Goal: Task Accomplishment & Management: Manage account settings

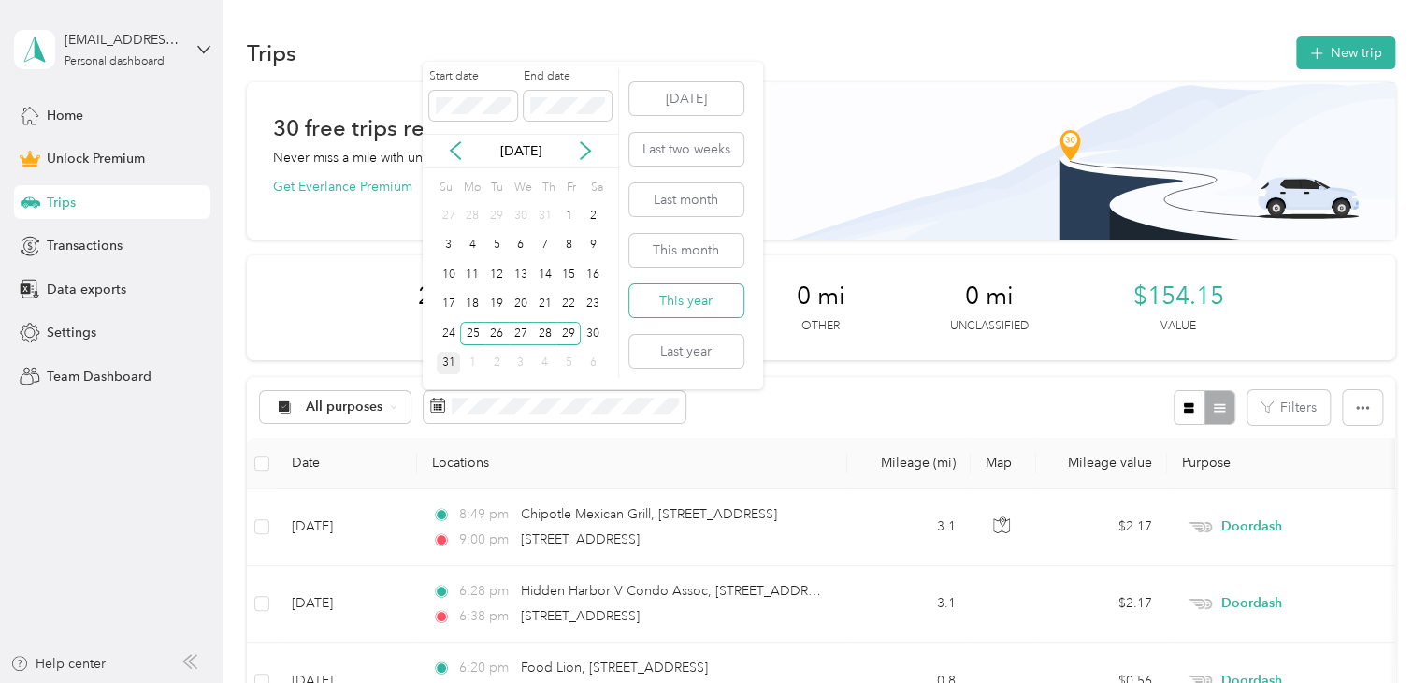
click at [691, 303] on button "This year" at bounding box center [686, 300] width 114 height 33
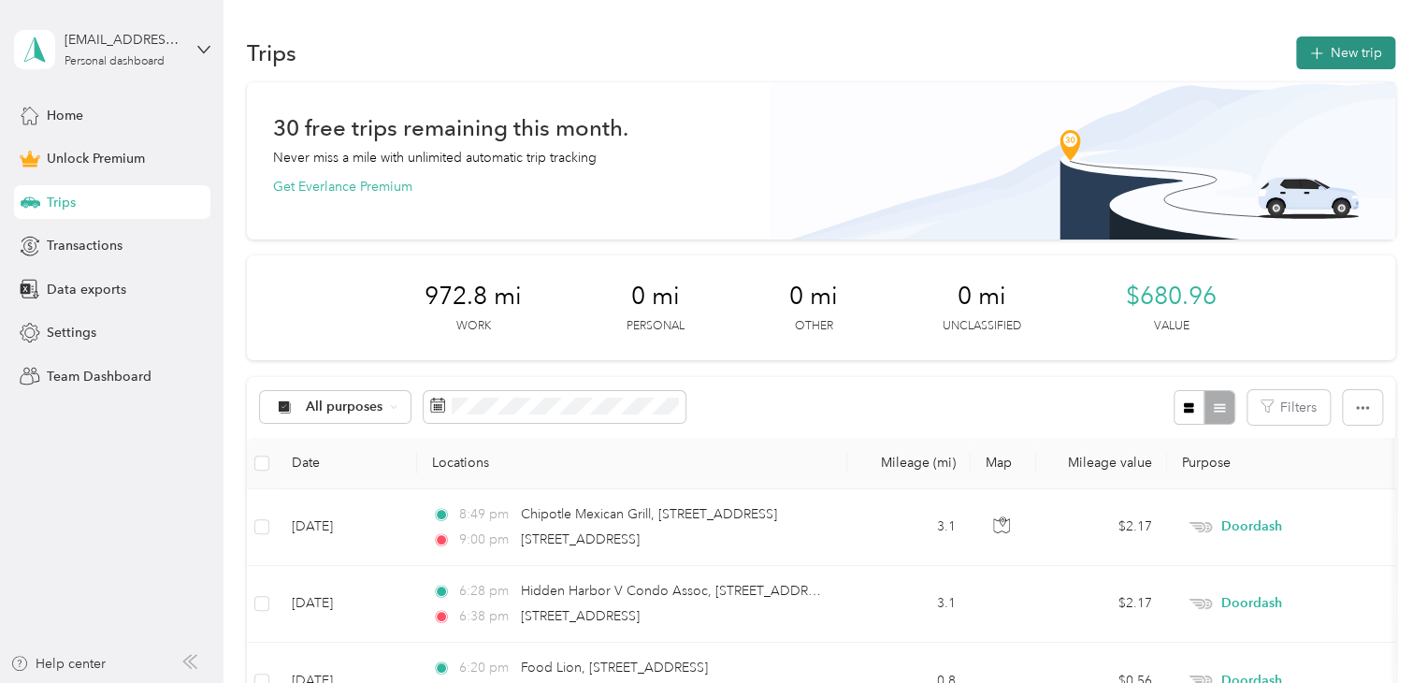
click at [1314, 52] on icon "button" at bounding box center [1316, 54] width 22 height 22
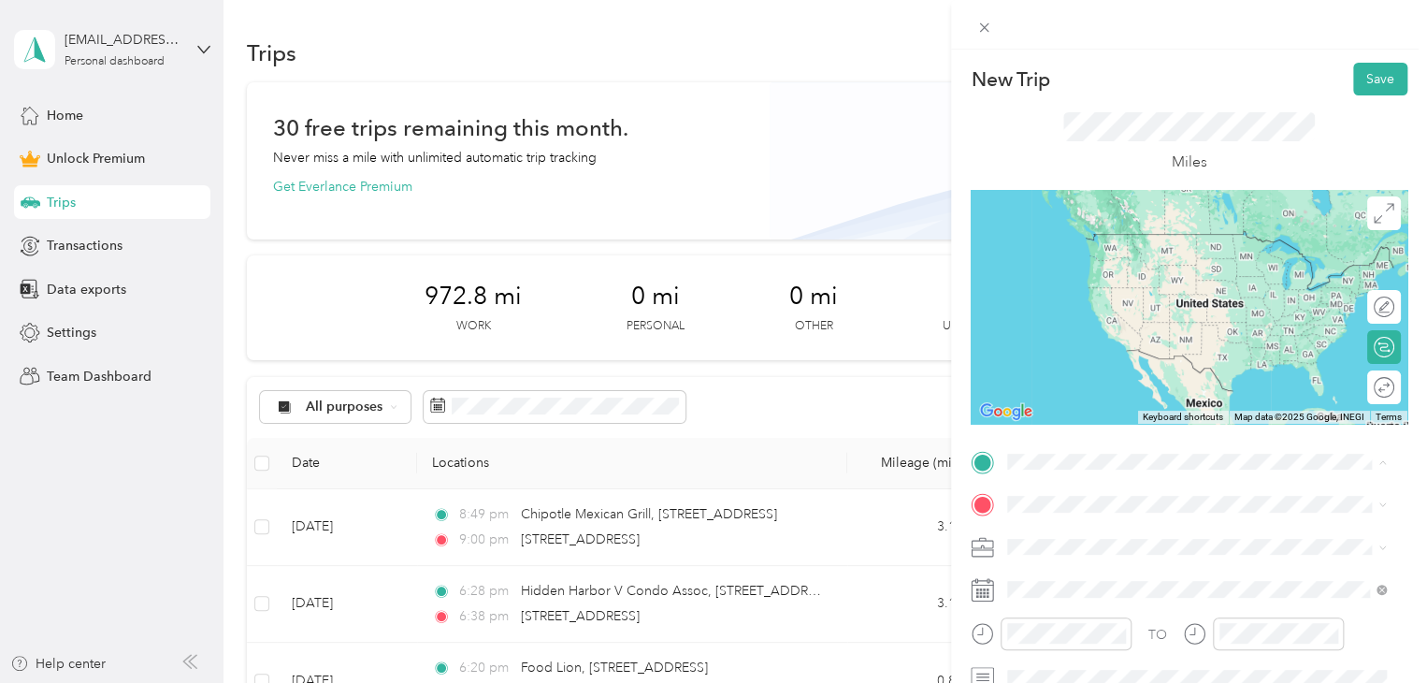
click at [1120, 537] on span "[STREET_ADDRESS][US_STATE]" at bounding box center [1136, 529] width 187 height 17
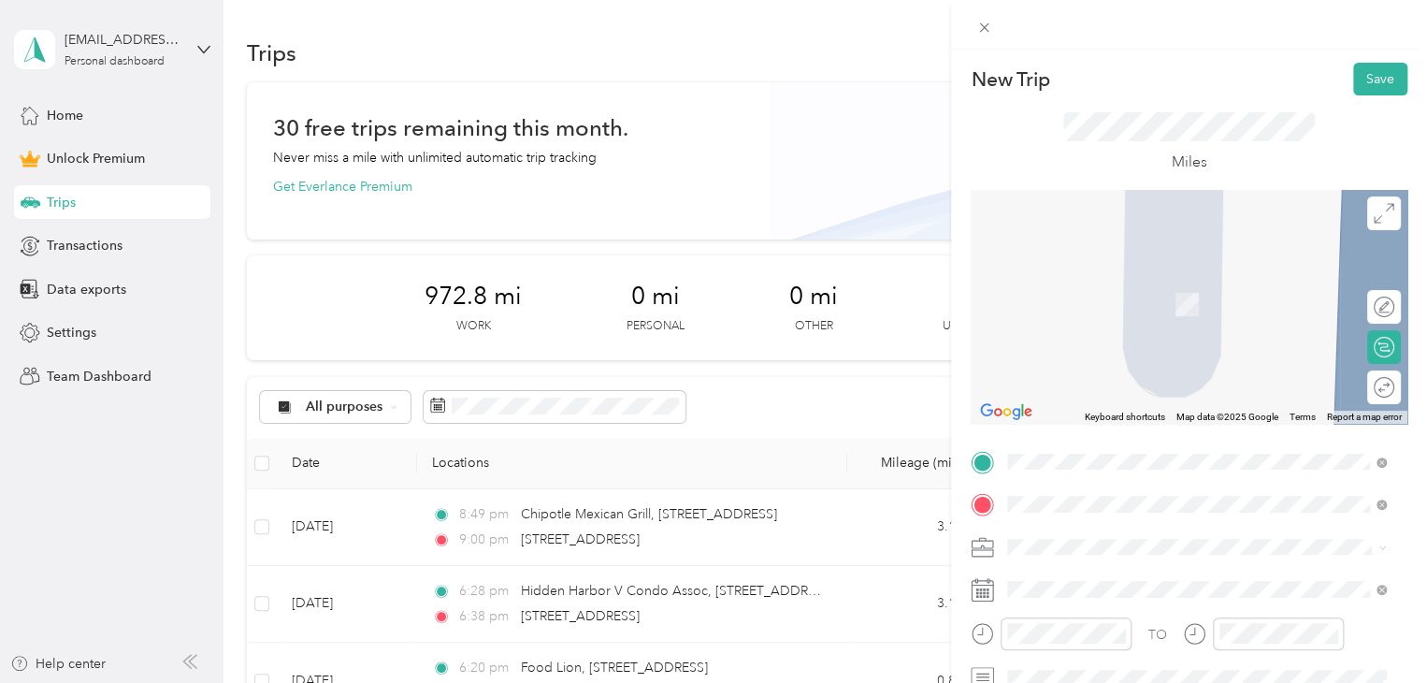
click at [1167, 571] on span "[STREET_ADDRESS][US_STATE]" at bounding box center [1136, 571] width 187 height 17
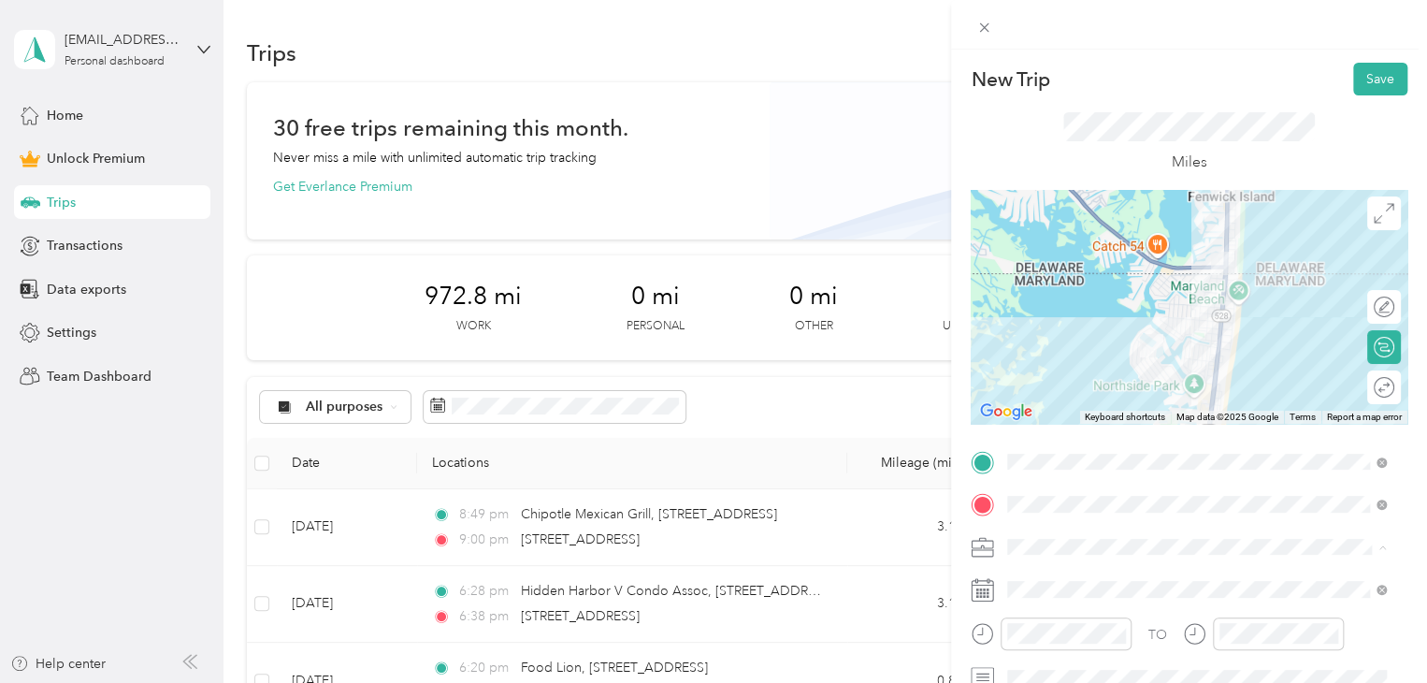
click at [1058, 349] on span "Doordash" at bounding box center [1044, 350] width 60 height 16
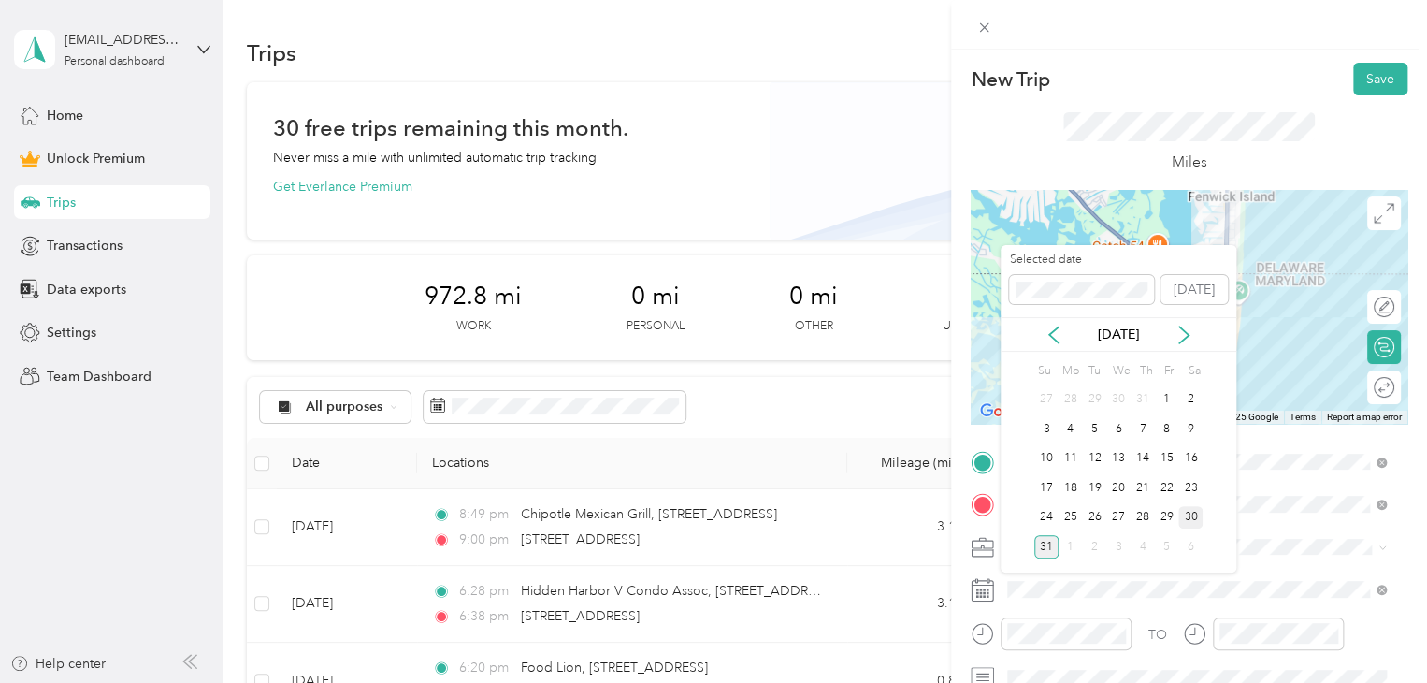
click at [1189, 509] on div "30" at bounding box center [1190, 517] width 24 height 23
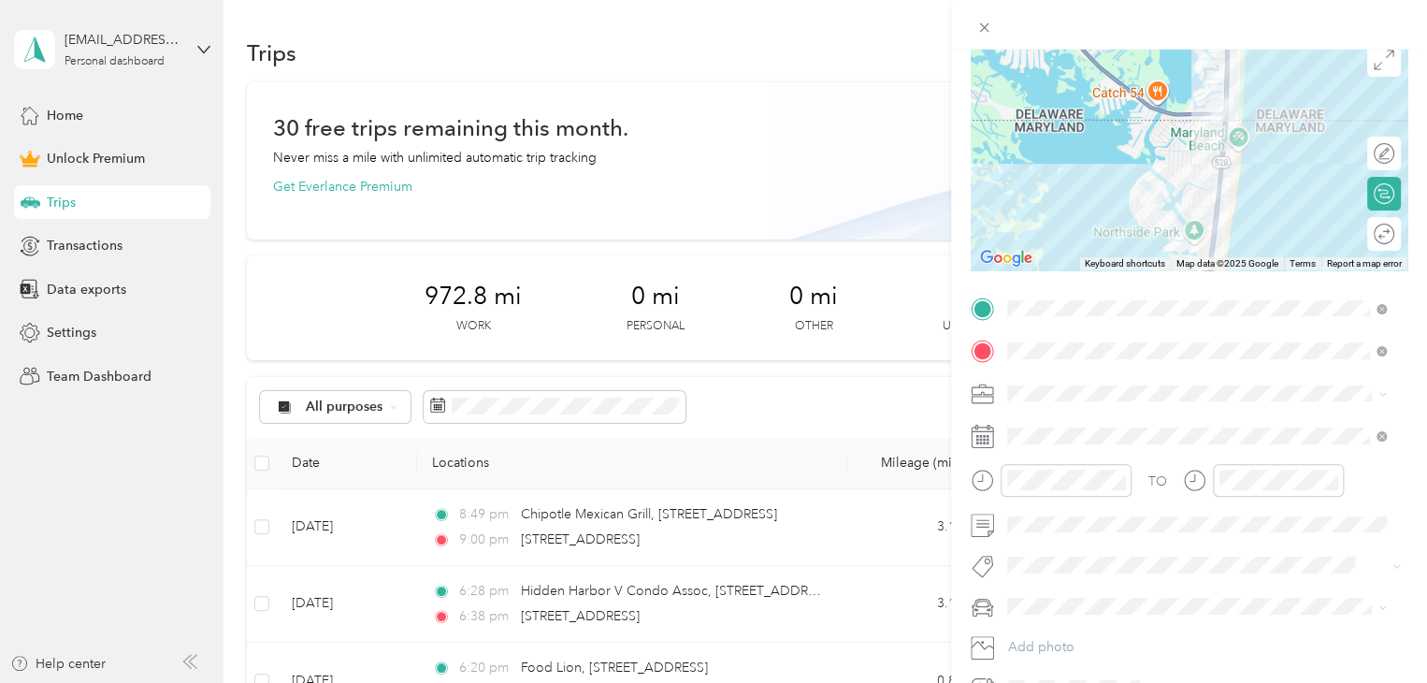
scroll to position [255, 0]
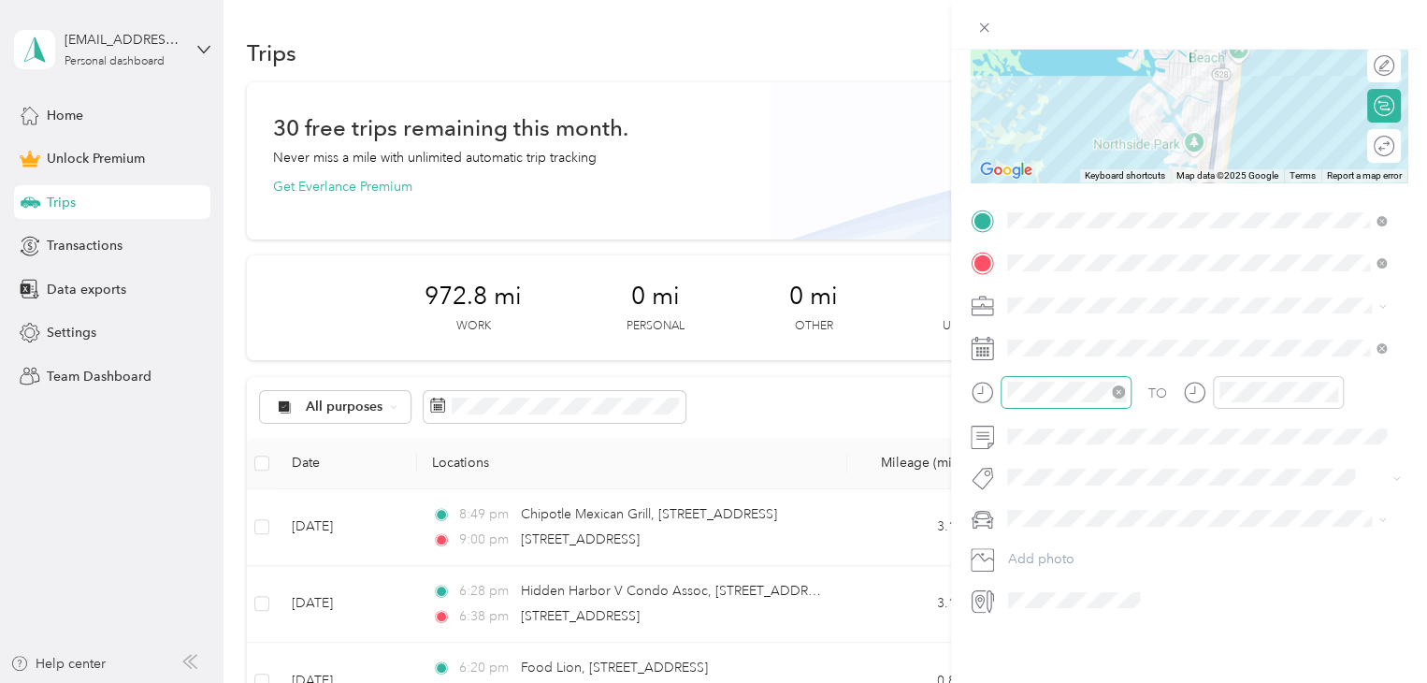
click at [1117, 385] on icon "close-circle" at bounding box center [1118, 391] width 13 height 13
click at [1130, 415] on div "AM" at bounding box center [1132, 418] width 45 height 26
click at [1125, 412] on div "AM" at bounding box center [1132, 418] width 45 height 26
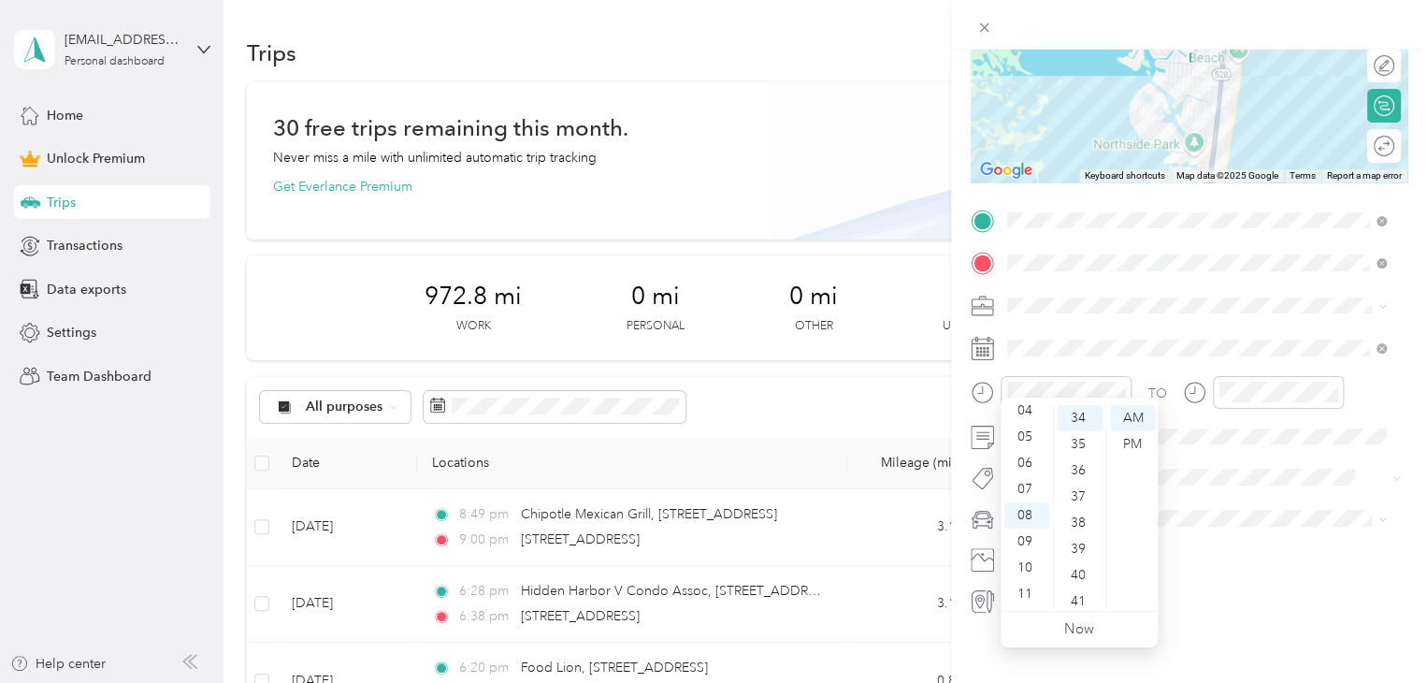
click at [1160, 383] on div "TO" at bounding box center [1157, 393] width 19 height 20
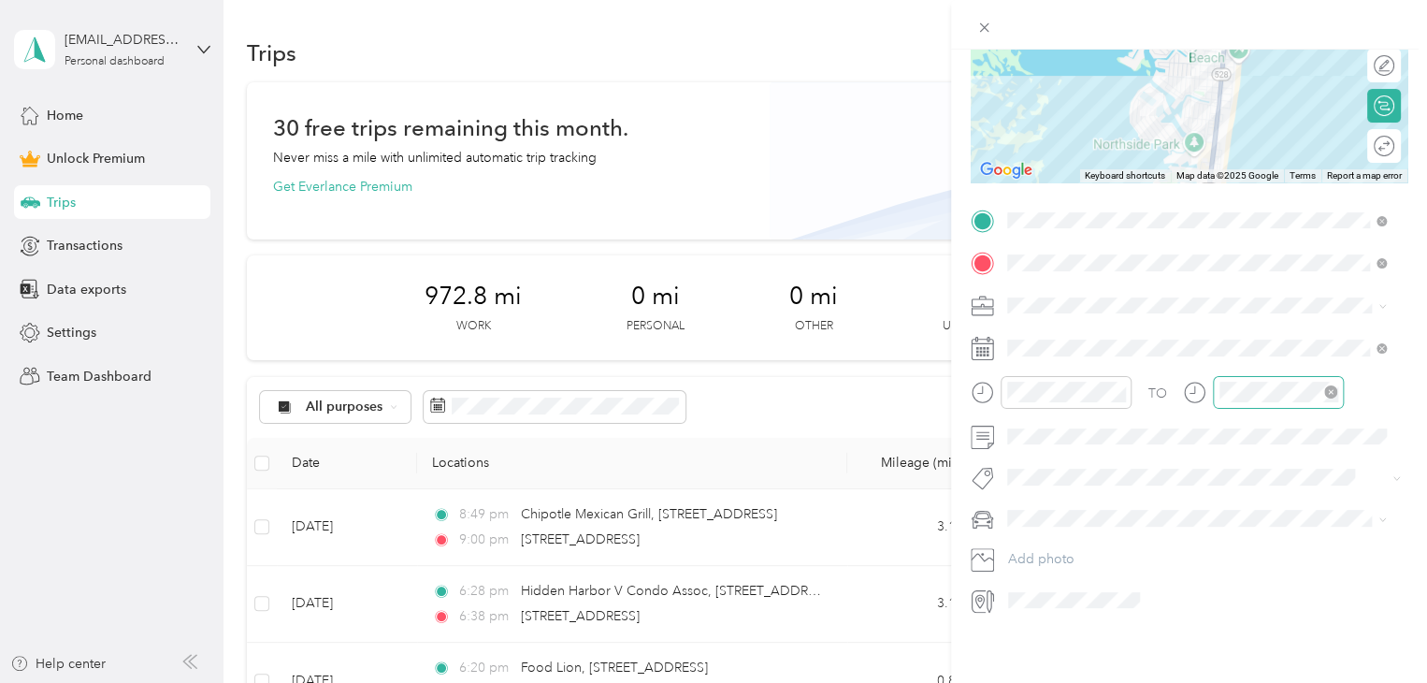
click at [1328, 385] on icon "close-circle" at bounding box center [1330, 391] width 13 height 13
click at [1332, 385] on icon "close-circle" at bounding box center [1330, 391] width 13 height 13
click at [1330, 385] on icon "close-circle" at bounding box center [1330, 391] width 13 height 13
click at [1160, 383] on div "TO" at bounding box center [1157, 393] width 19 height 20
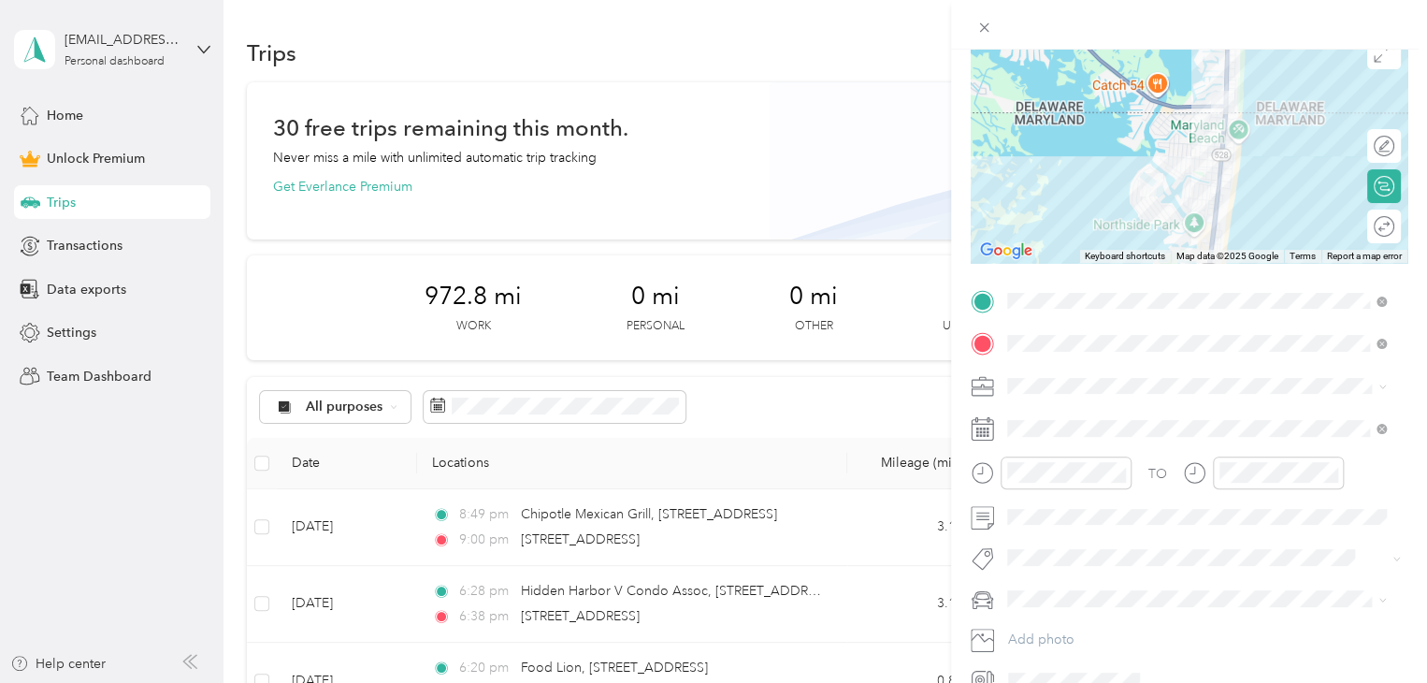
scroll to position [0, 0]
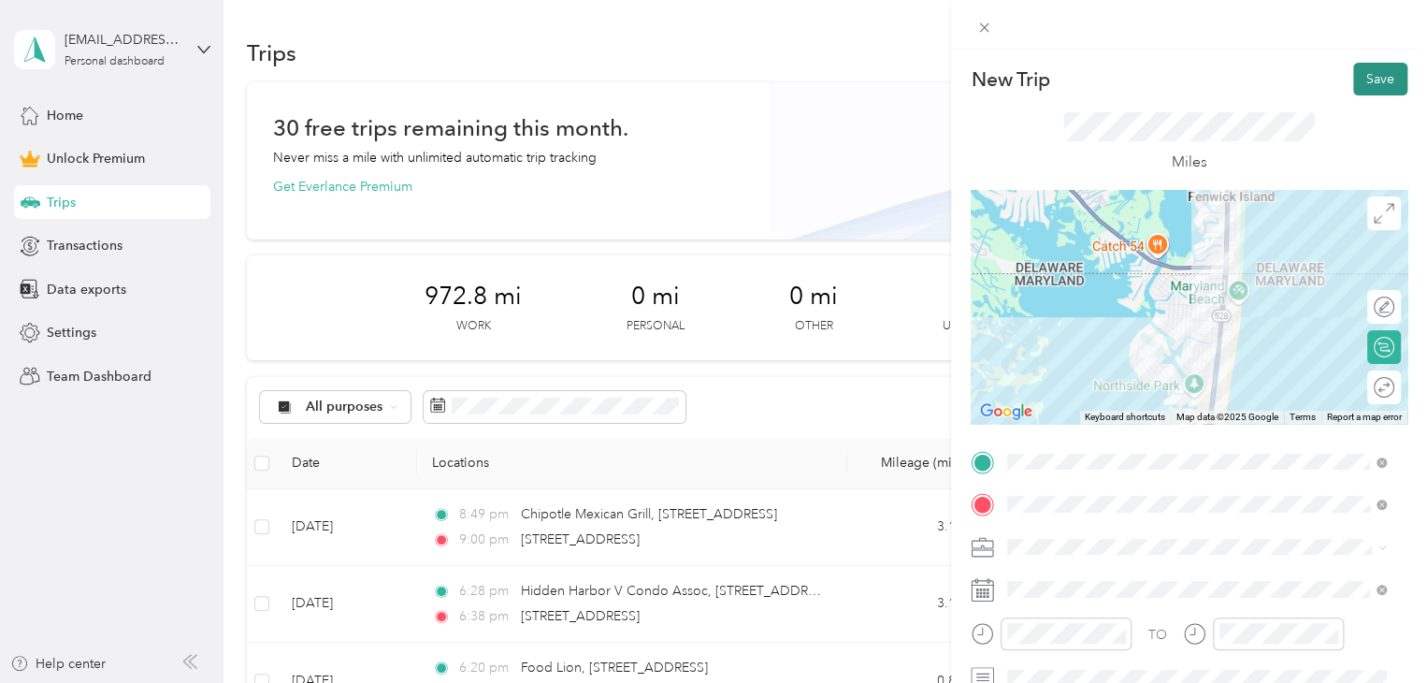
click at [1364, 77] on button "Save" at bounding box center [1380, 79] width 54 height 33
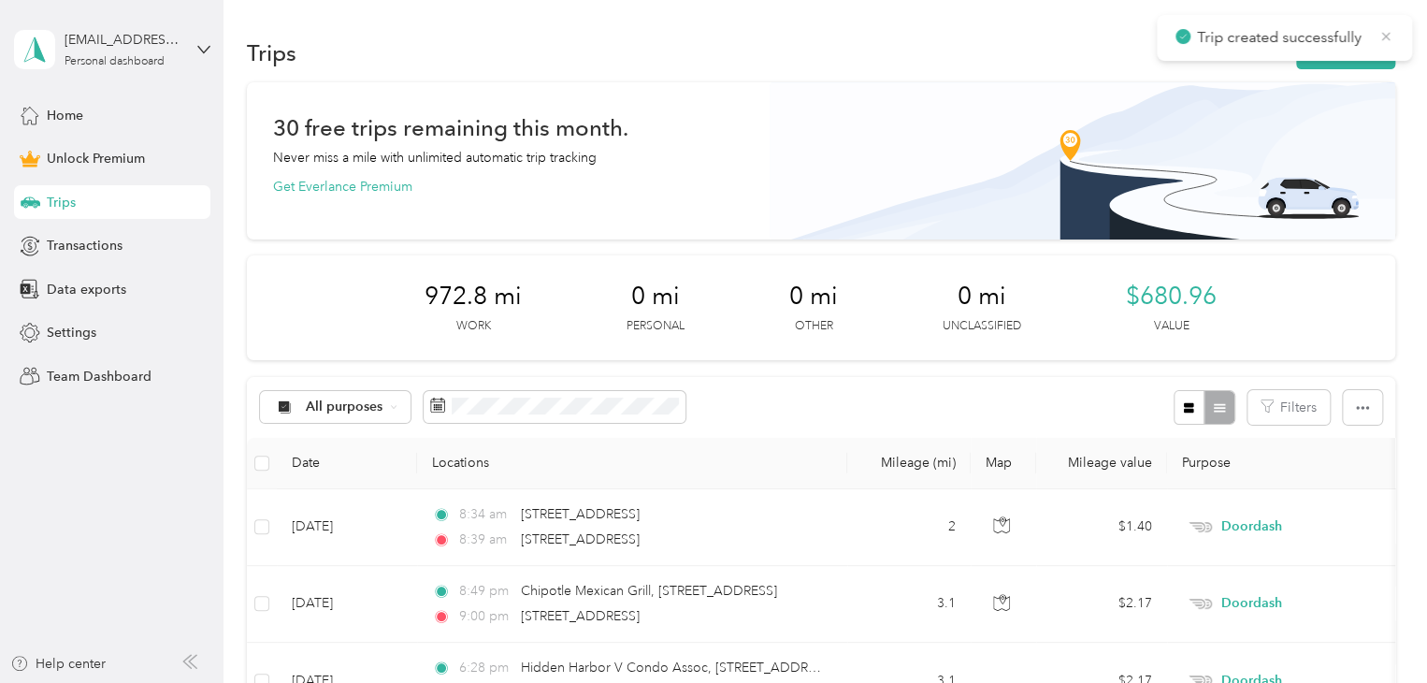
click at [1382, 32] on icon at bounding box center [1386, 36] width 8 height 8
click at [1366, 43] on button "New trip" at bounding box center [1345, 52] width 99 height 33
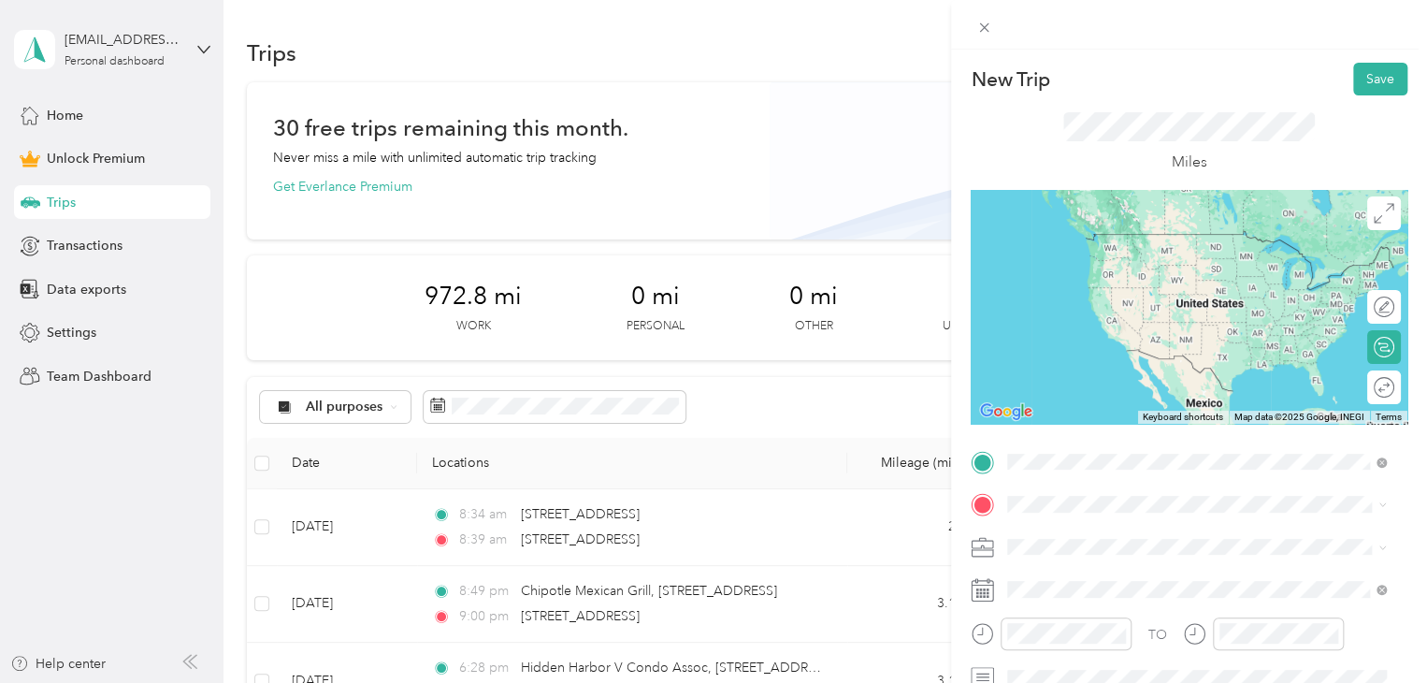
click at [1230, 262] on span "[STREET_ADDRESS][US_STATE]" at bounding box center [1136, 253] width 187 height 17
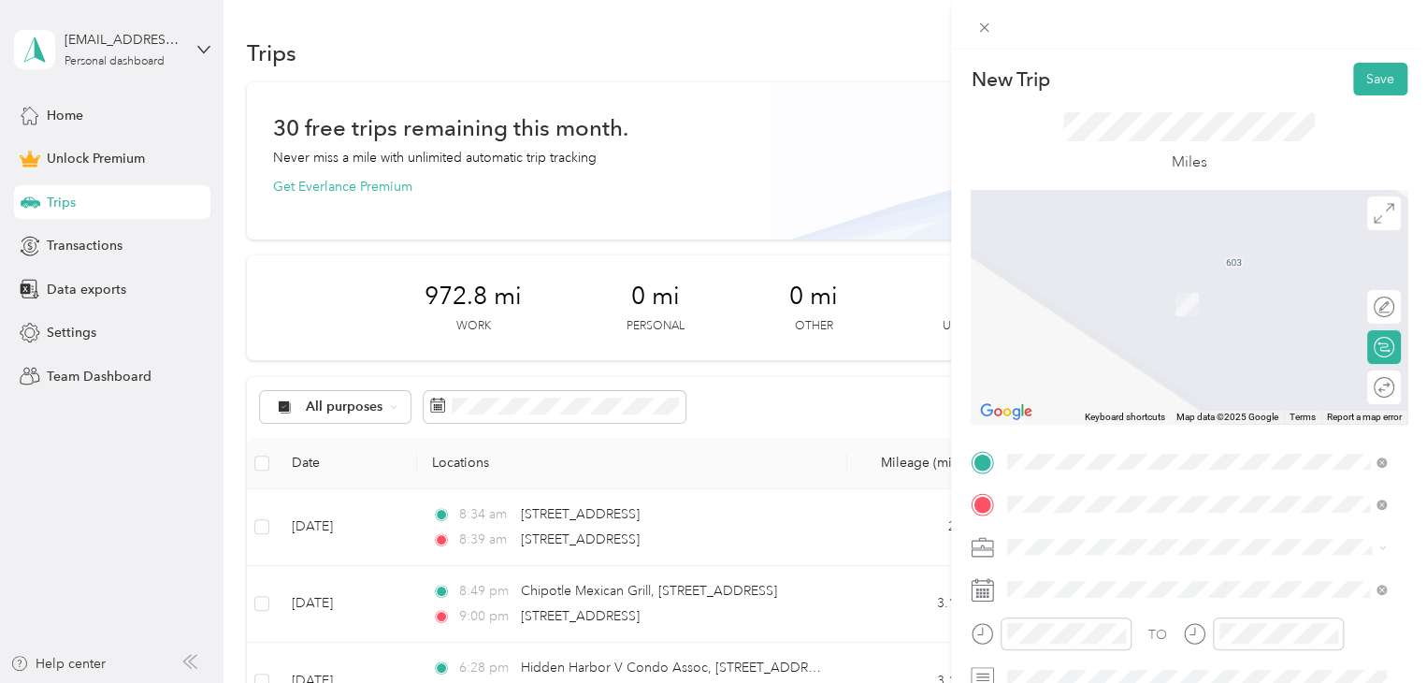
click at [1200, 577] on span "[STREET_ADDRESS][US_STATE]" at bounding box center [1136, 571] width 187 height 17
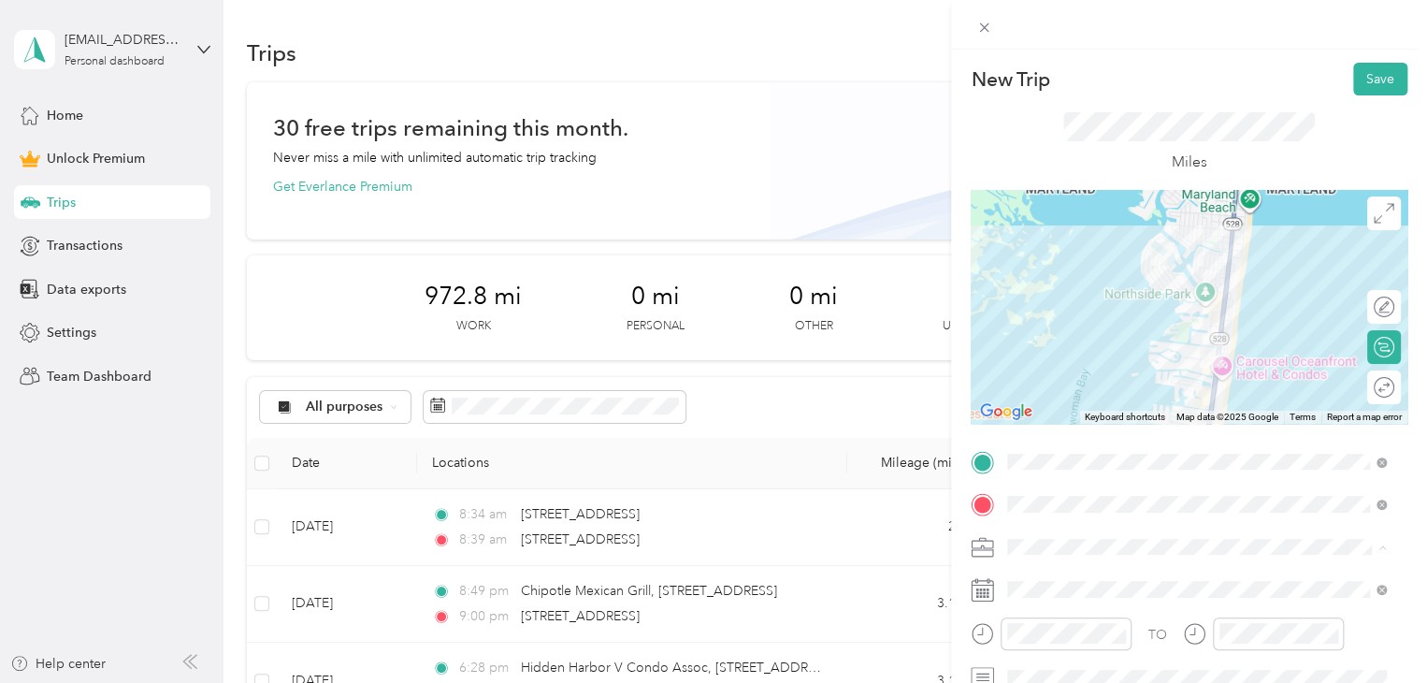
click at [1088, 345] on div "Doordash" at bounding box center [1197, 350] width 366 height 20
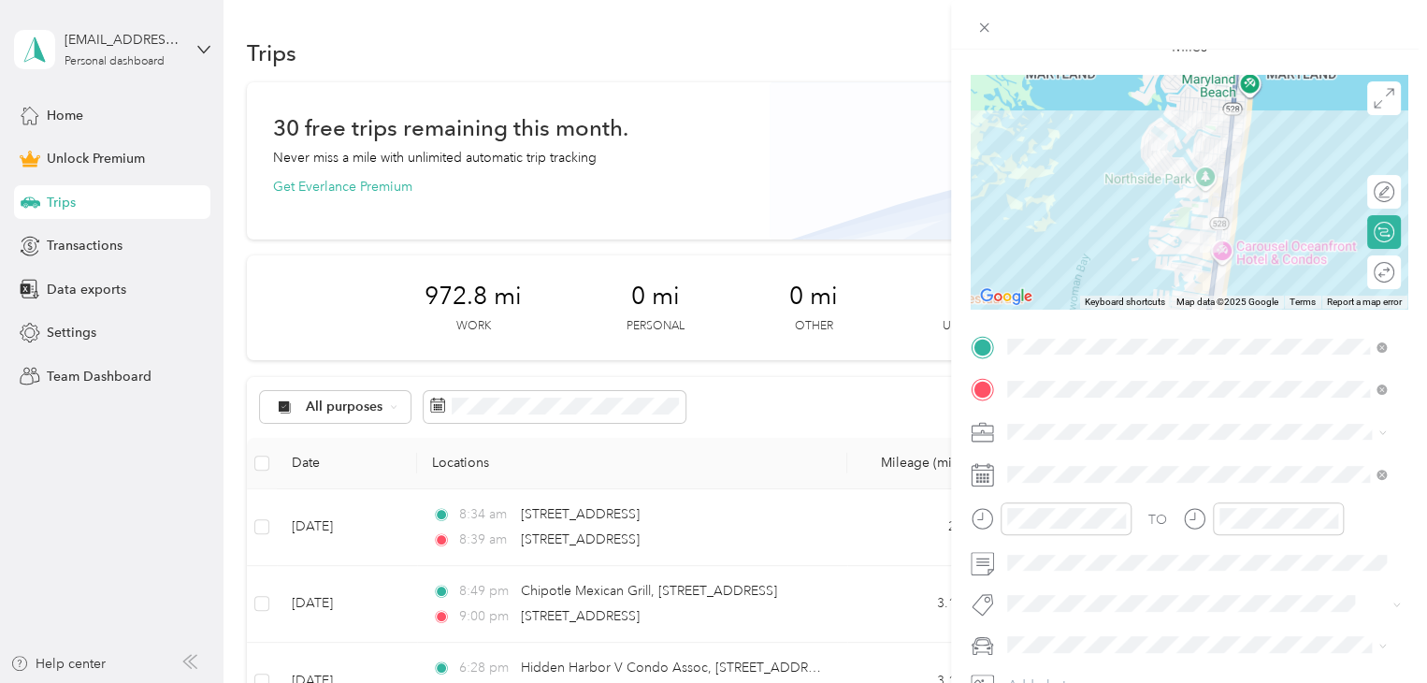
scroll to position [255, 0]
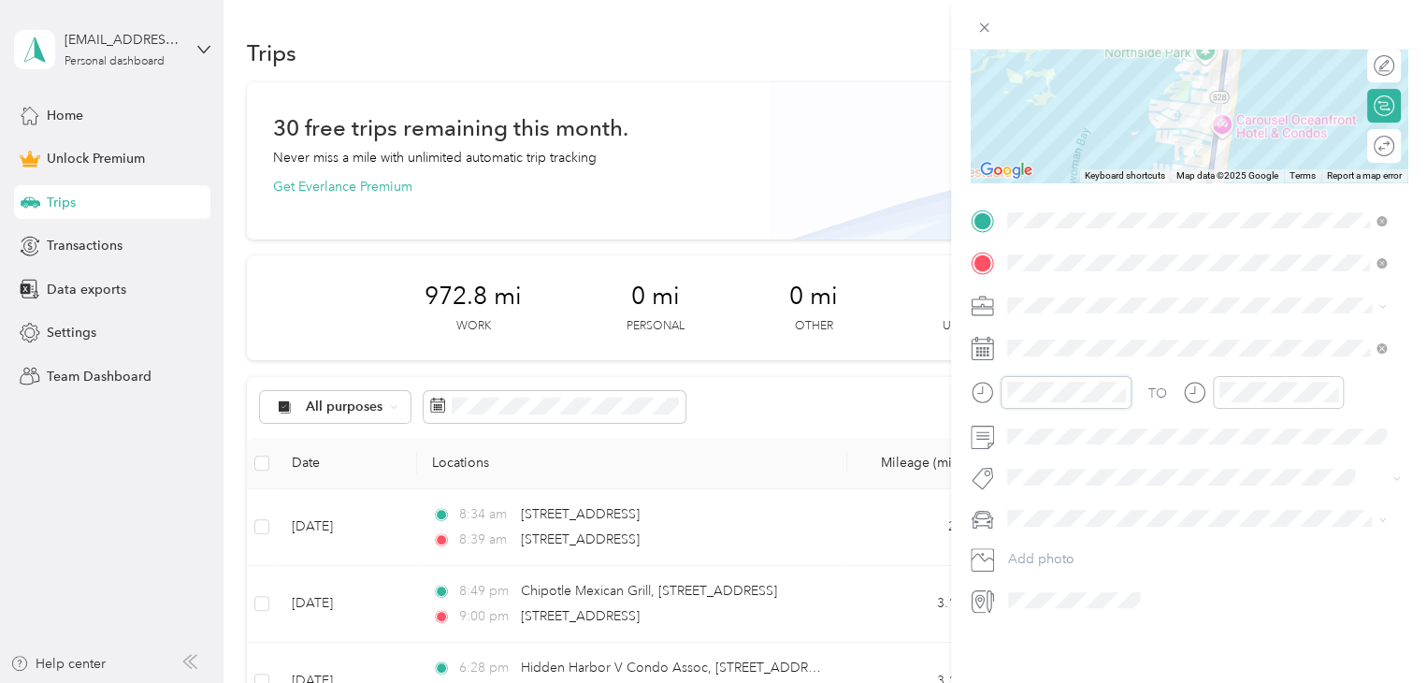
click at [968, 391] on form "New Trip Save This trip cannot be edited because it is either under review, app…" at bounding box center [1189, 217] width 476 height 793
click at [1189, 376] on div at bounding box center [1263, 392] width 161 height 33
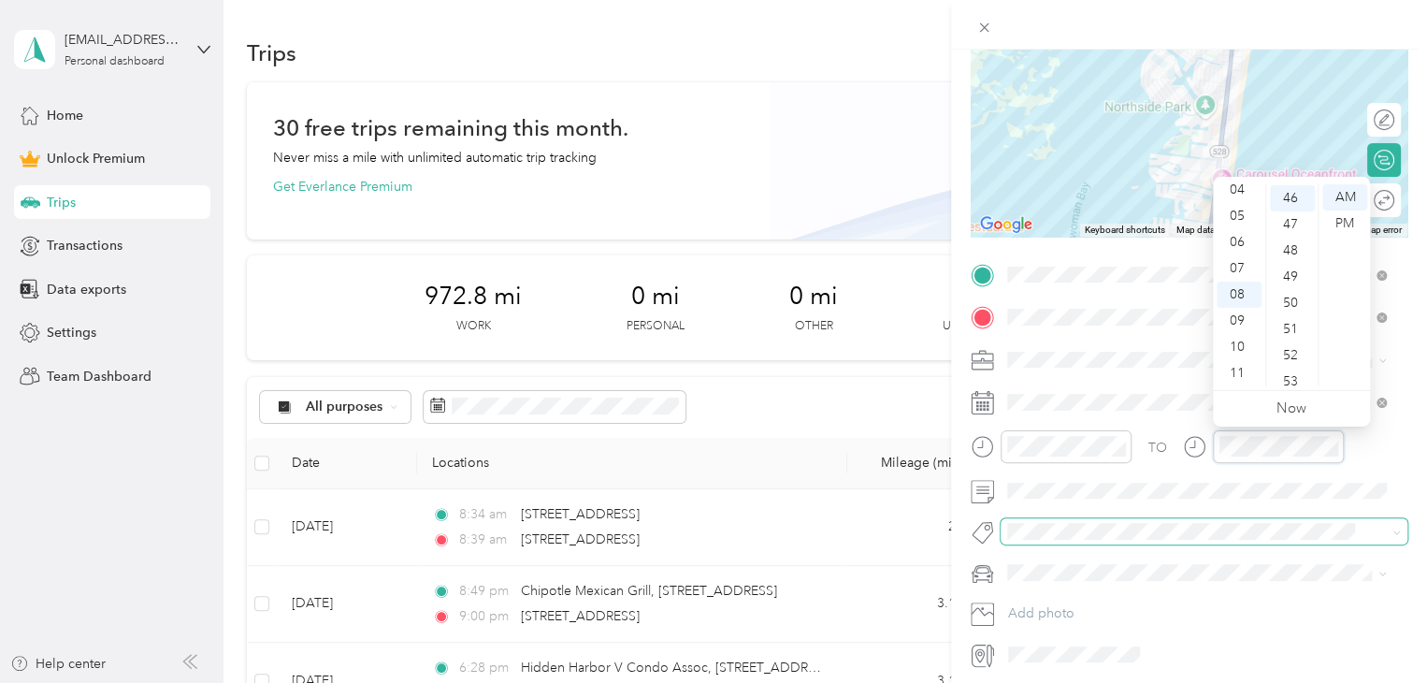
scroll to position [1204, 0]
click at [1161, 450] on div "TO" at bounding box center [1157, 448] width 19 height 20
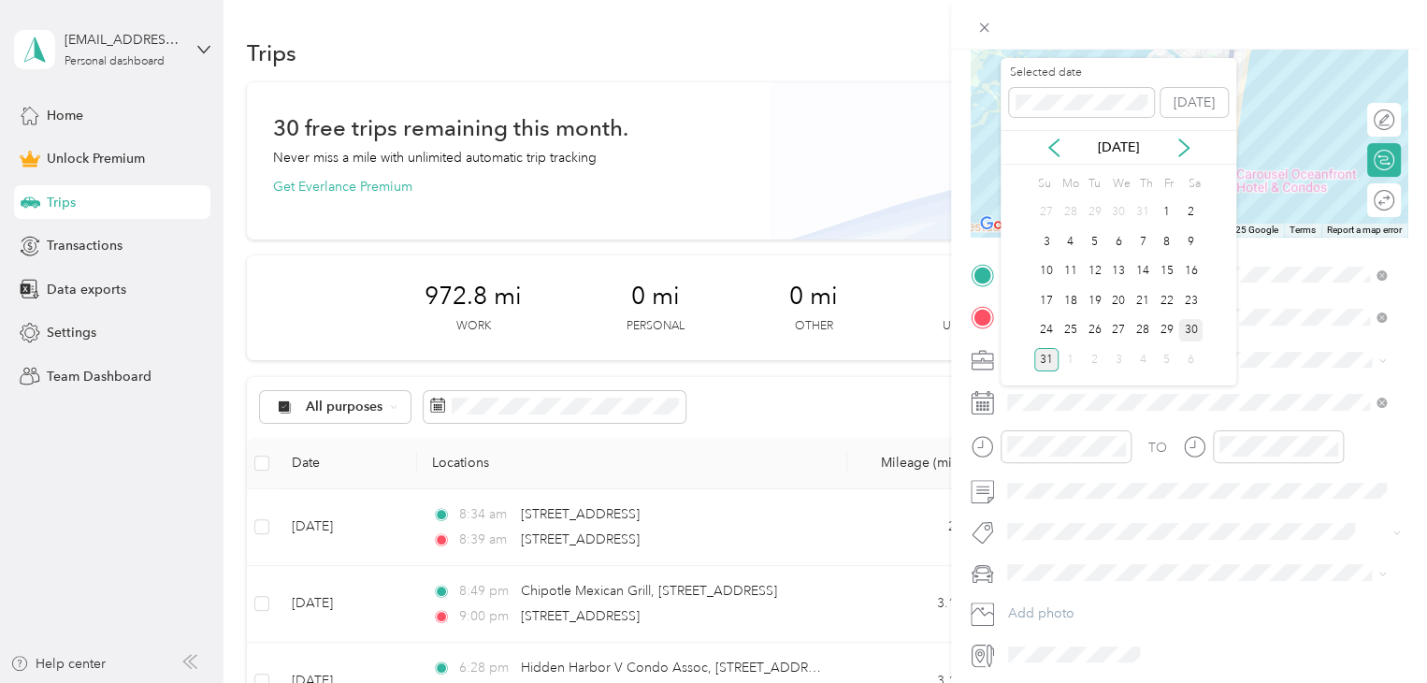
click at [1189, 324] on div "30" at bounding box center [1190, 330] width 24 height 23
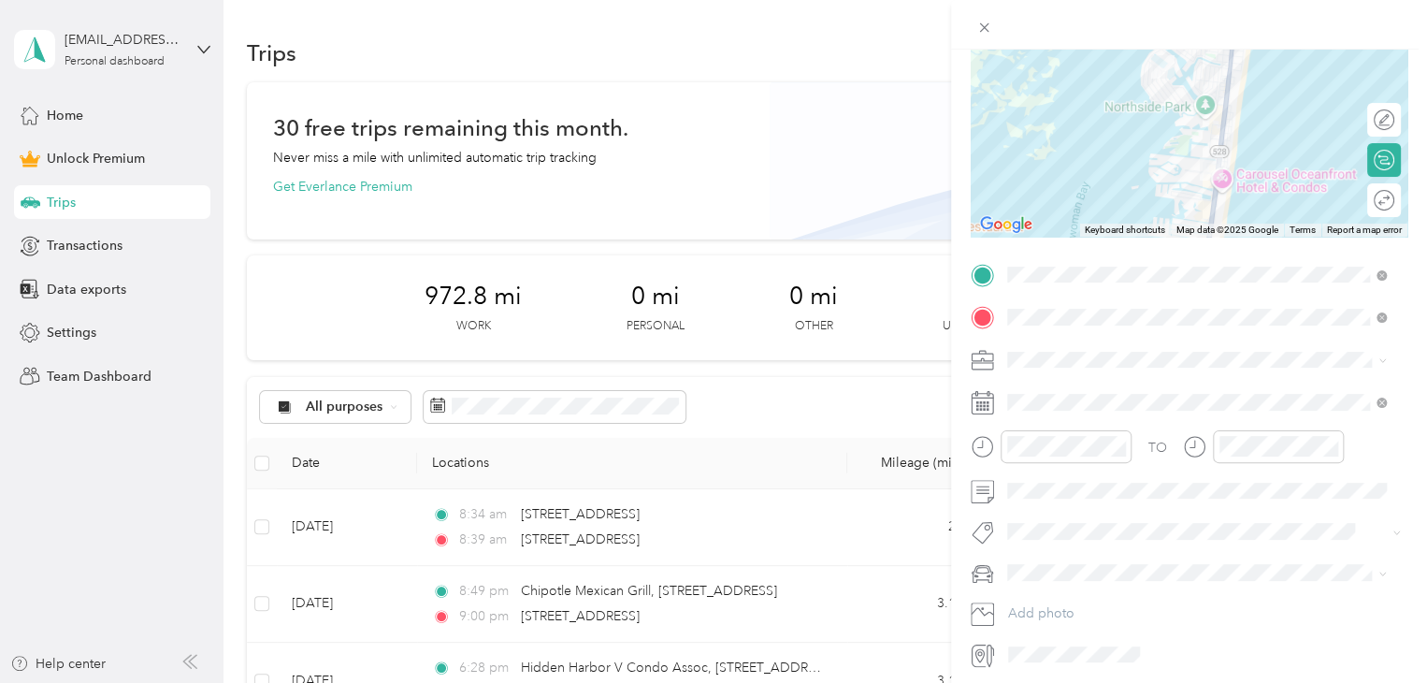
scroll to position [0, 0]
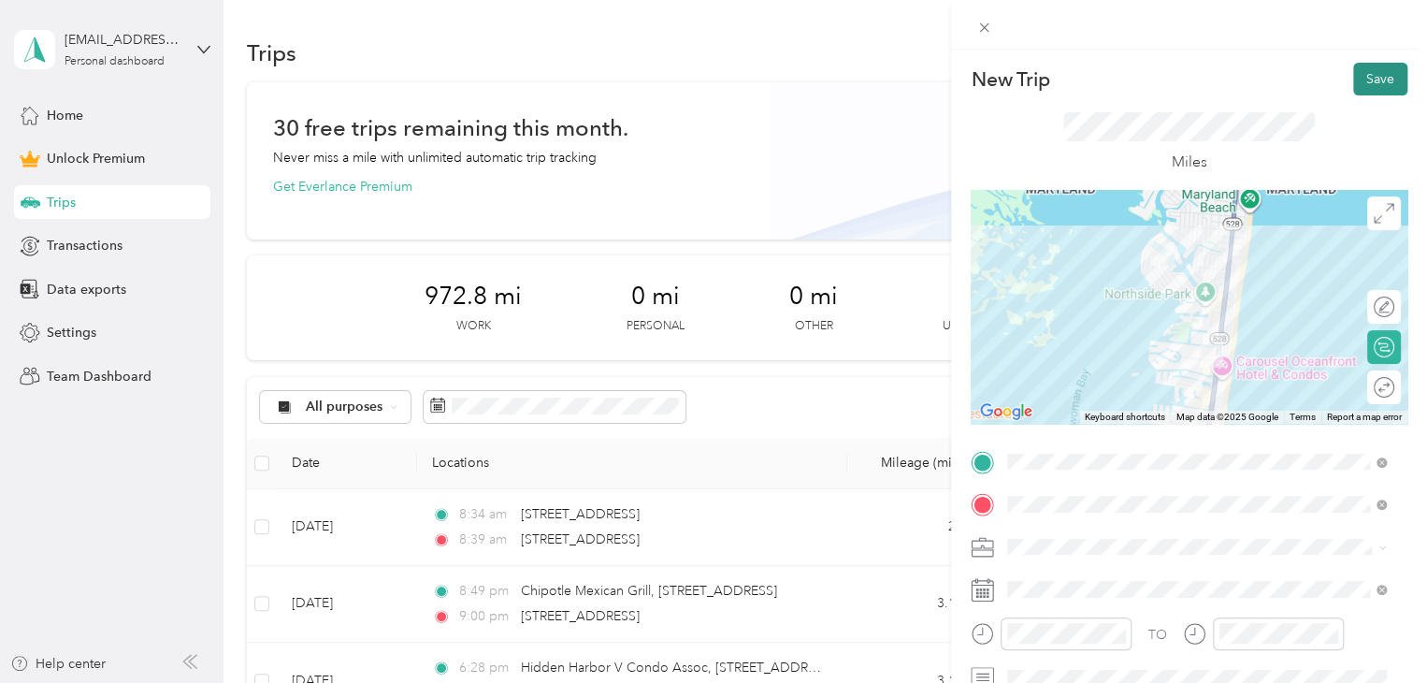
click at [1373, 68] on button "Save" at bounding box center [1380, 79] width 54 height 33
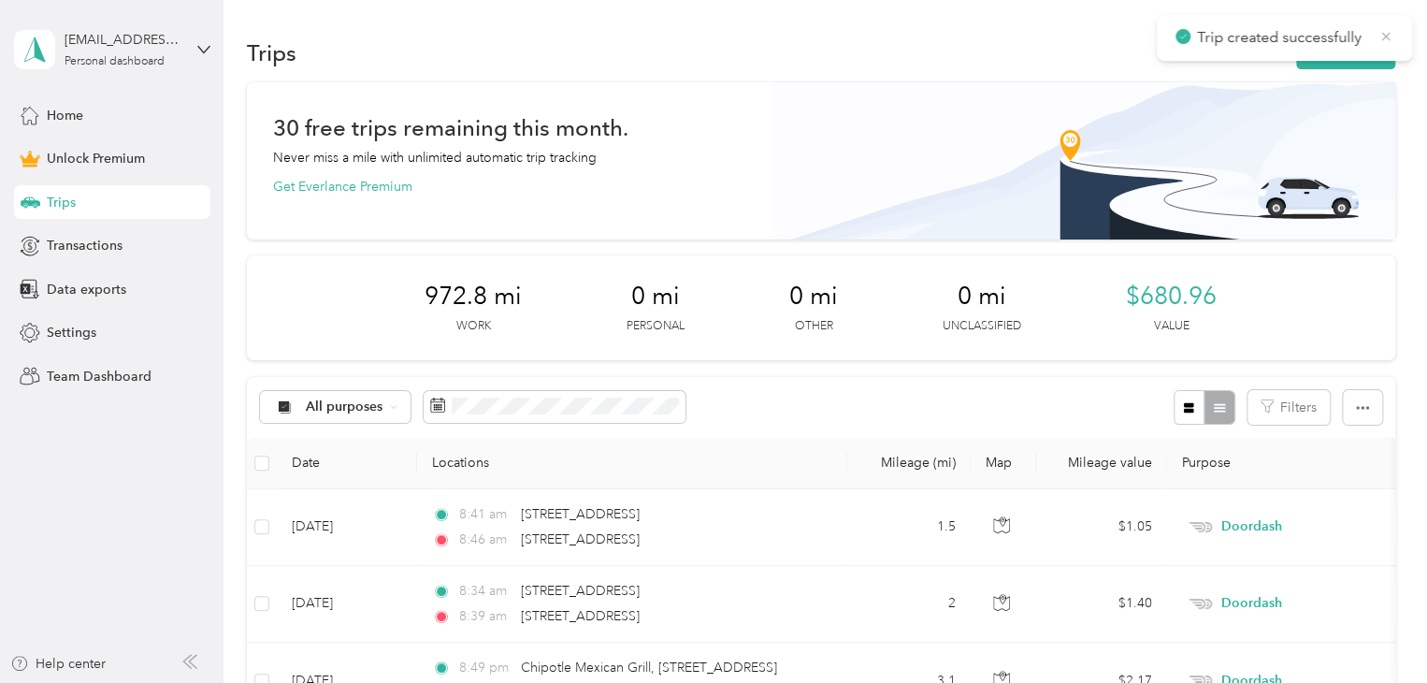
click at [1383, 35] on icon at bounding box center [1385, 36] width 15 height 17
click at [1346, 55] on button "New trip" at bounding box center [1345, 52] width 99 height 33
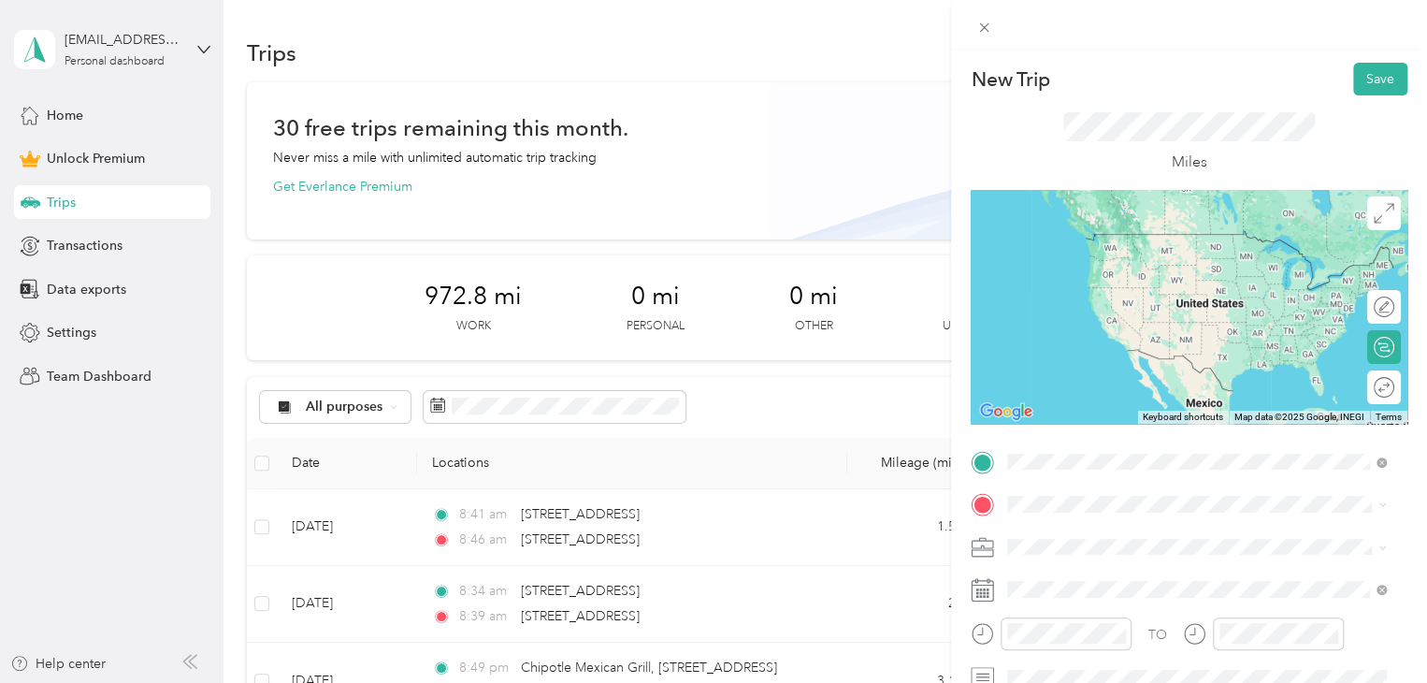
click at [1060, 528] on span "[STREET_ADDRESS][US_STATE]" at bounding box center [1136, 529] width 187 height 17
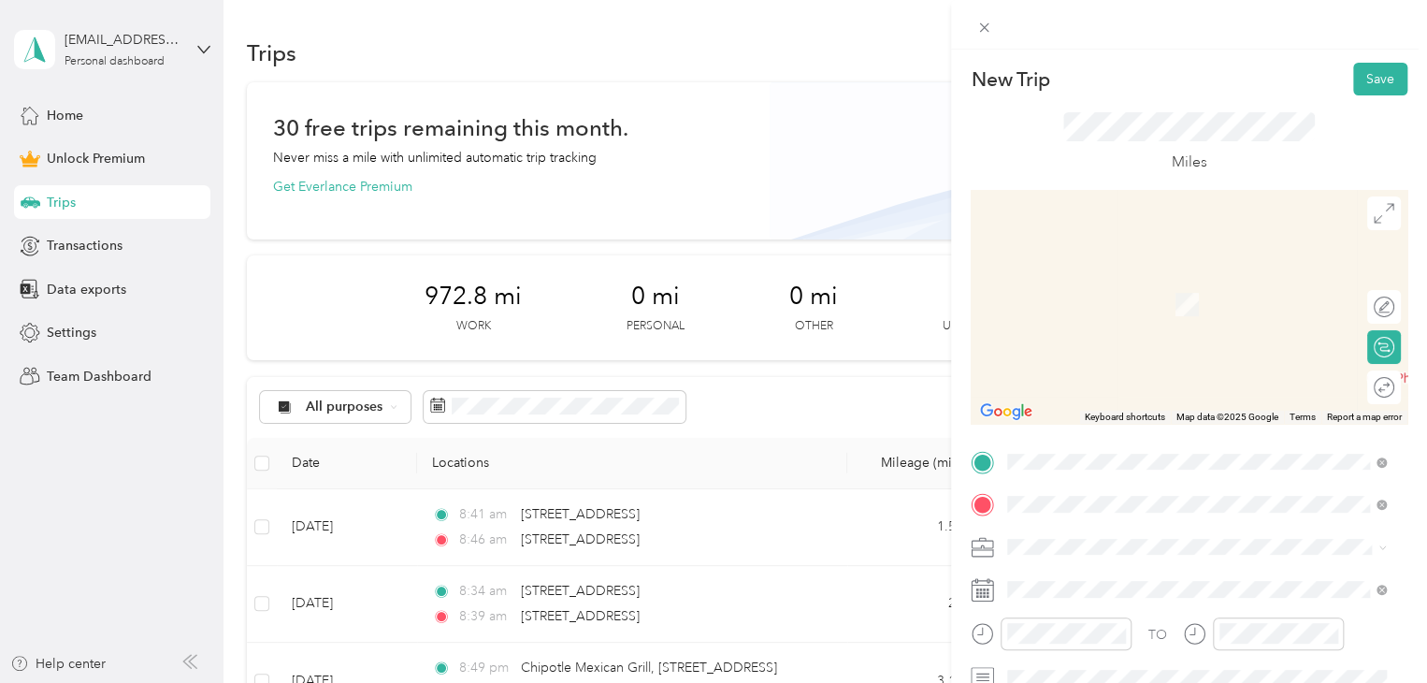
click at [1171, 277] on span "[STREET_ADDRESS][US_STATE]" at bounding box center [1136, 276] width 187 height 17
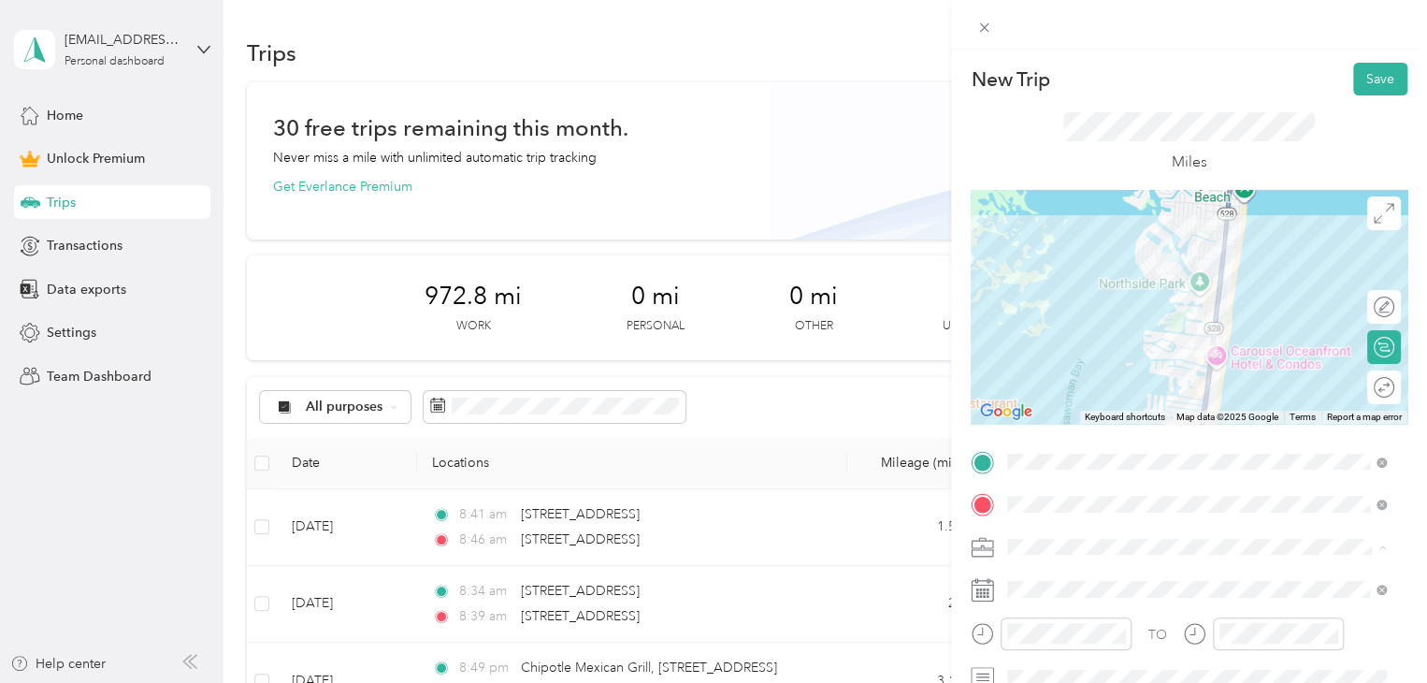
click at [1106, 352] on div "Doordash" at bounding box center [1197, 350] width 366 height 20
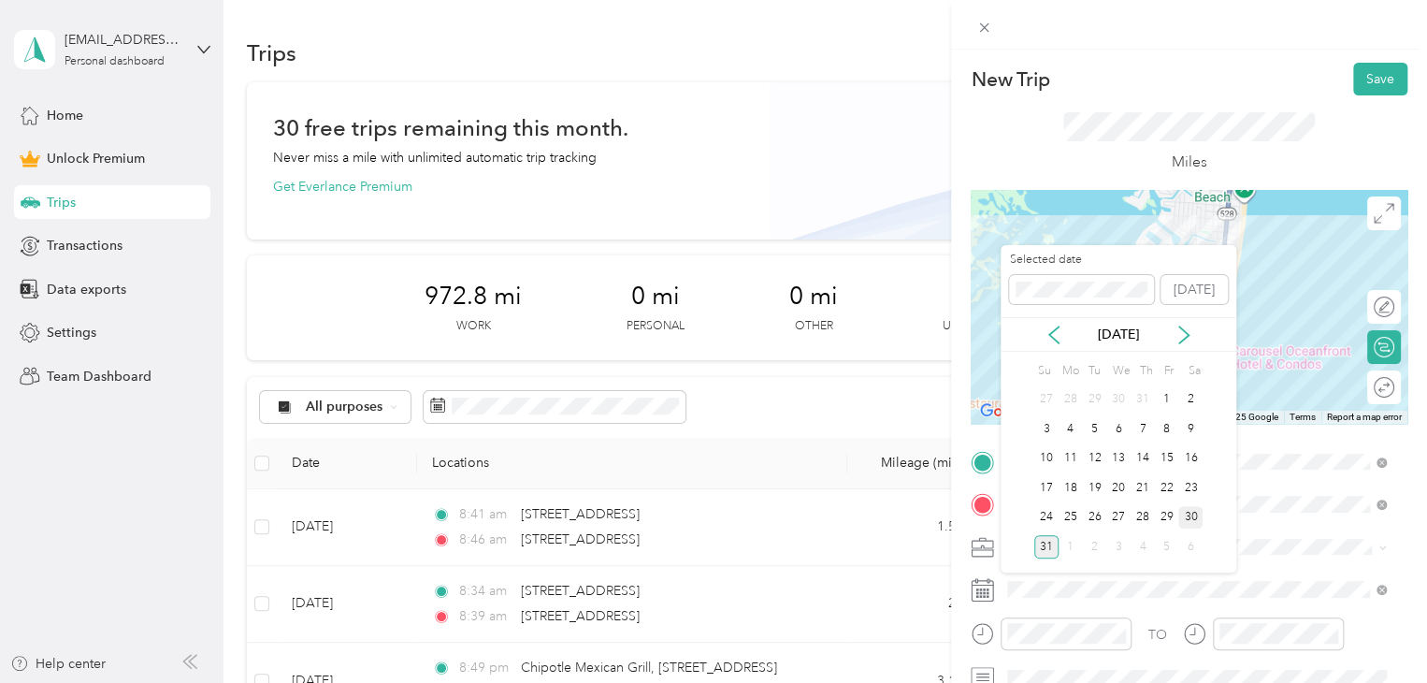
click at [1192, 516] on div "30" at bounding box center [1190, 517] width 24 height 23
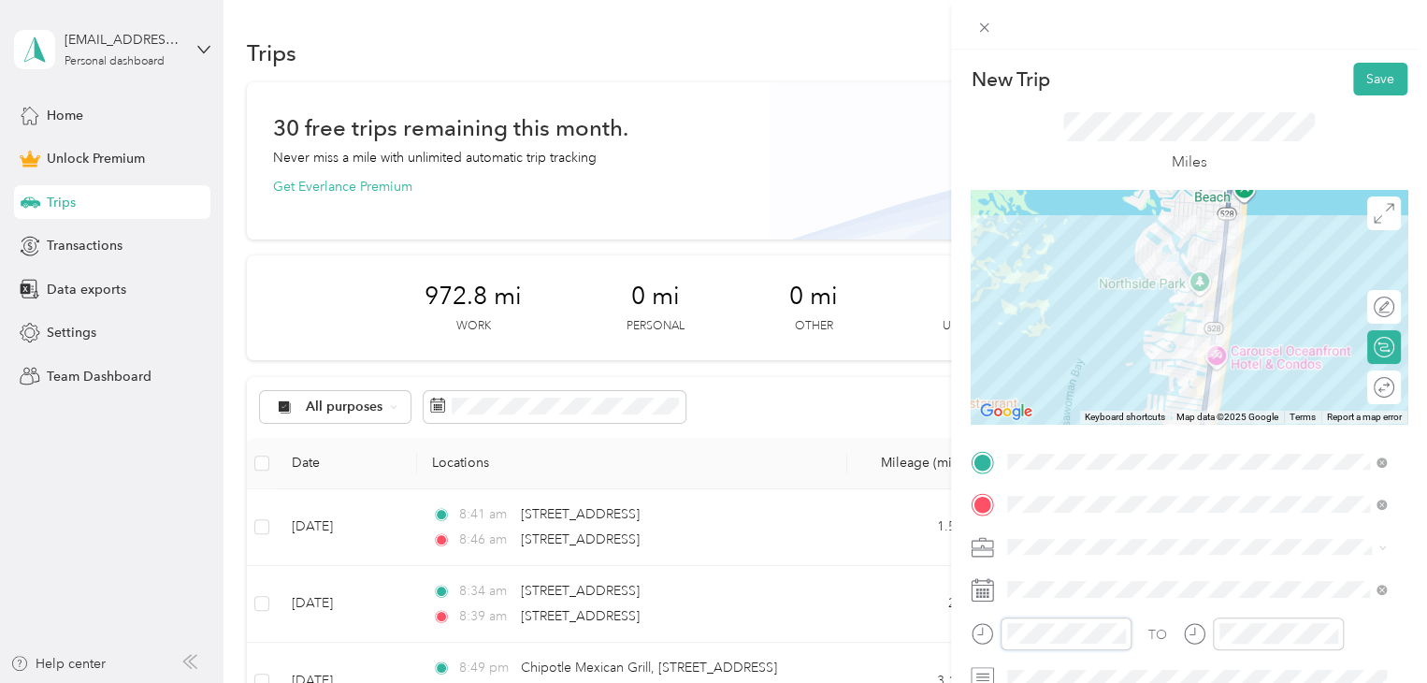
click at [904, 630] on div "New Trip Save This trip cannot be edited because it is either under review, app…" at bounding box center [713, 341] width 1427 height 683
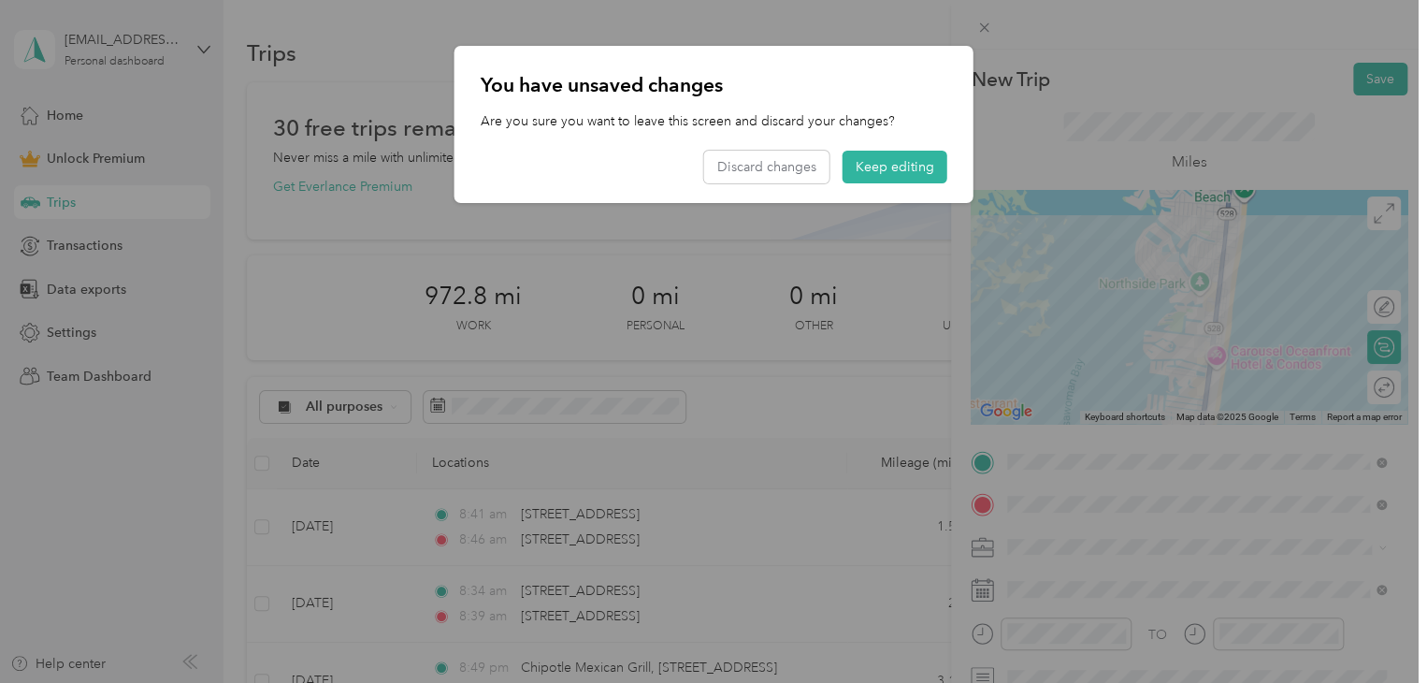
drag, startPoint x: 1059, startPoint y: 354, endPoint x: 1027, endPoint y: 326, distance: 42.4
click at [1059, 353] on div at bounding box center [713, 341] width 1427 height 683
click at [901, 180] on button "Keep editing" at bounding box center [895, 167] width 105 height 33
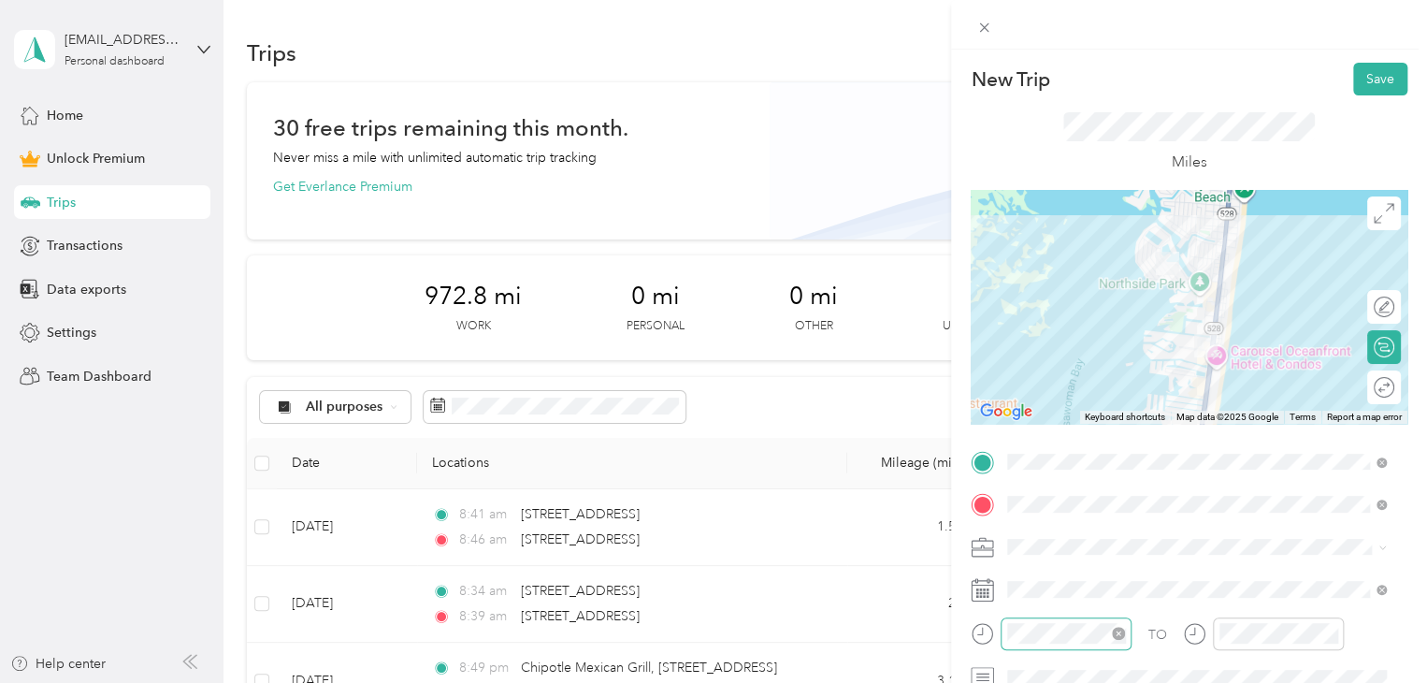
click at [1117, 633] on icon "close-circle" at bounding box center [1118, 633] width 13 height 13
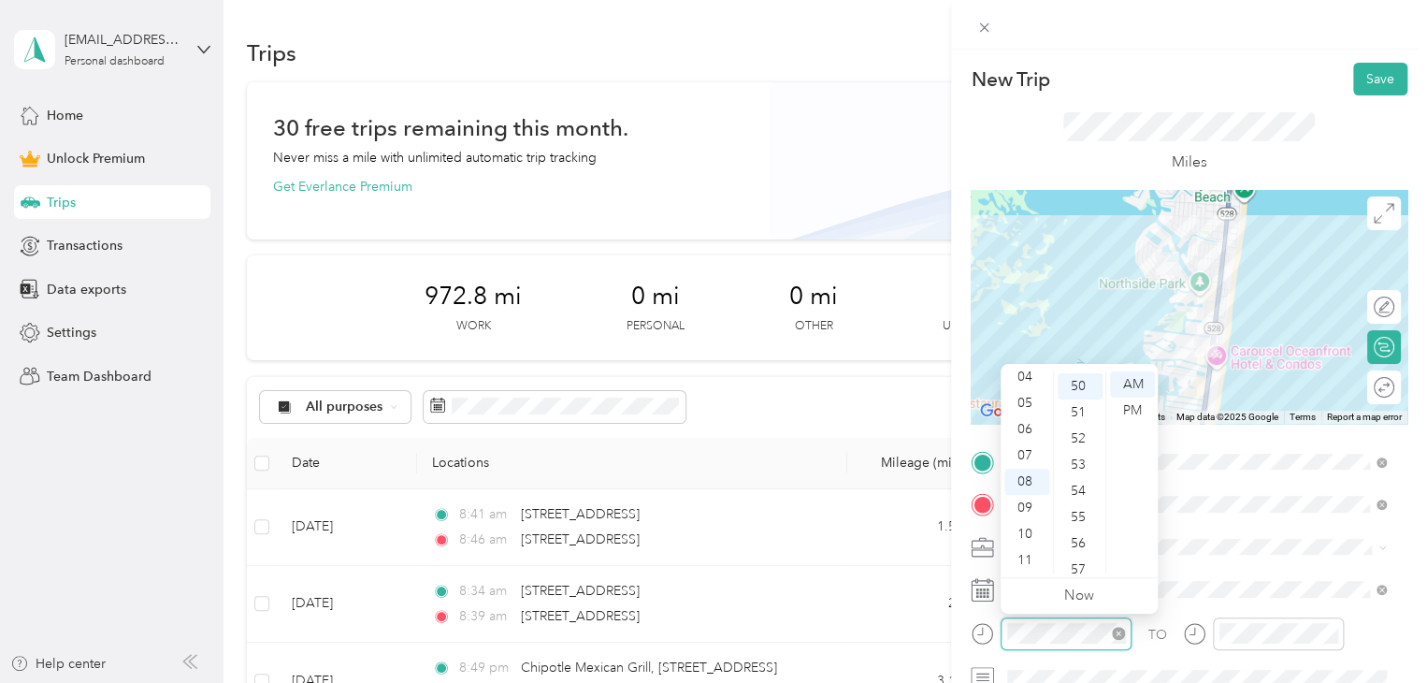
scroll to position [1309, 0]
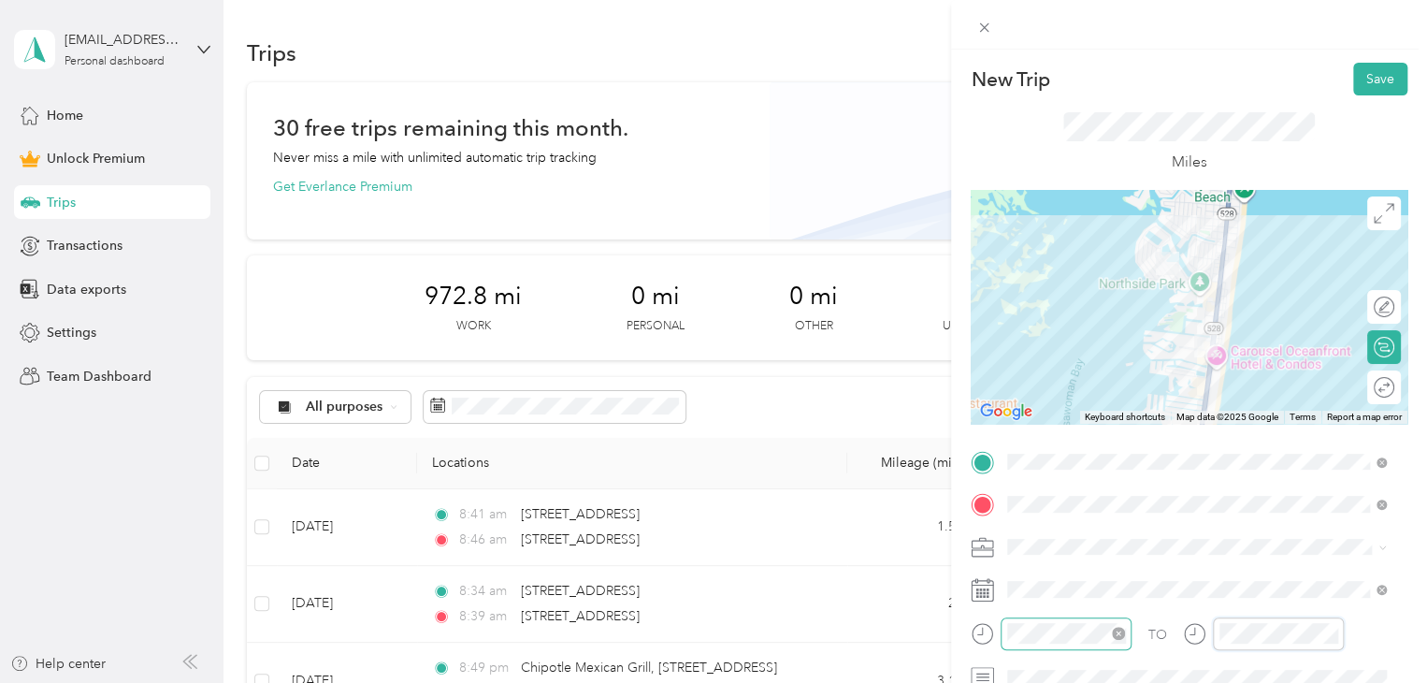
click at [1175, 640] on div "TO" at bounding box center [1189, 640] width 437 height 46
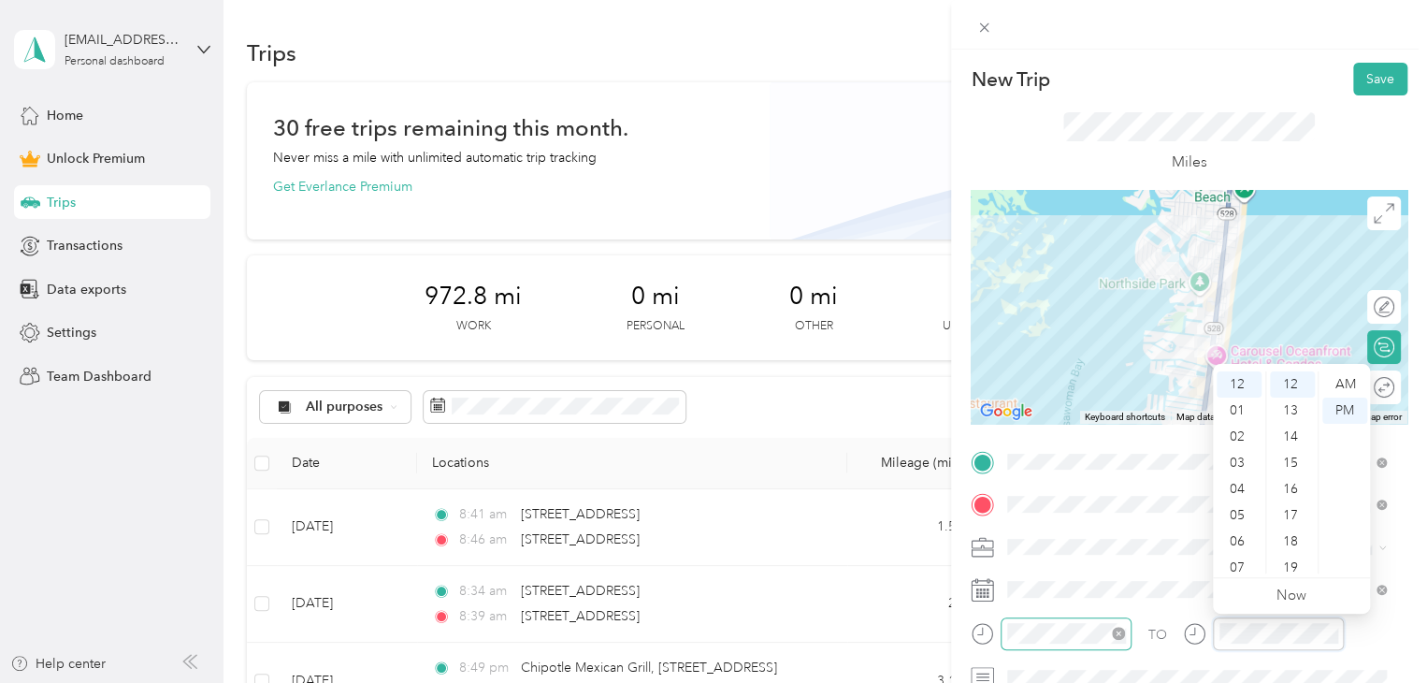
scroll to position [1369, 0]
click at [1151, 623] on div "TO" at bounding box center [1189, 640] width 437 height 46
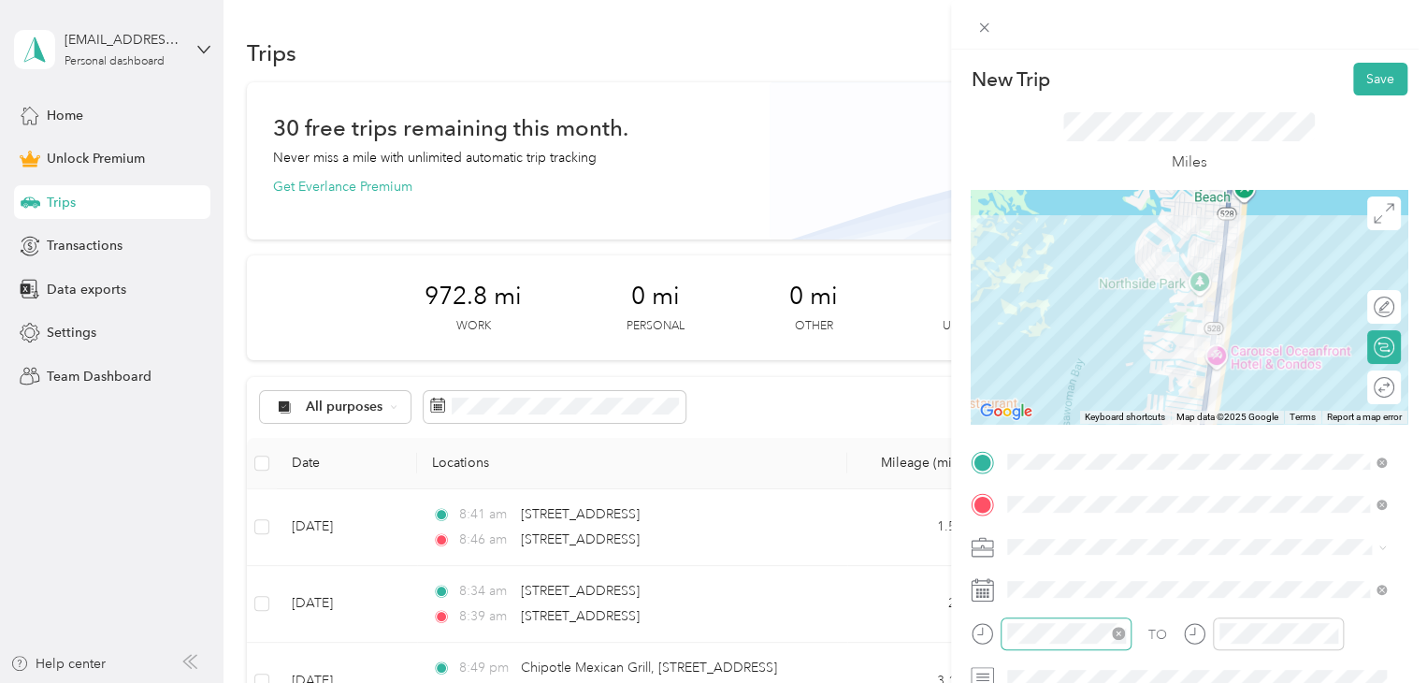
click at [1155, 617] on div "TO" at bounding box center [1189, 640] width 437 height 46
click at [1360, 70] on button "Save" at bounding box center [1380, 79] width 54 height 33
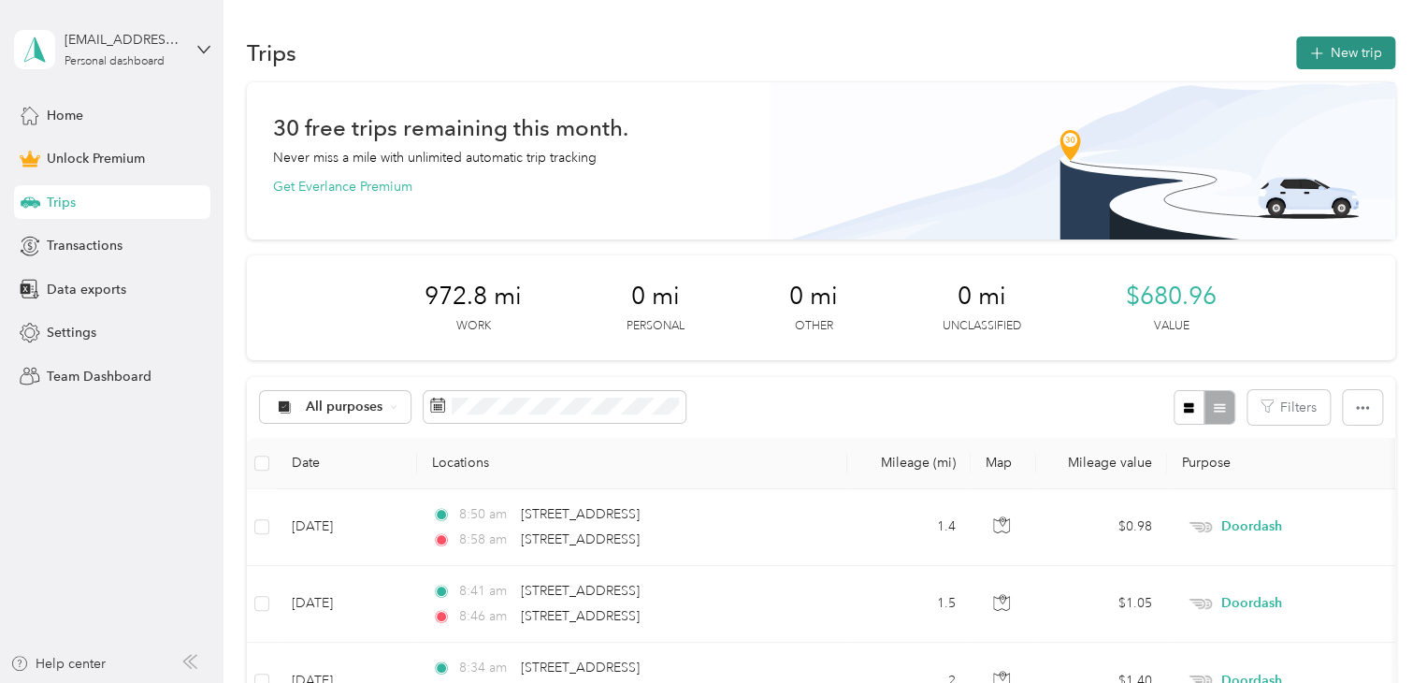
click at [1319, 40] on button "New trip" at bounding box center [1345, 52] width 99 height 33
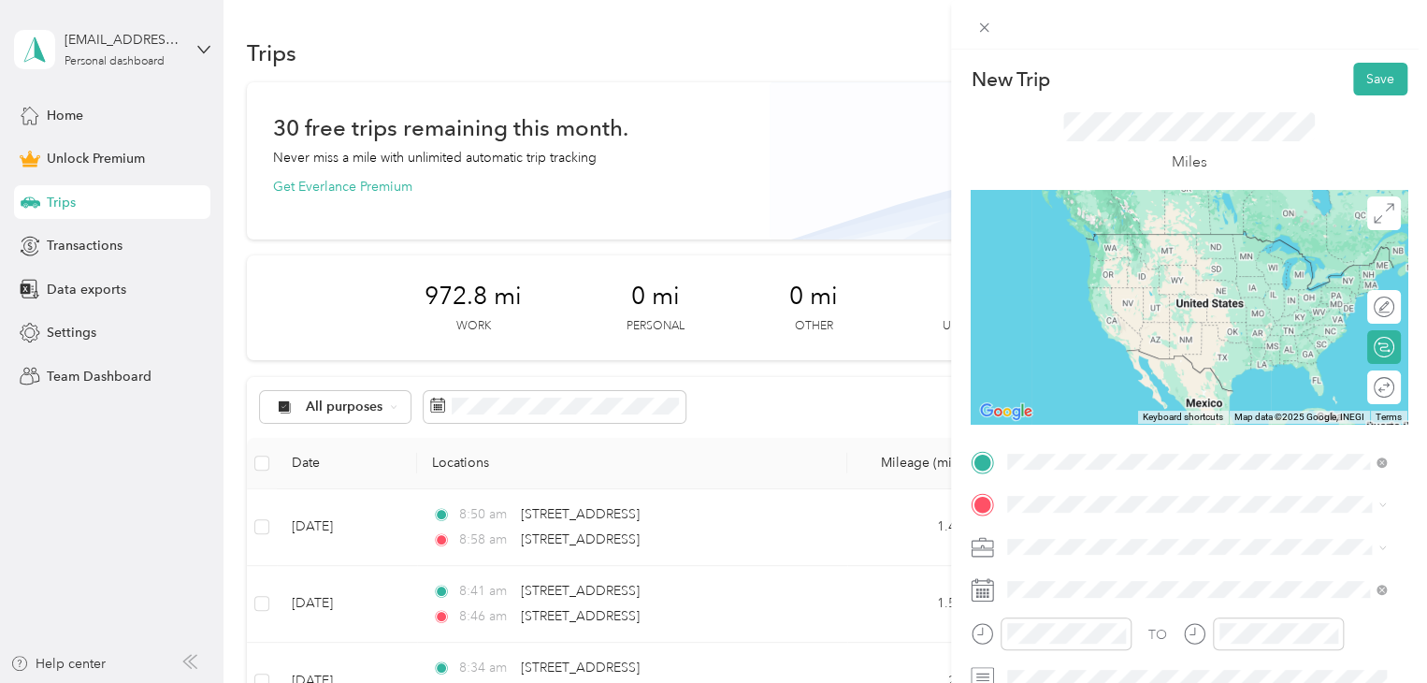
click at [1152, 242] on span "[STREET_ADDRESS][US_STATE]" at bounding box center [1136, 233] width 187 height 17
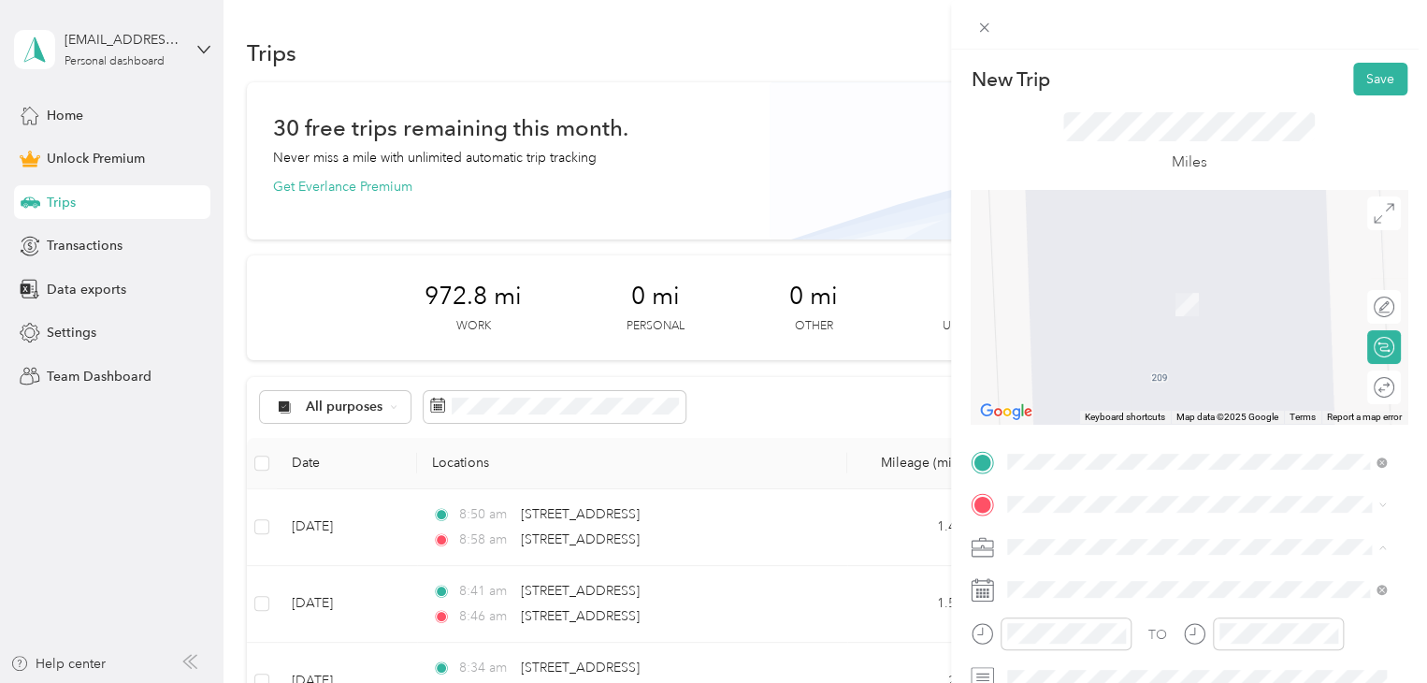
click at [1079, 351] on div "Doordash" at bounding box center [1197, 350] width 366 height 20
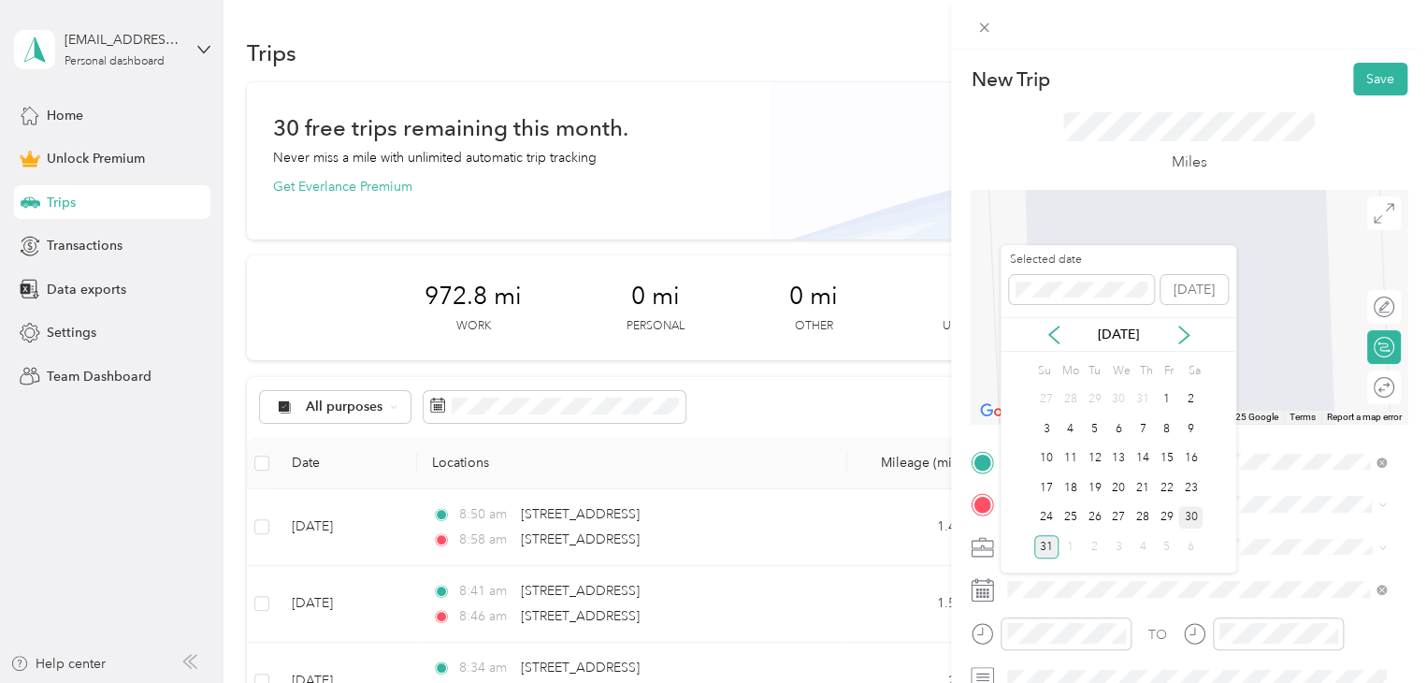
click at [1189, 516] on div "30" at bounding box center [1190, 517] width 24 height 23
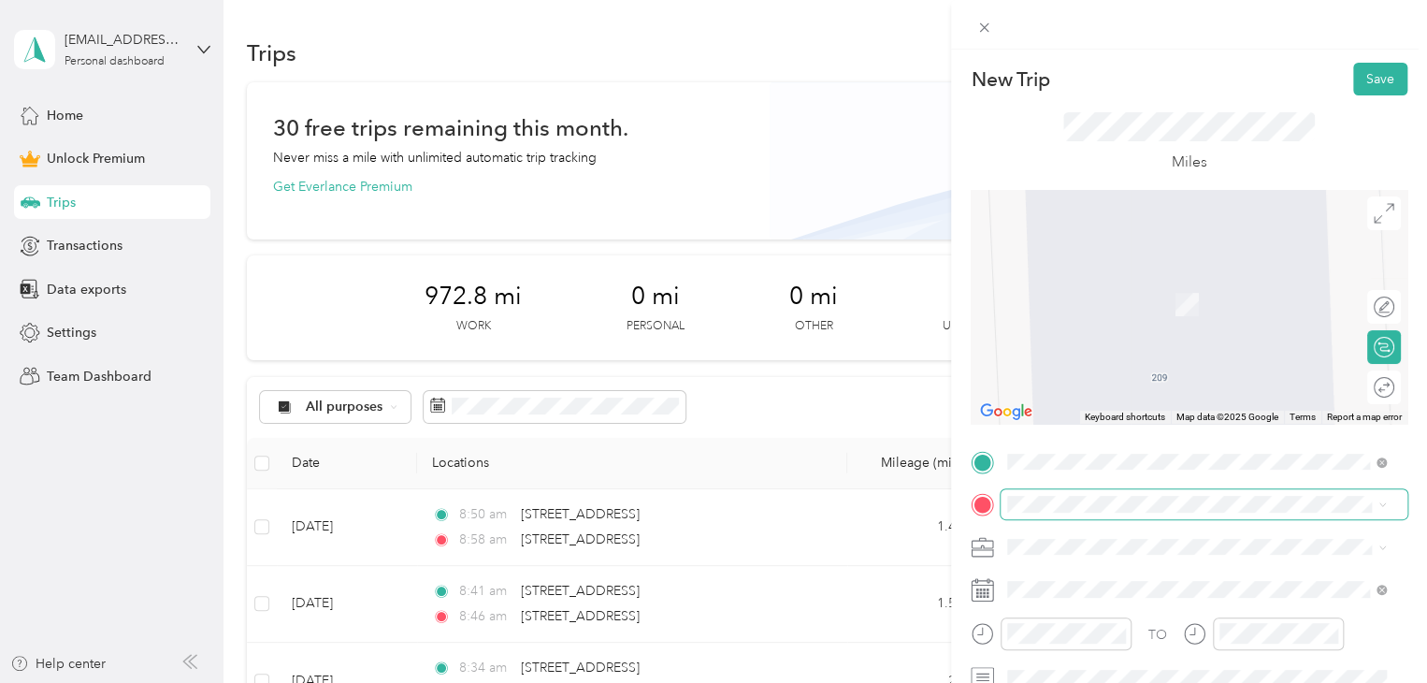
click at [1160, 512] on span at bounding box center [1204, 504] width 407 height 30
click at [1076, 578] on span "[STREET_ADDRESS][US_STATE]" at bounding box center [1136, 569] width 187 height 17
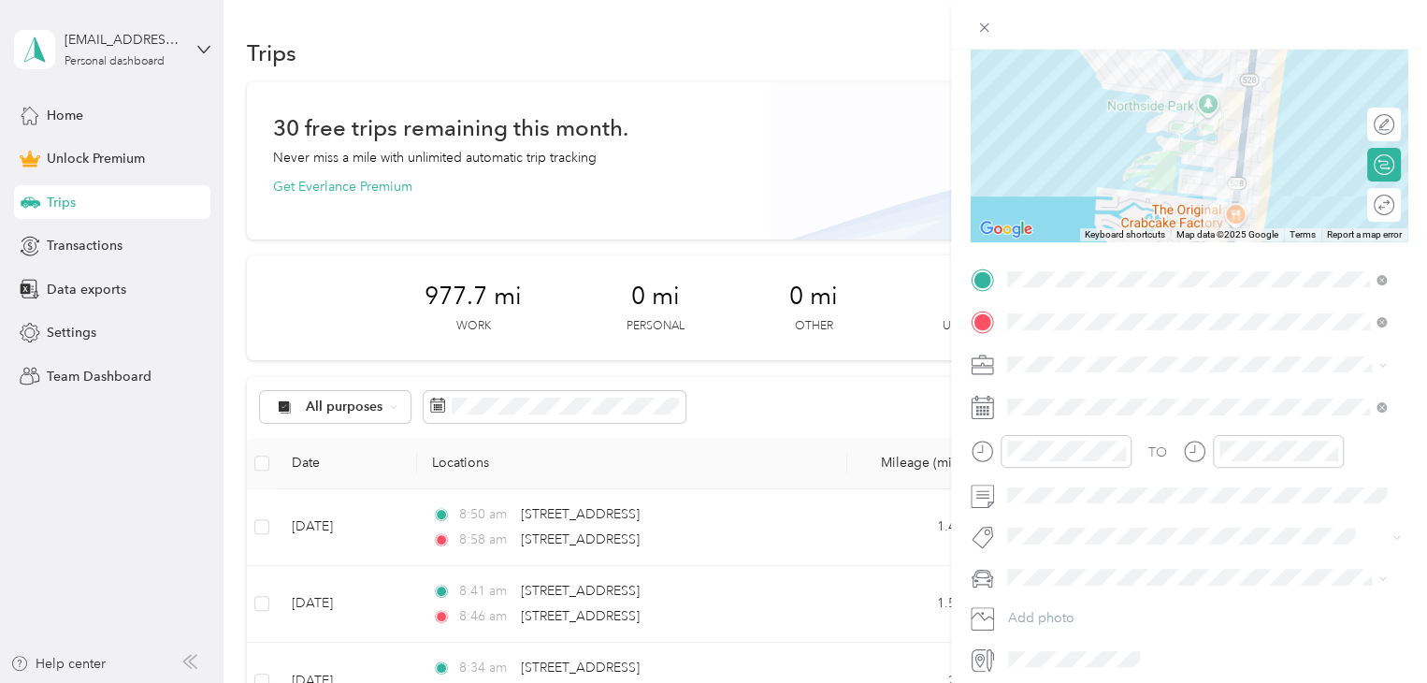
scroll to position [187, 0]
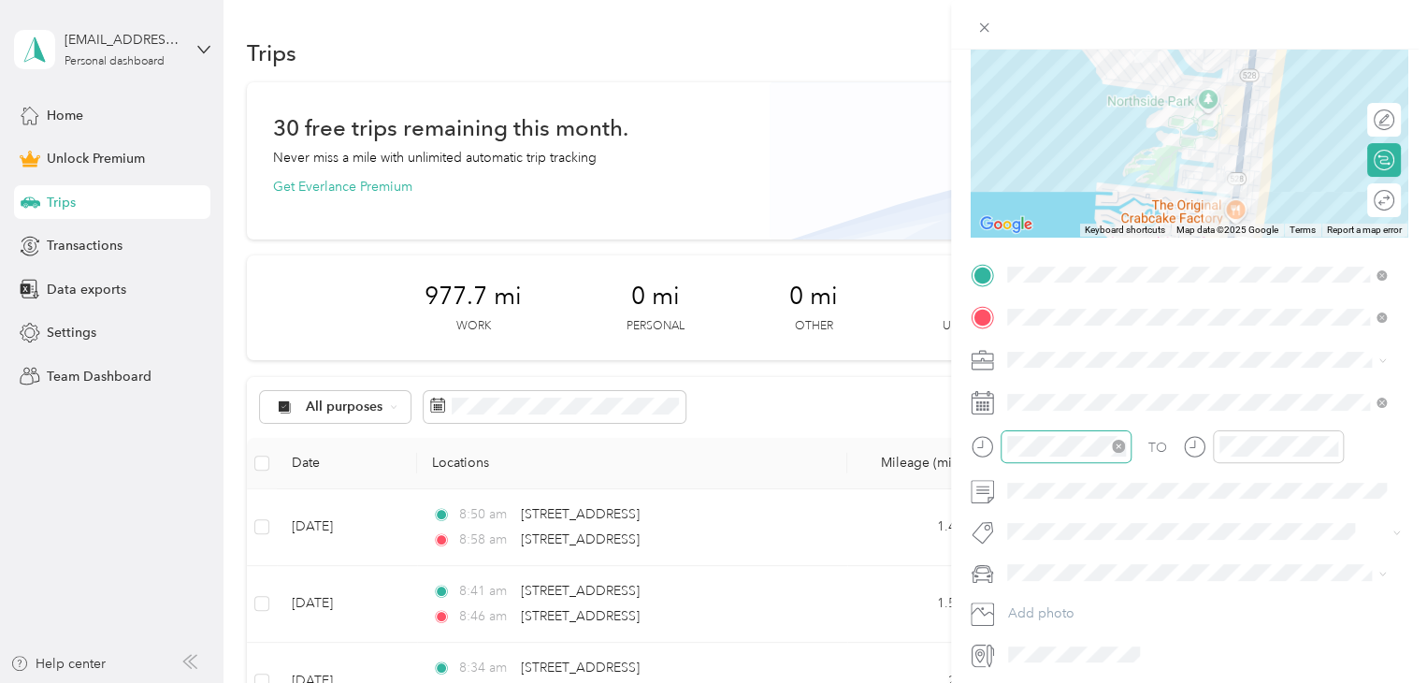
click at [1115, 446] on icon "close-circle" at bounding box center [1118, 446] width 13 height 13
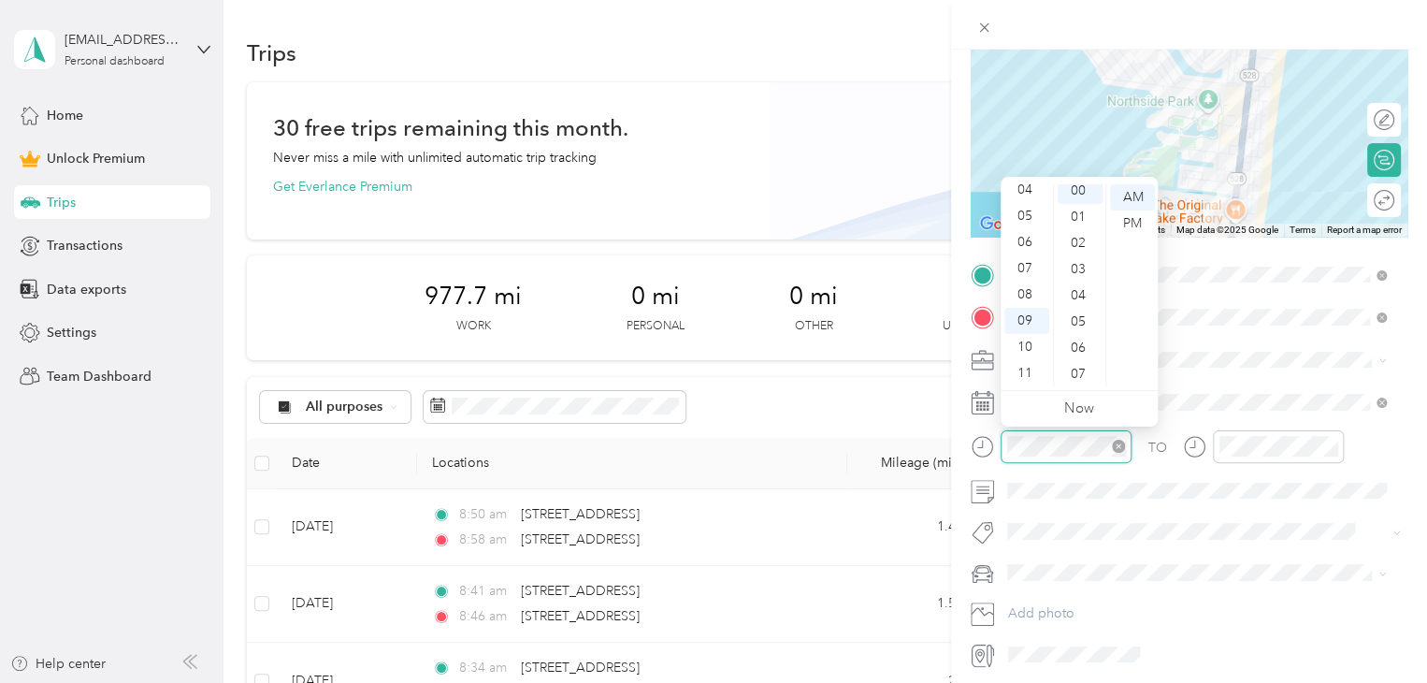
scroll to position [0, 0]
click at [1333, 443] on icon "close-circle" at bounding box center [1330, 446] width 13 height 13
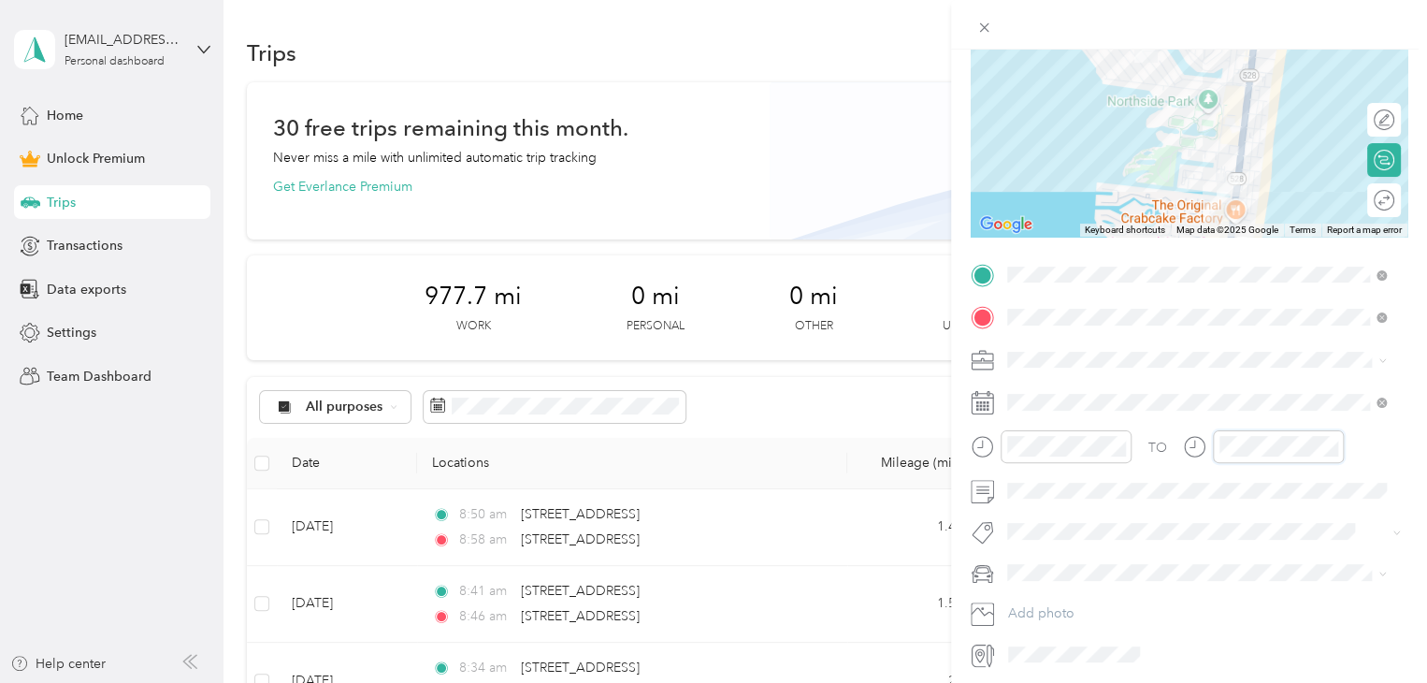
click at [1147, 461] on div "TO" at bounding box center [1189, 453] width 437 height 46
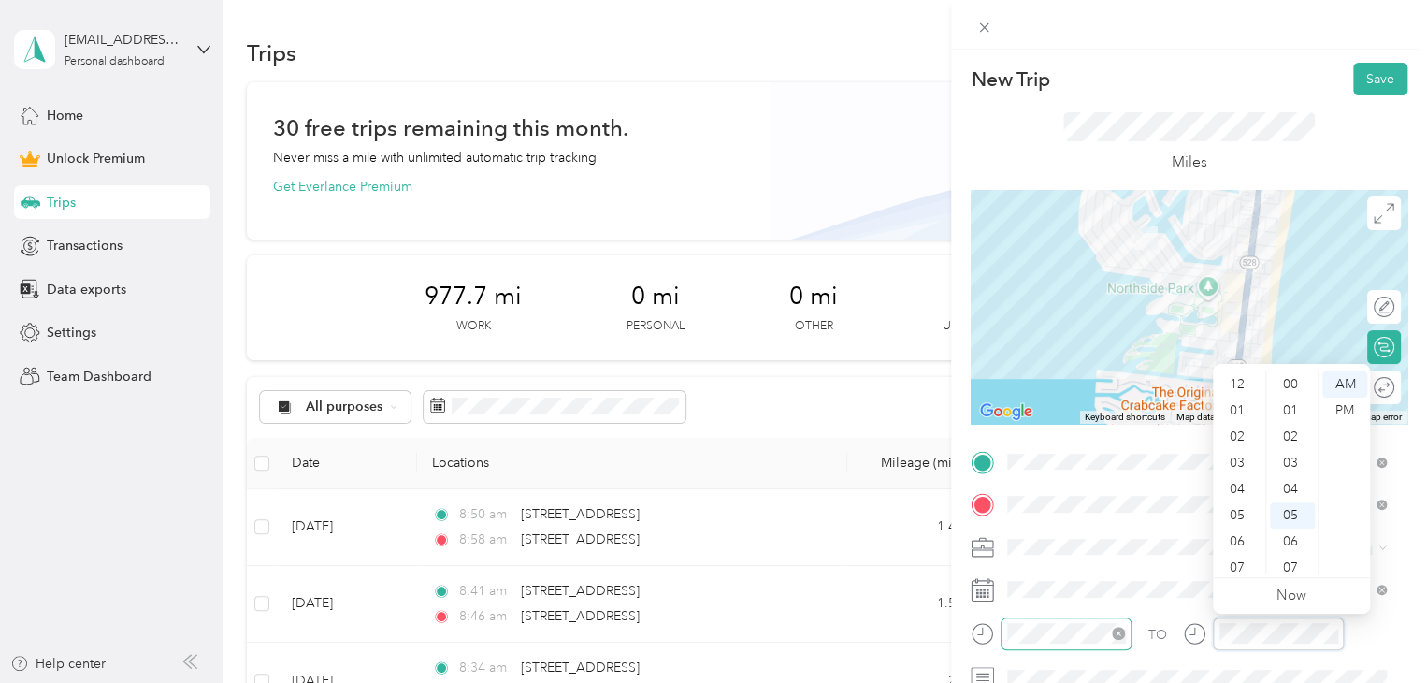
scroll to position [131, 0]
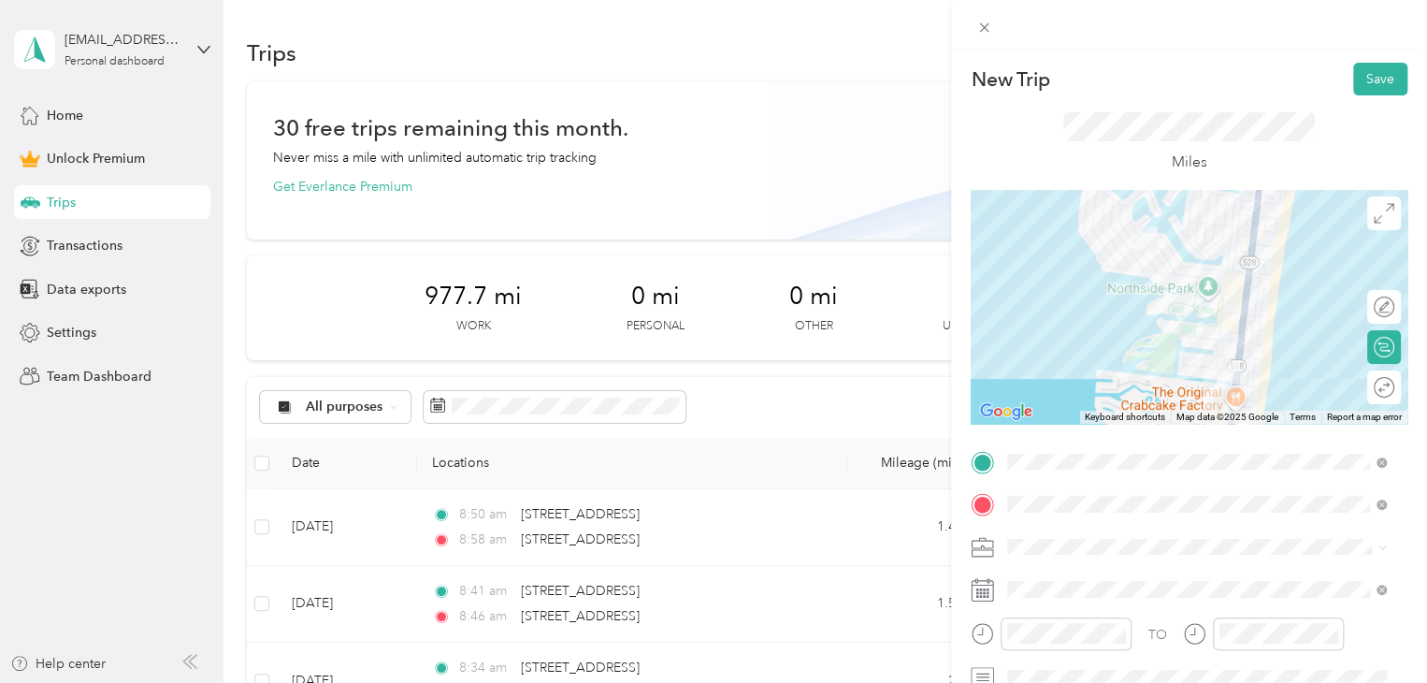
click at [1160, 631] on div "TO" at bounding box center [1157, 635] width 19 height 20
click at [1354, 70] on button "Save" at bounding box center [1380, 79] width 54 height 33
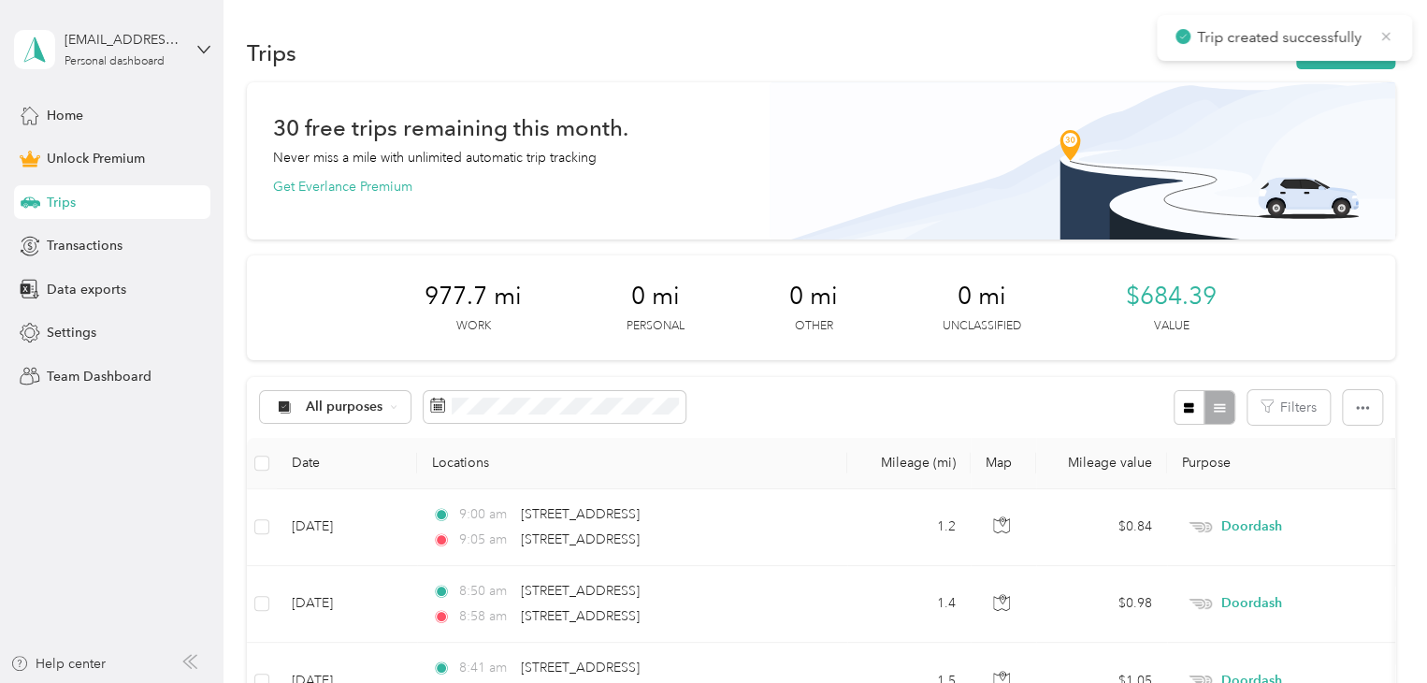
click at [1384, 31] on icon at bounding box center [1385, 36] width 15 height 17
click at [1357, 58] on button "New trip" at bounding box center [1345, 52] width 99 height 33
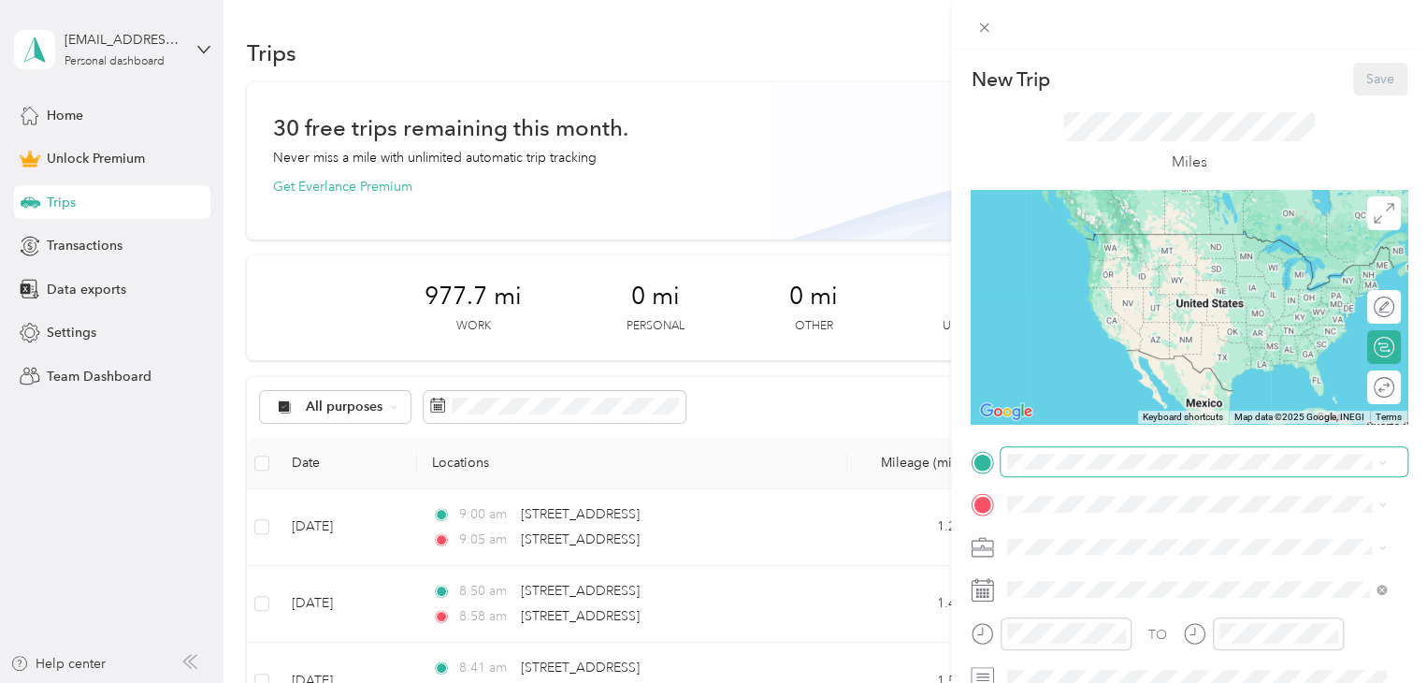
click at [1045, 469] on span at bounding box center [1204, 462] width 407 height 30
click at [1133, 530] on span "[STREET_ADDRESS][US_STATE]" at bounding box center [1136, 529] width 187 height 17
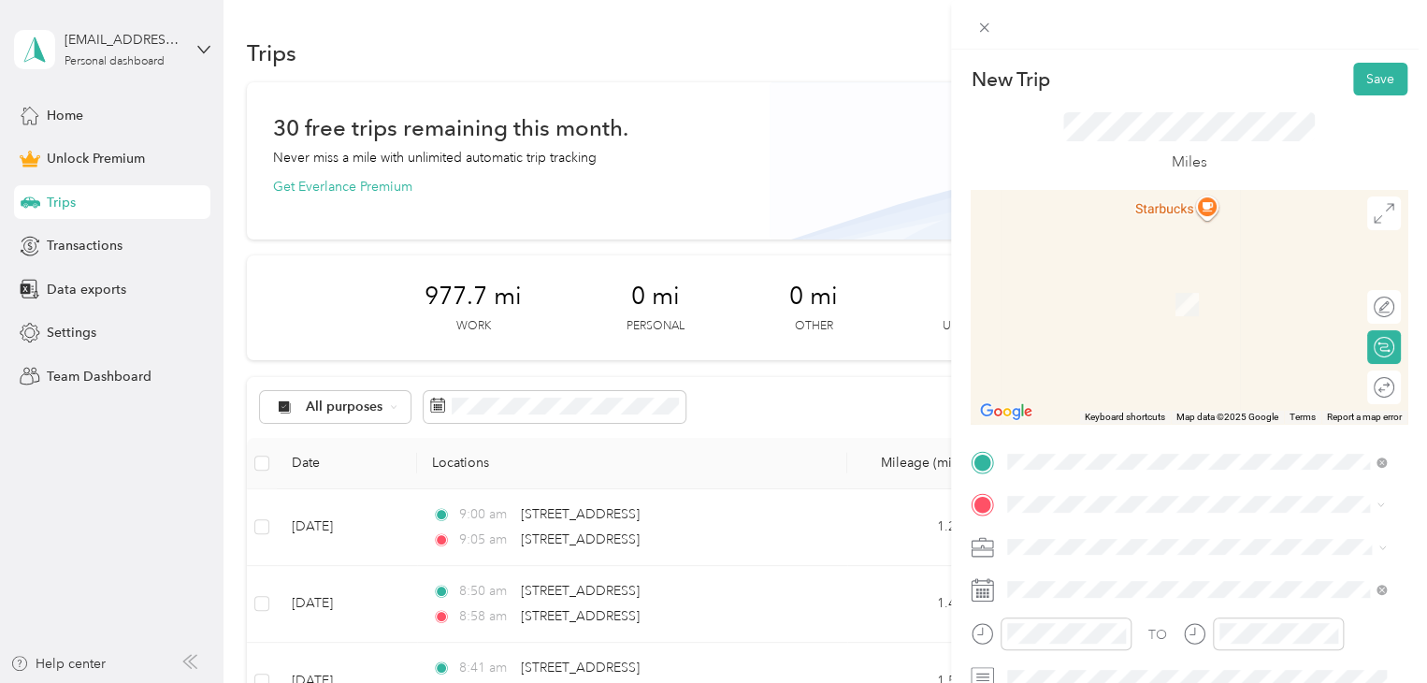
click at [1128, 580] on span "[STREET_ADDRESS][US_STATE]" at bounding box center [1136, 571] width 187 height 17
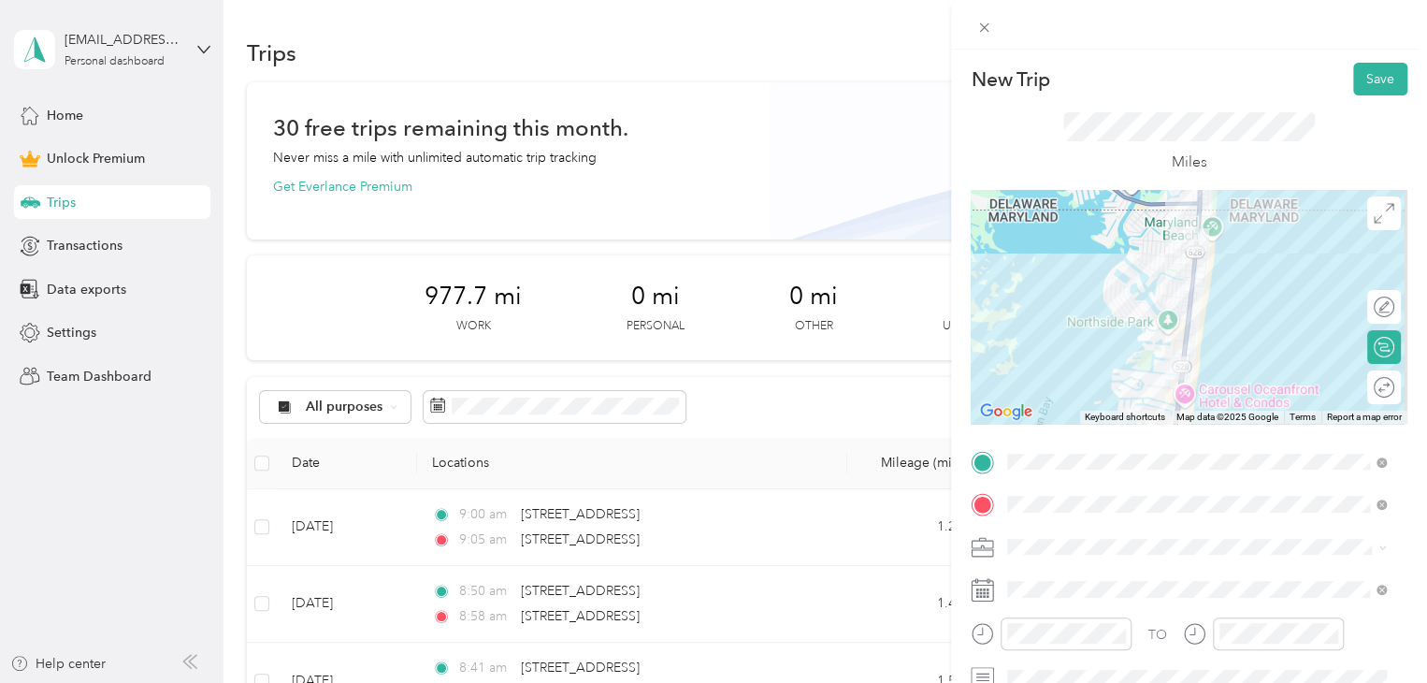
click at [1056, 536] on span at bounding box center [1204, 547] width 407 height 30
click at [1055, 343] on span "Doordash" at bounding box center [1044, 350] width 60 height 16
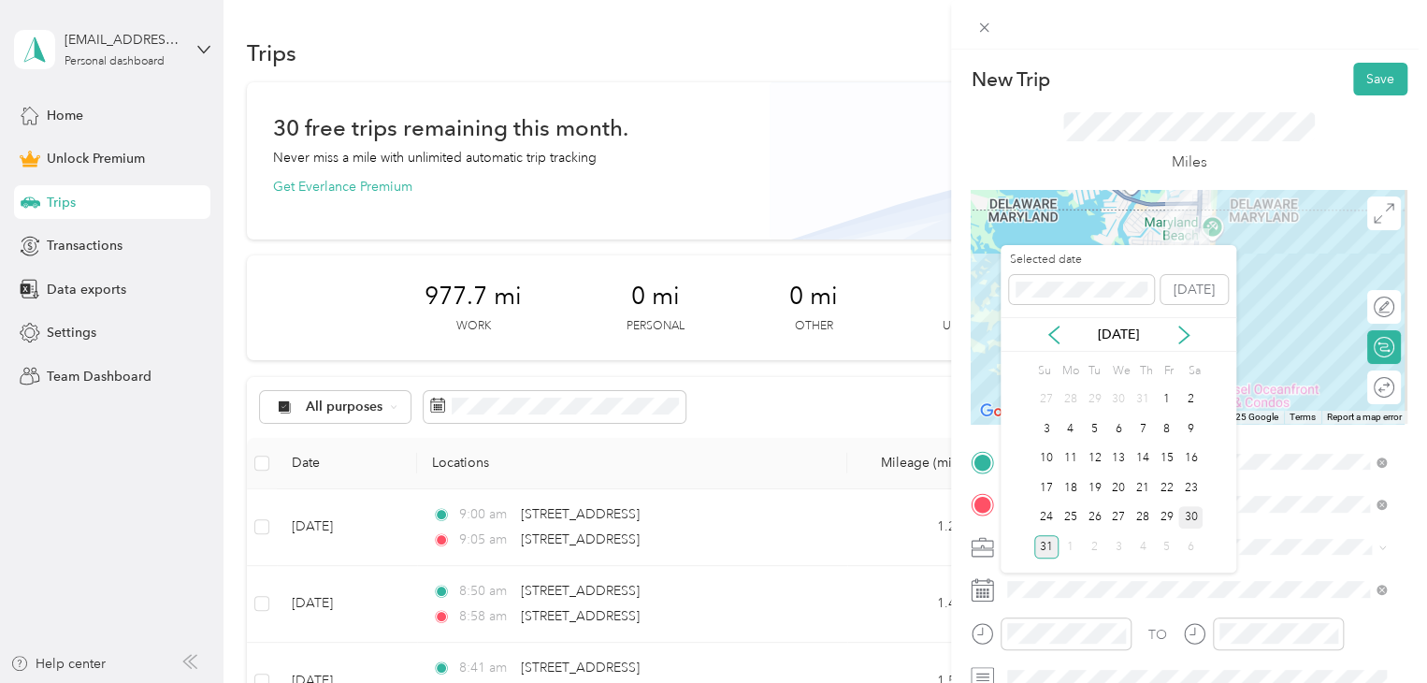
click at [1193, 515] on div "30" at bounding box center [1190, 517] width 24 height 23
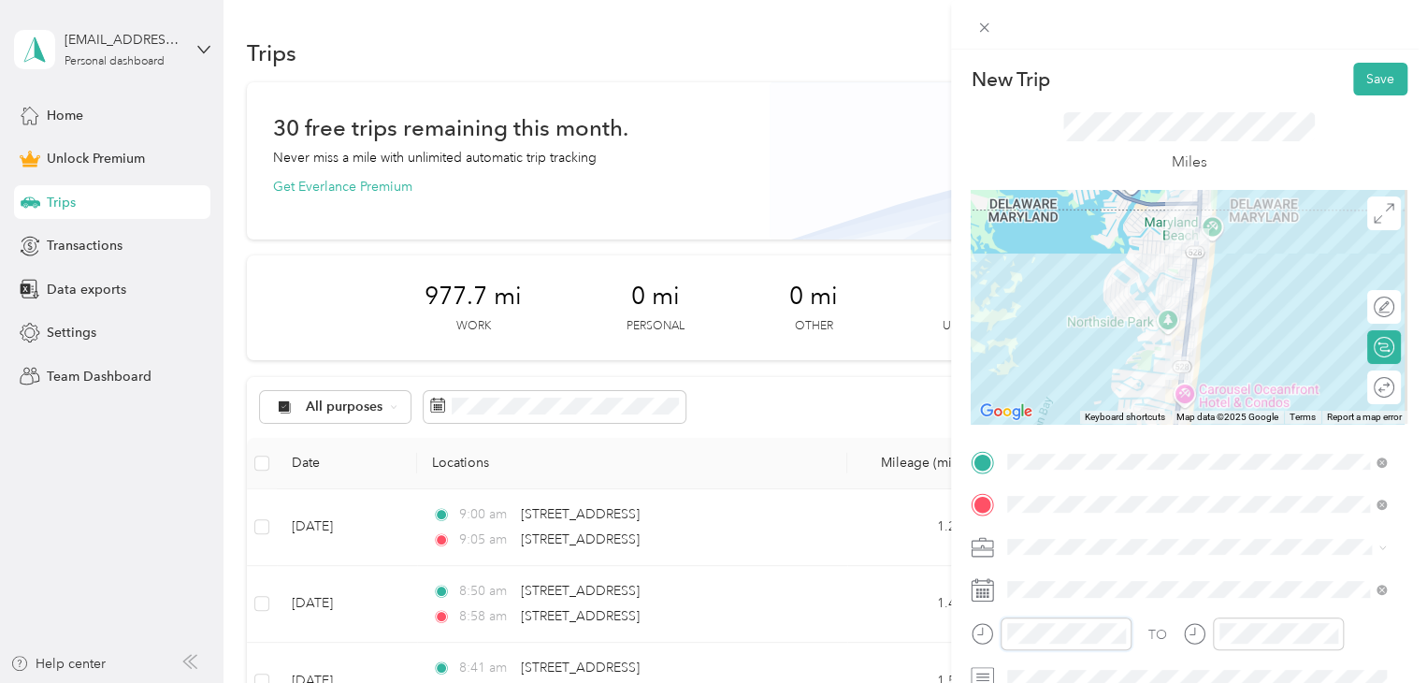
click at [975, 648] on div at bounding box center [1051, 633] width 161 height 33
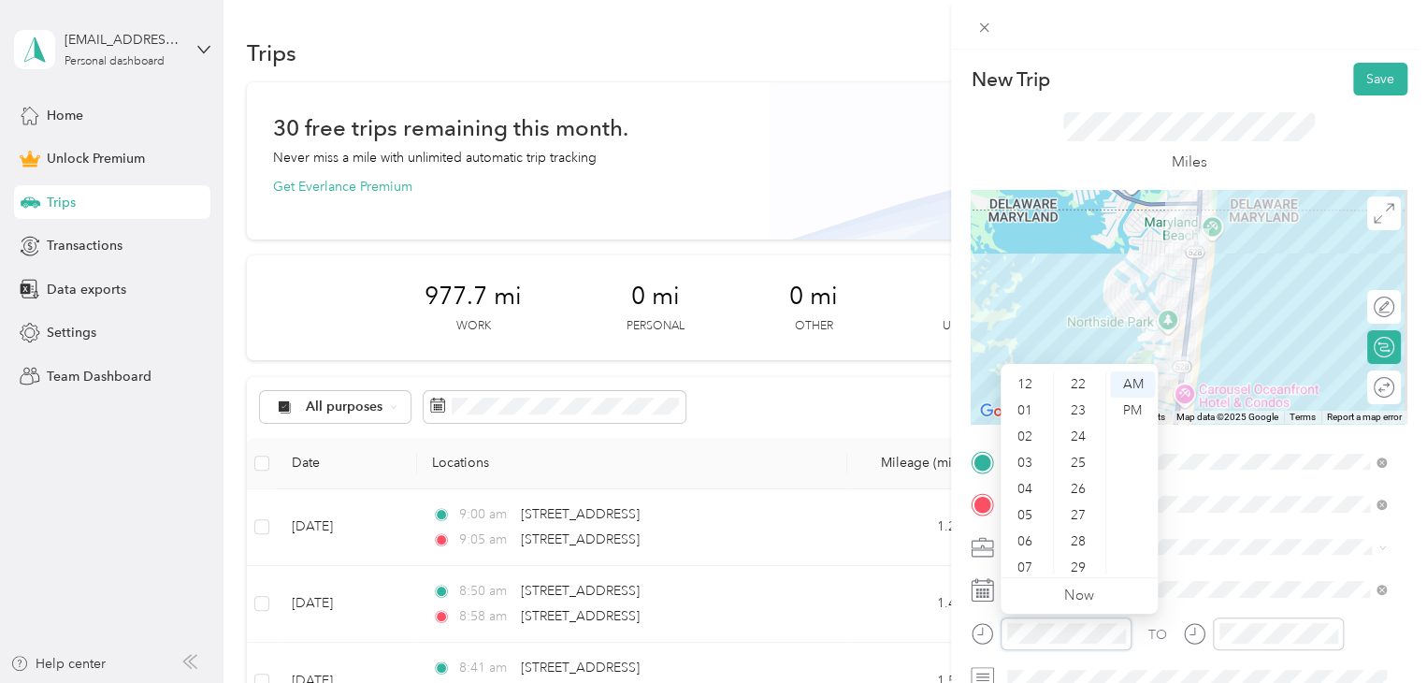
scroll to position [236, 0]
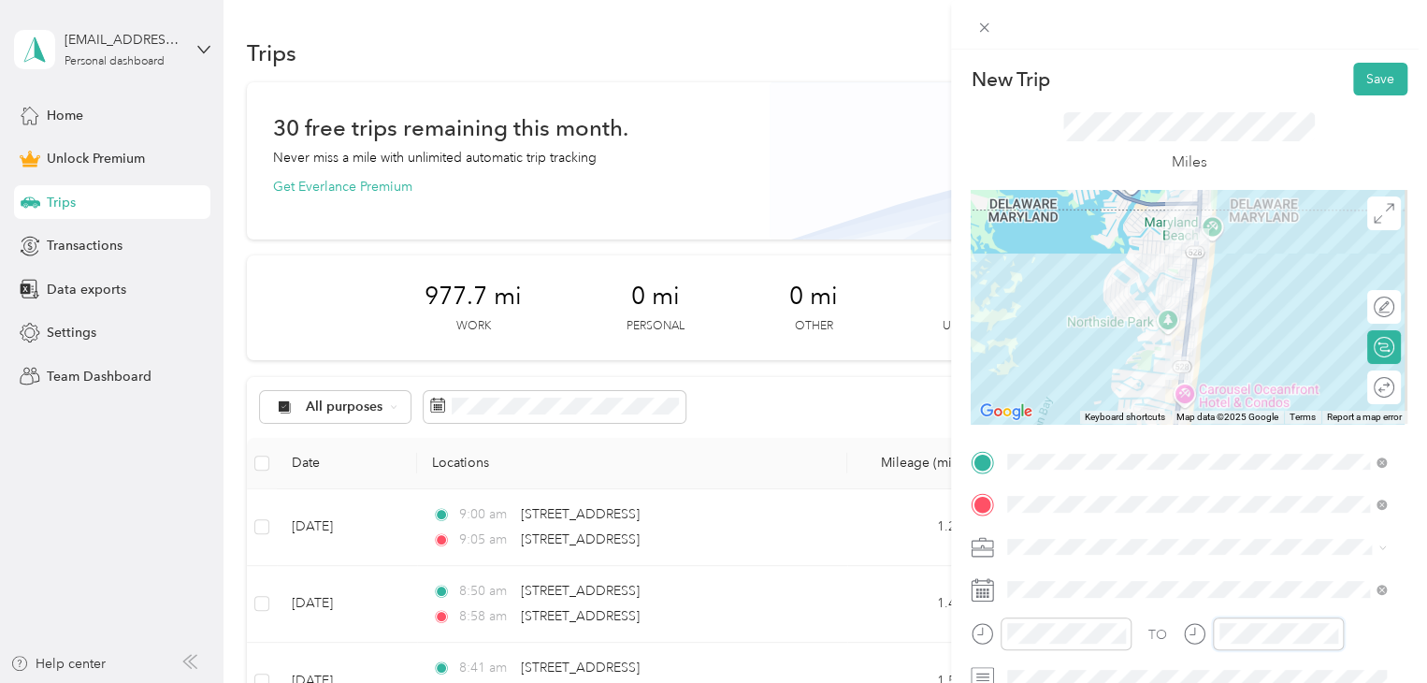
click at [1141, 642] on div "TO" at bounding box center [1189, 640] width 437 height 46
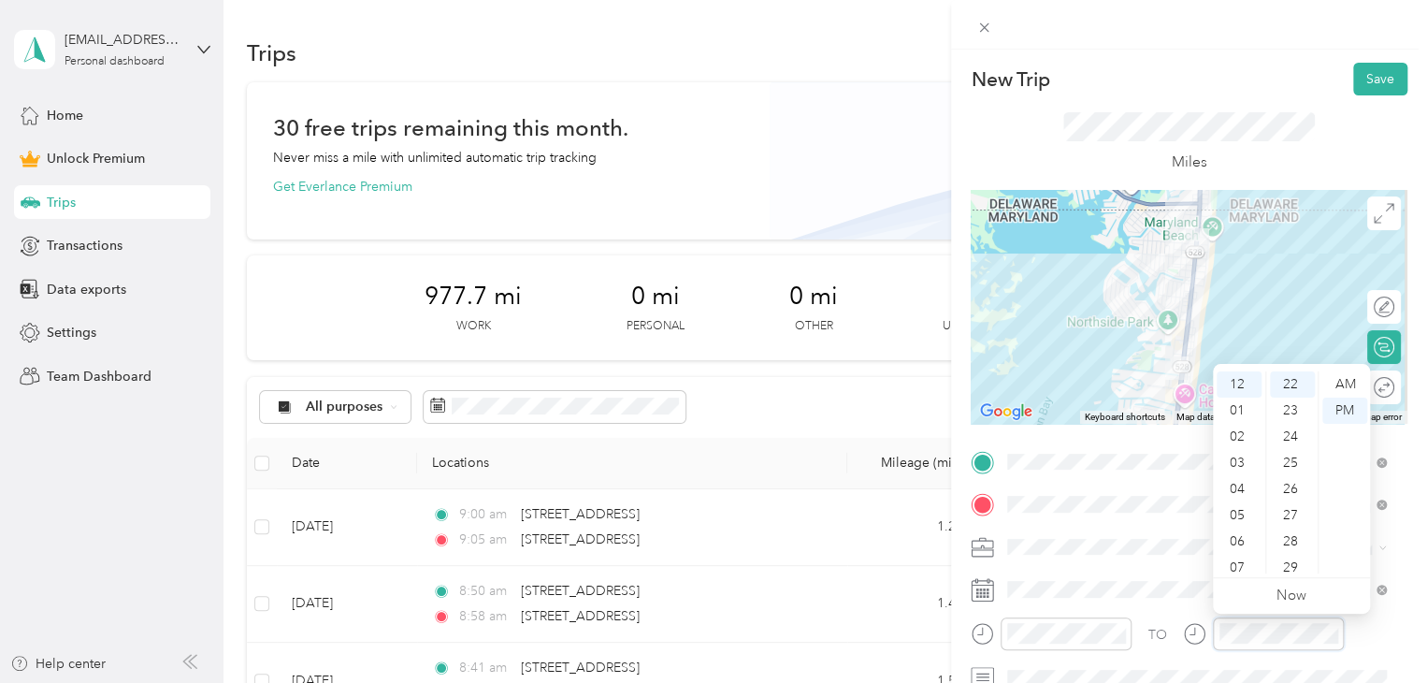
scroll to position [367, 0]
click at [1145, 637] on div "TO" at bounding box center [1189, 640] width 437 height 46
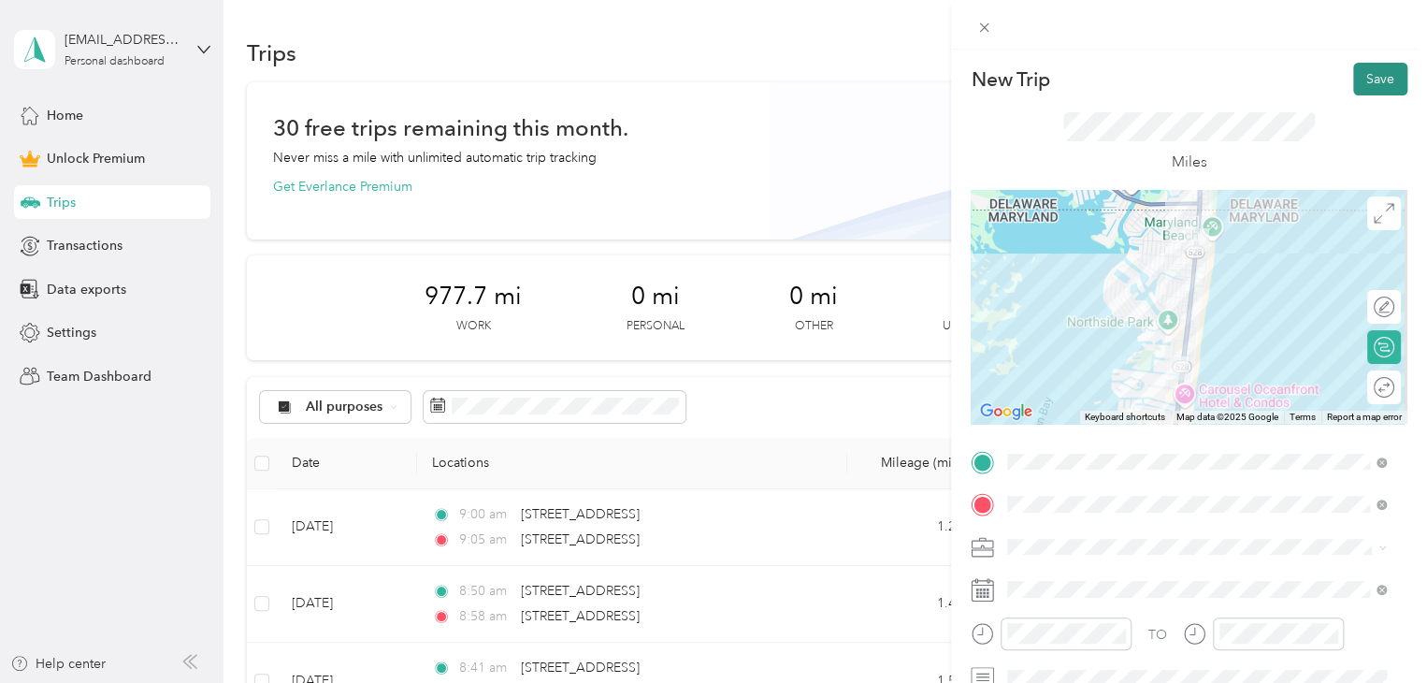
click at [1373, 70] on button "Save" at bounding box center [1380, 79] width 54 height 33
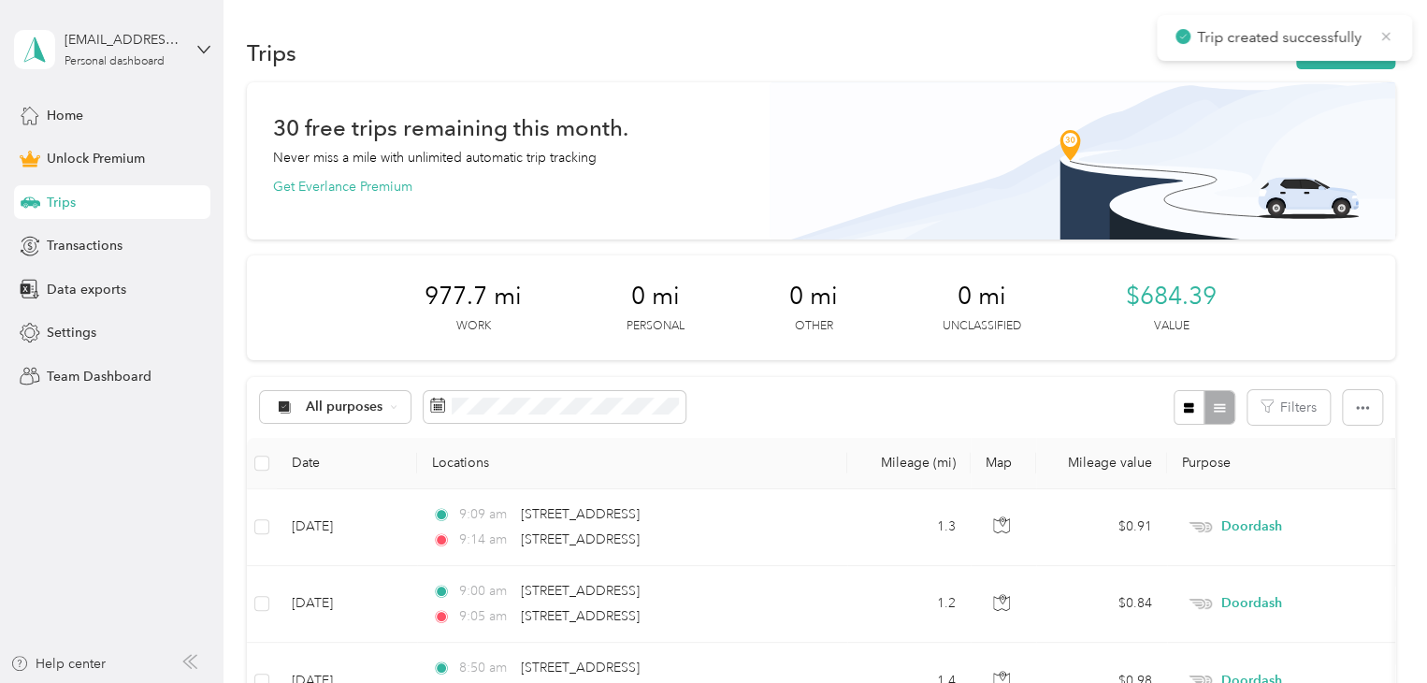
click at [1385, 38] on icon at bounding box center [1385, 36] width 15 height 17
click at [1362, 53] on button "New trip" at bounding box center [1345, 52] width 99 height 33
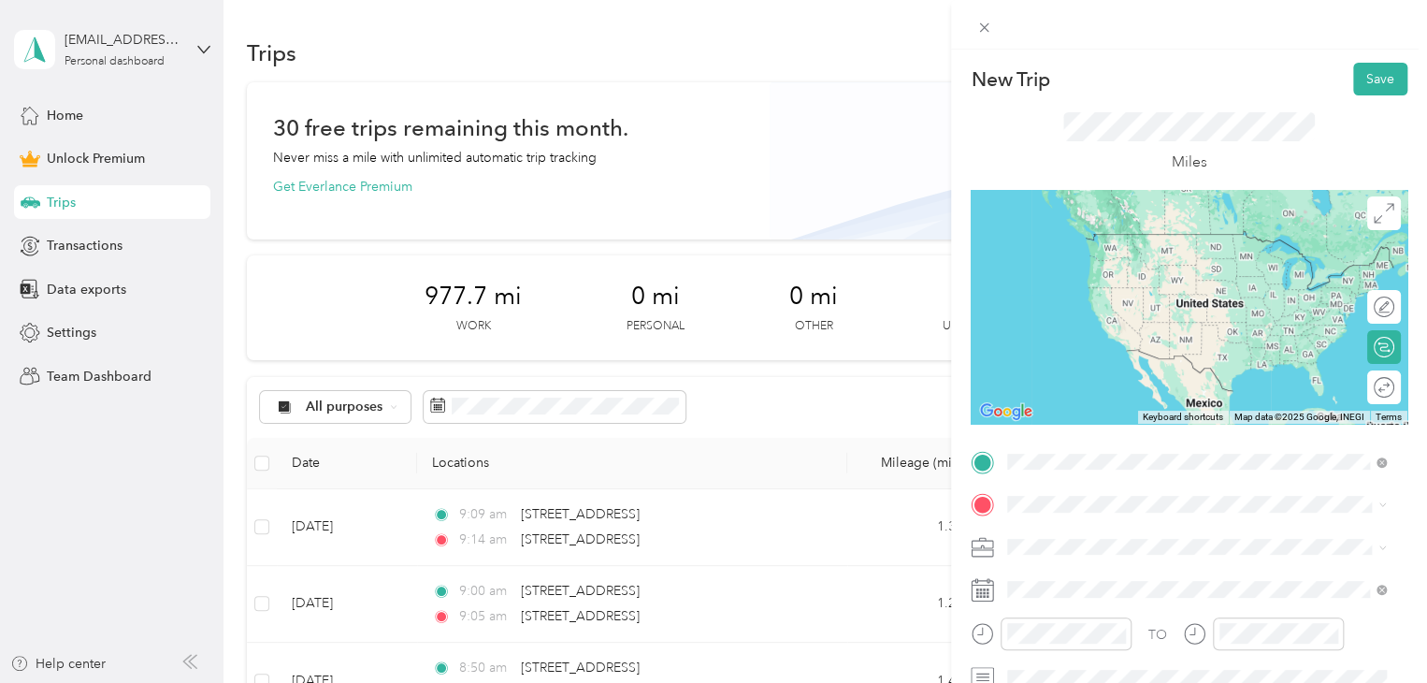
click at [1092, 538] on span "[STREET_ADDRESS][US_STATE]" at bounding box center [1136, 529] width 187 height 17
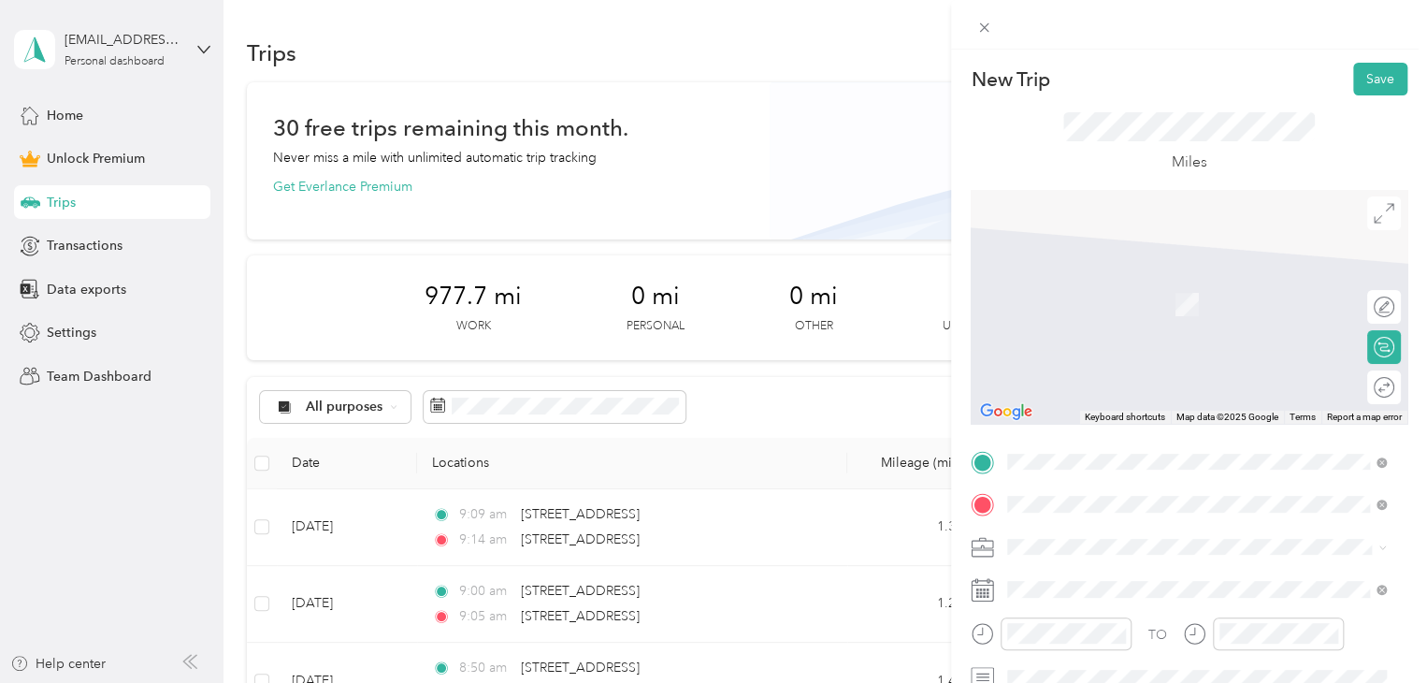
click at [1121, 305] on span "[STREET_ADDRESS][US_STATE]" at bounding box center [1136, 296] width 187 height 17
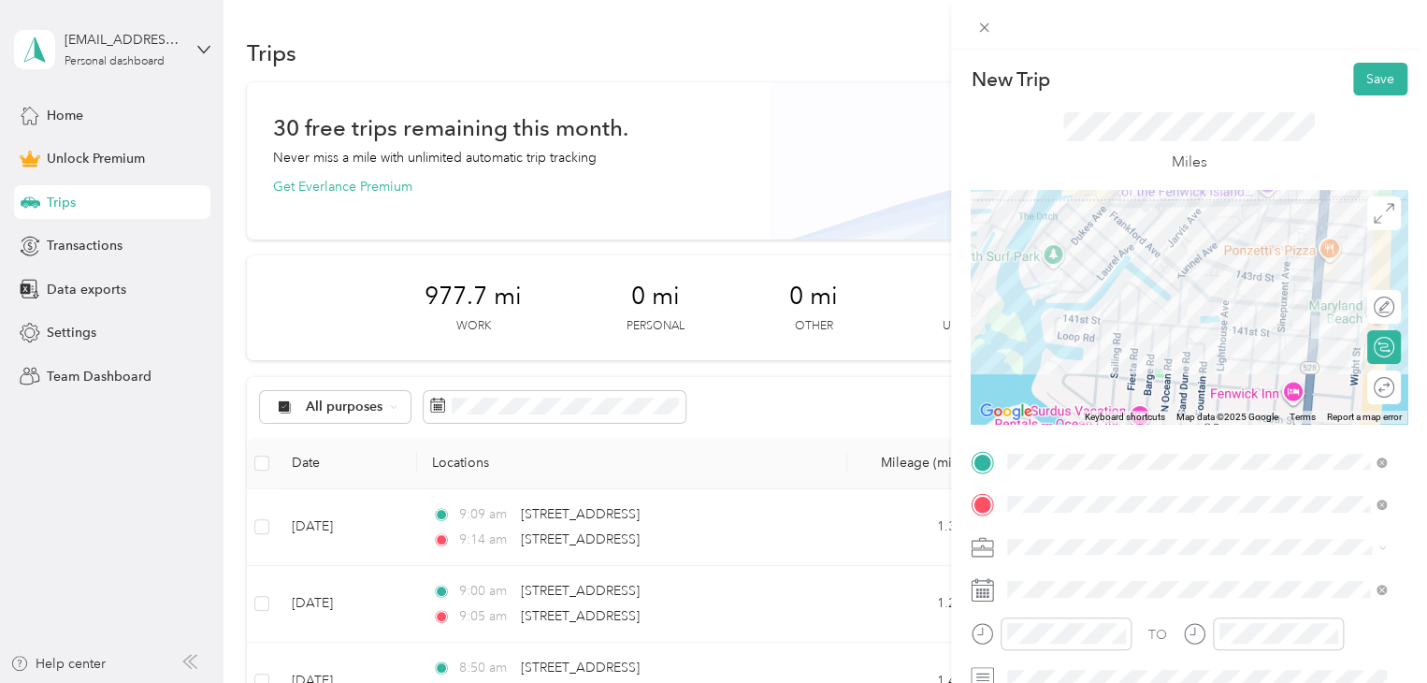
scroll to position [94, 0]
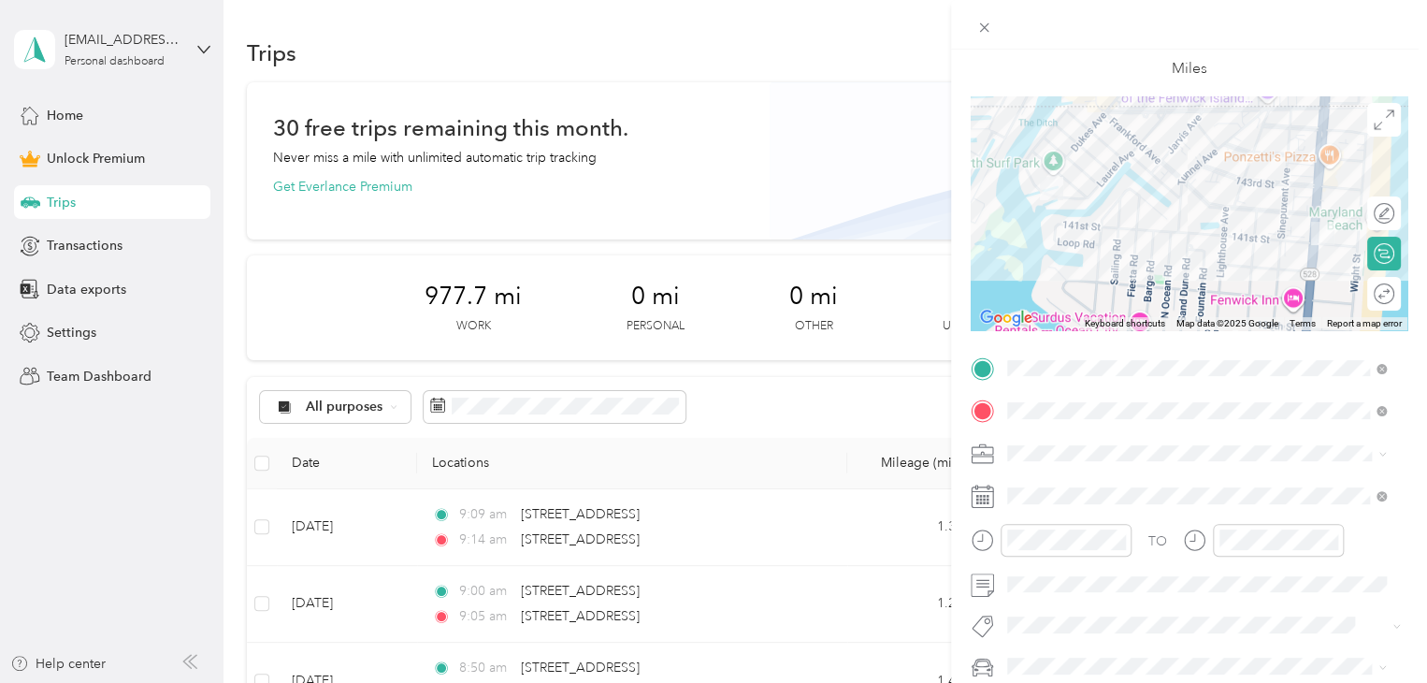
click at [1045, 256] on span "Doordash" at bounding box center [1044, 256] width 60 height 16
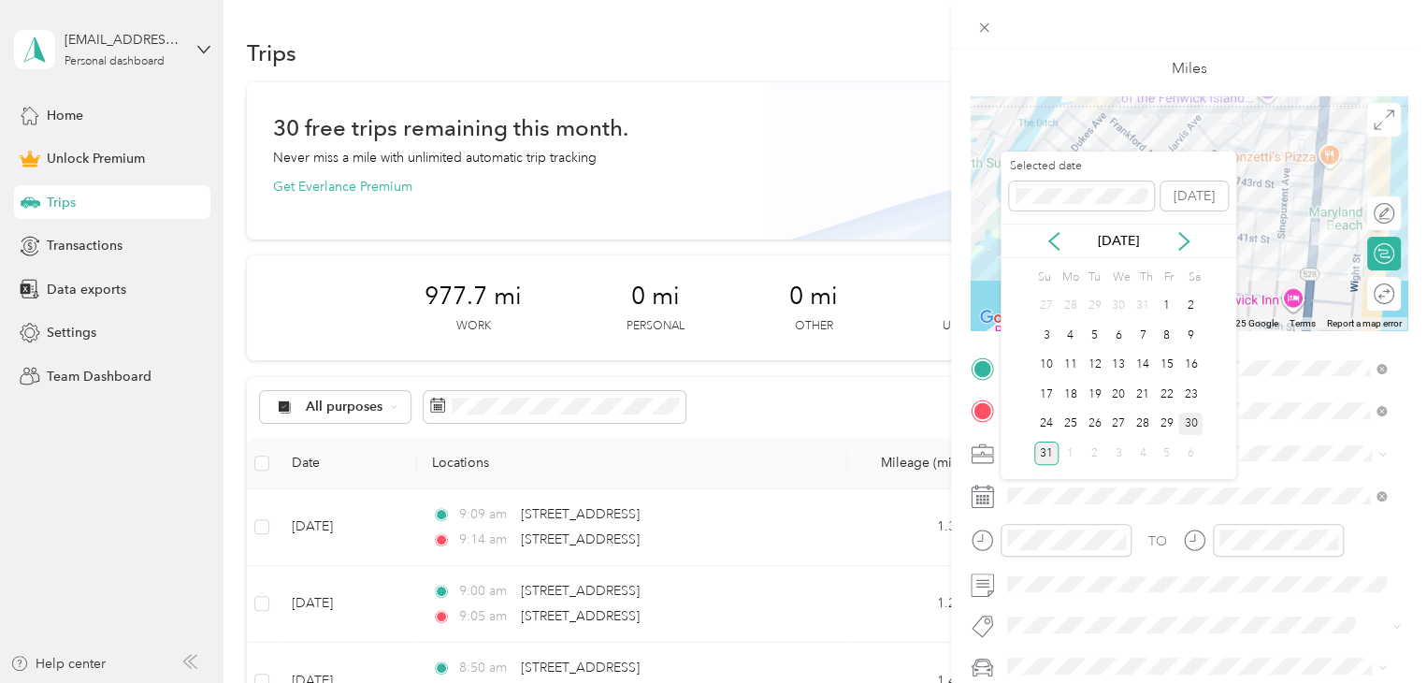
click at [1190, 424] on div "30" at bounding box center [1190, 423] width 24 height 23
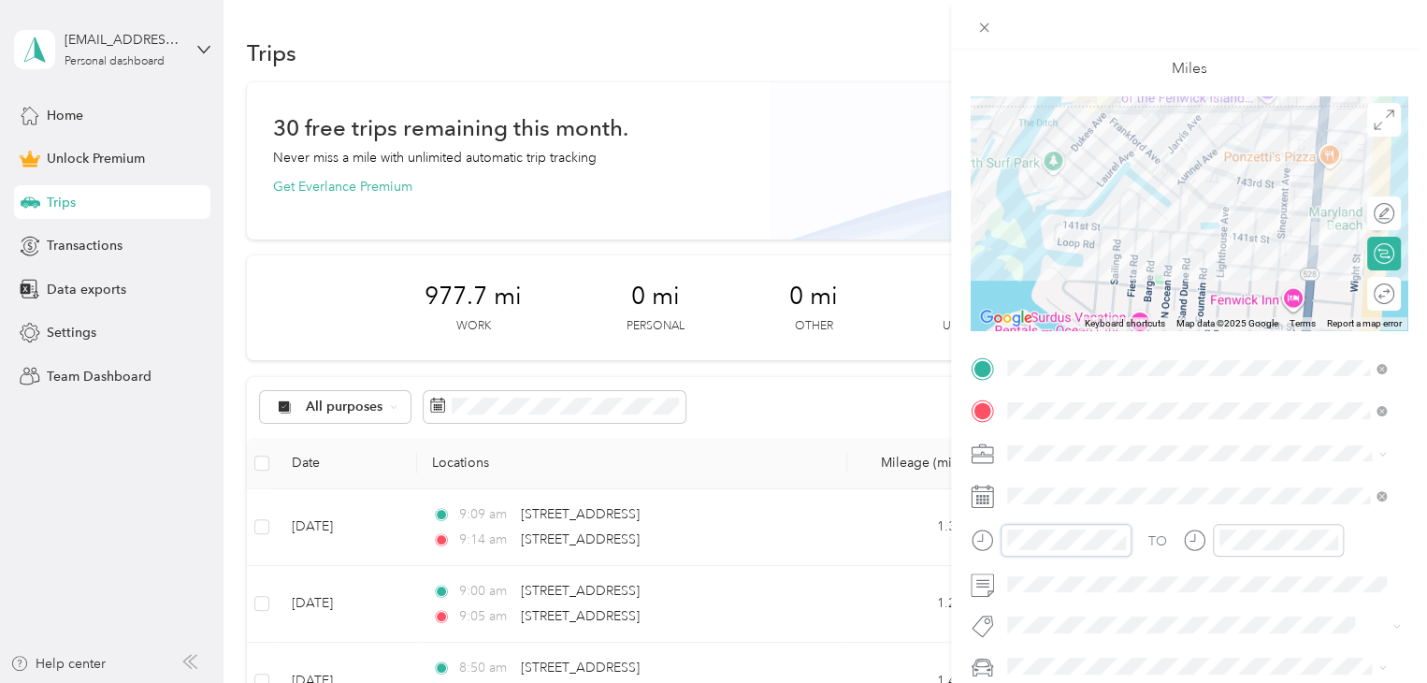
click at [900, 550] on div "New Trip Save This trip cannot be edited because it is either under review, app…" at bounding box center [713, 341] width 1427 height 683
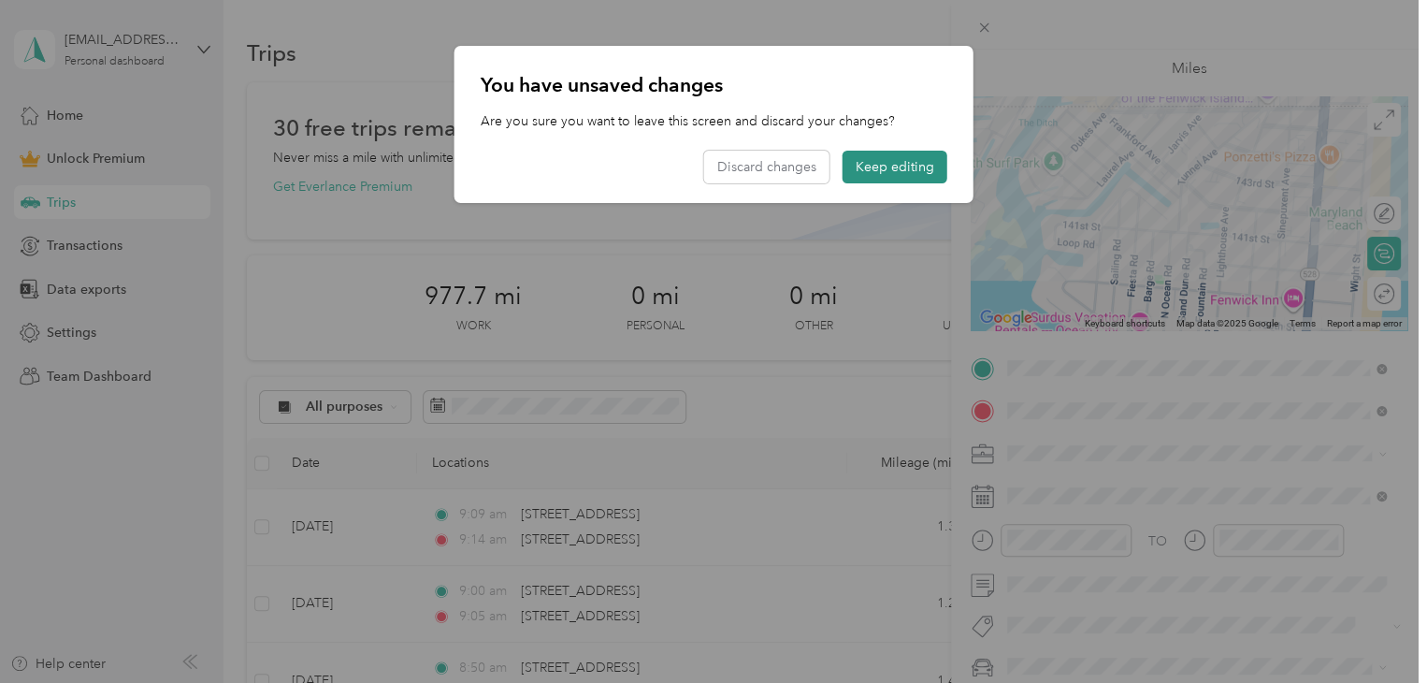
click at [897, 169] on button "Keep editing" at bounding box center [895, 167] width 105 height 33
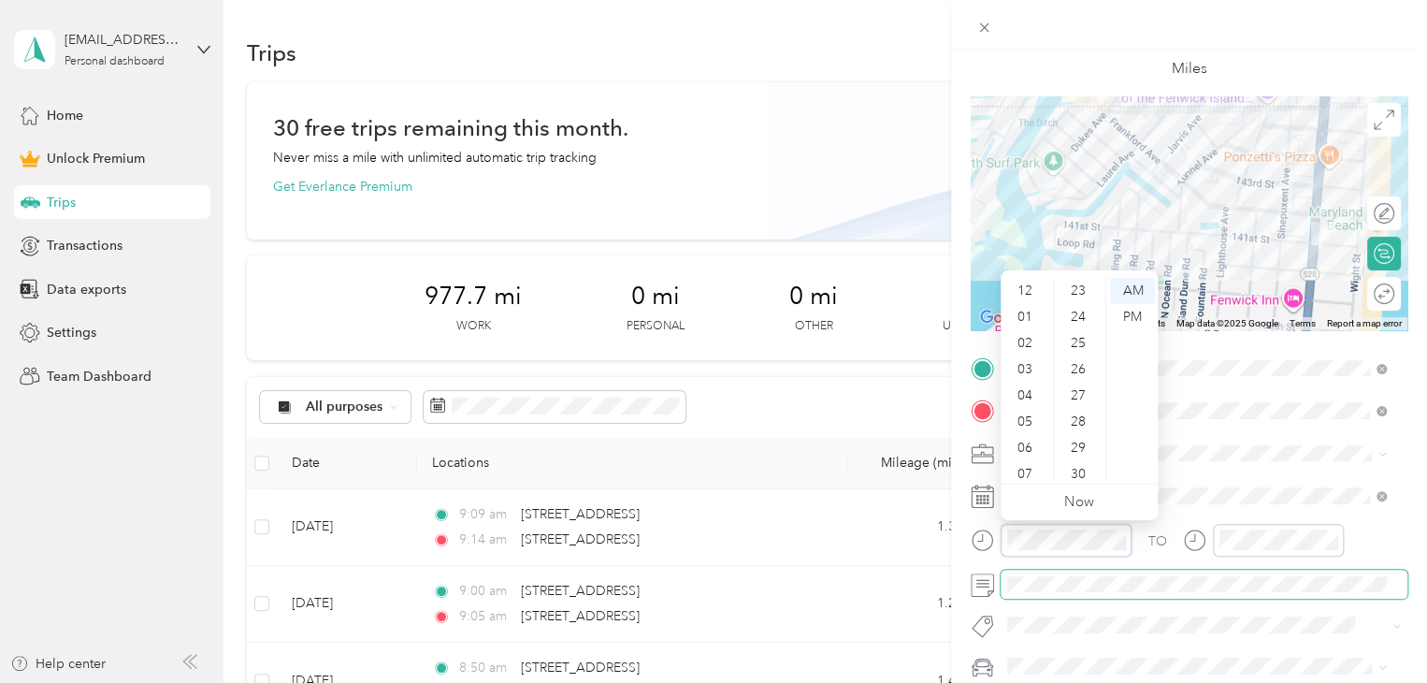
scroll to position [445, 0]
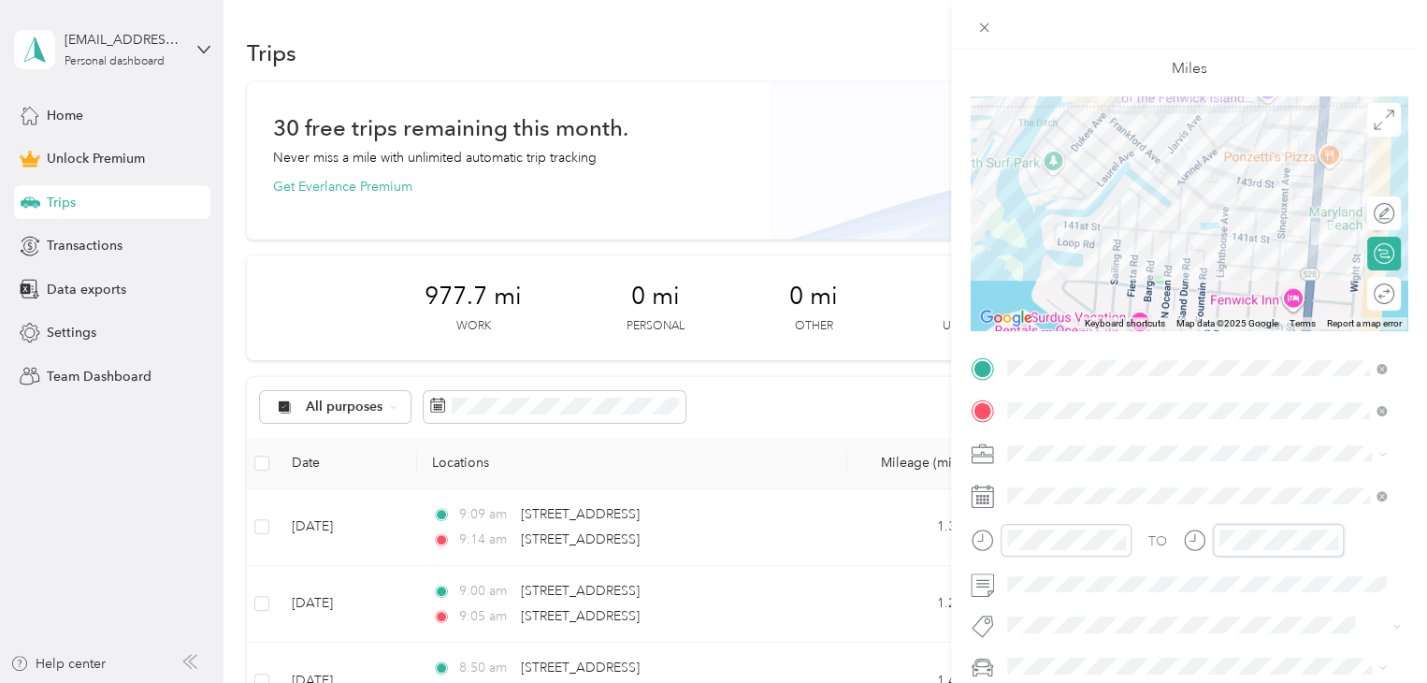
click at [1167, 547] on div "TO" at bounding box center [1189, 547] width 437 height 46
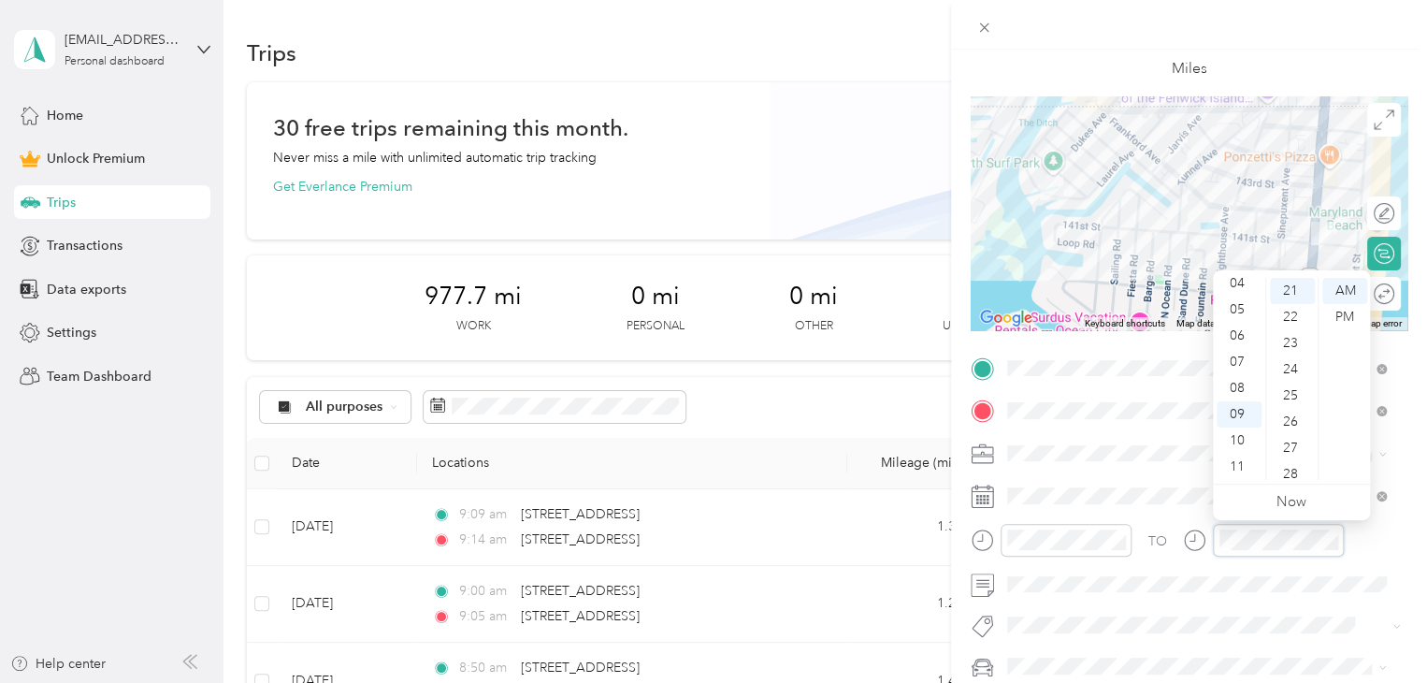
scroll to position [550, 0]
click at [1149, 528] on div "TO" at bounding box center [1189, 547] width 437 height 46
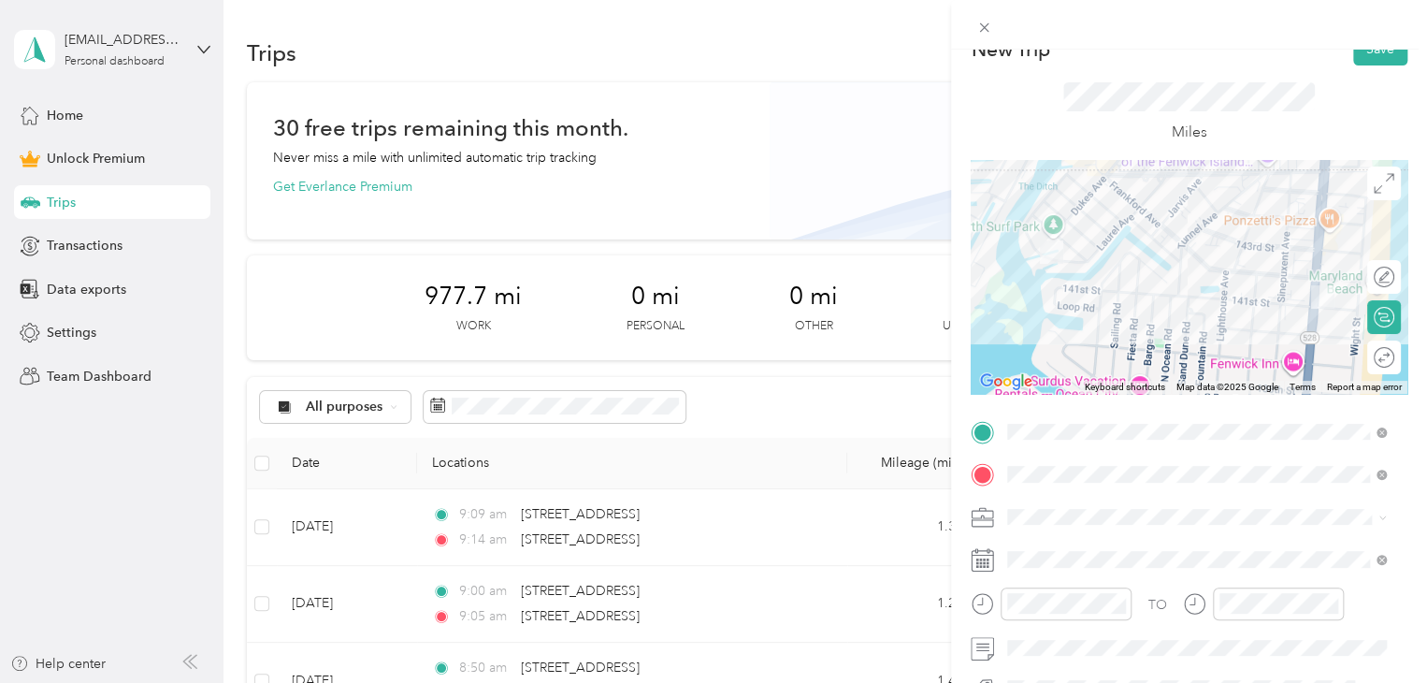
scroll to position [0, 0]
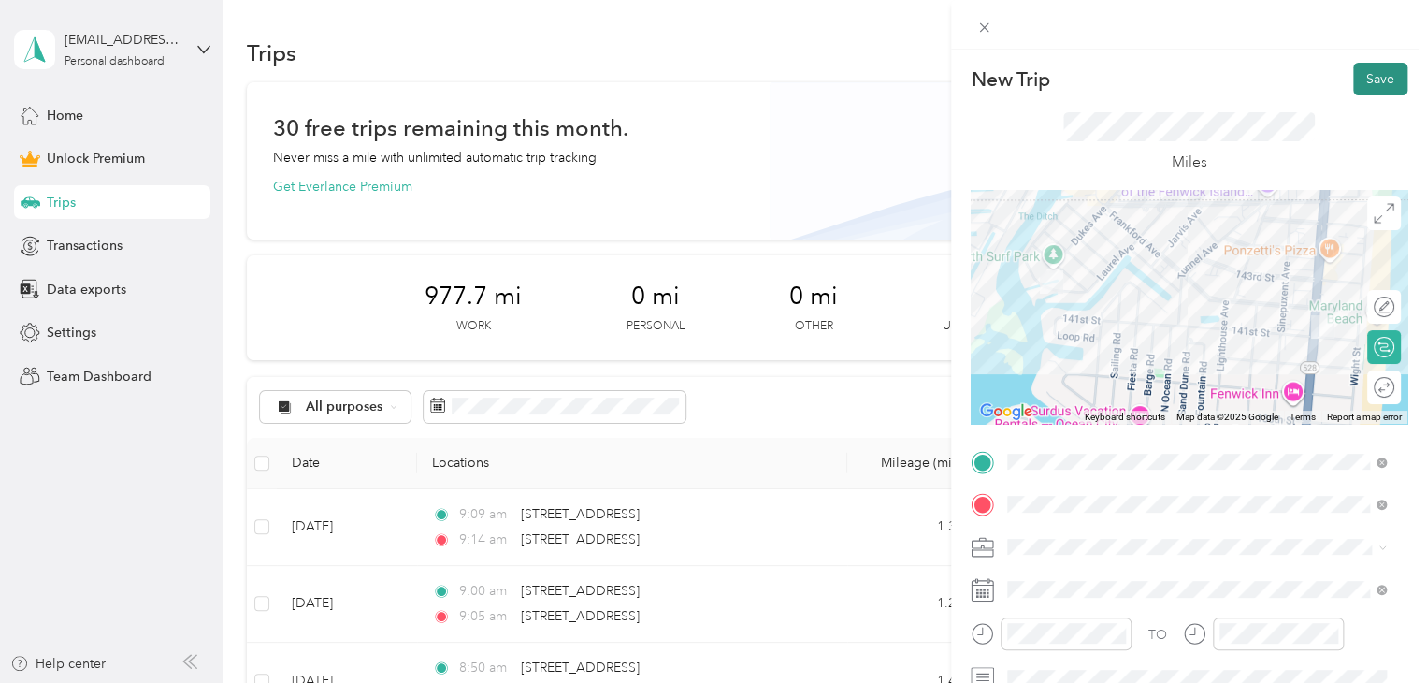
click at [1353, 72] on button "Save" at bounding box center [1380, 79] width 54 height 33
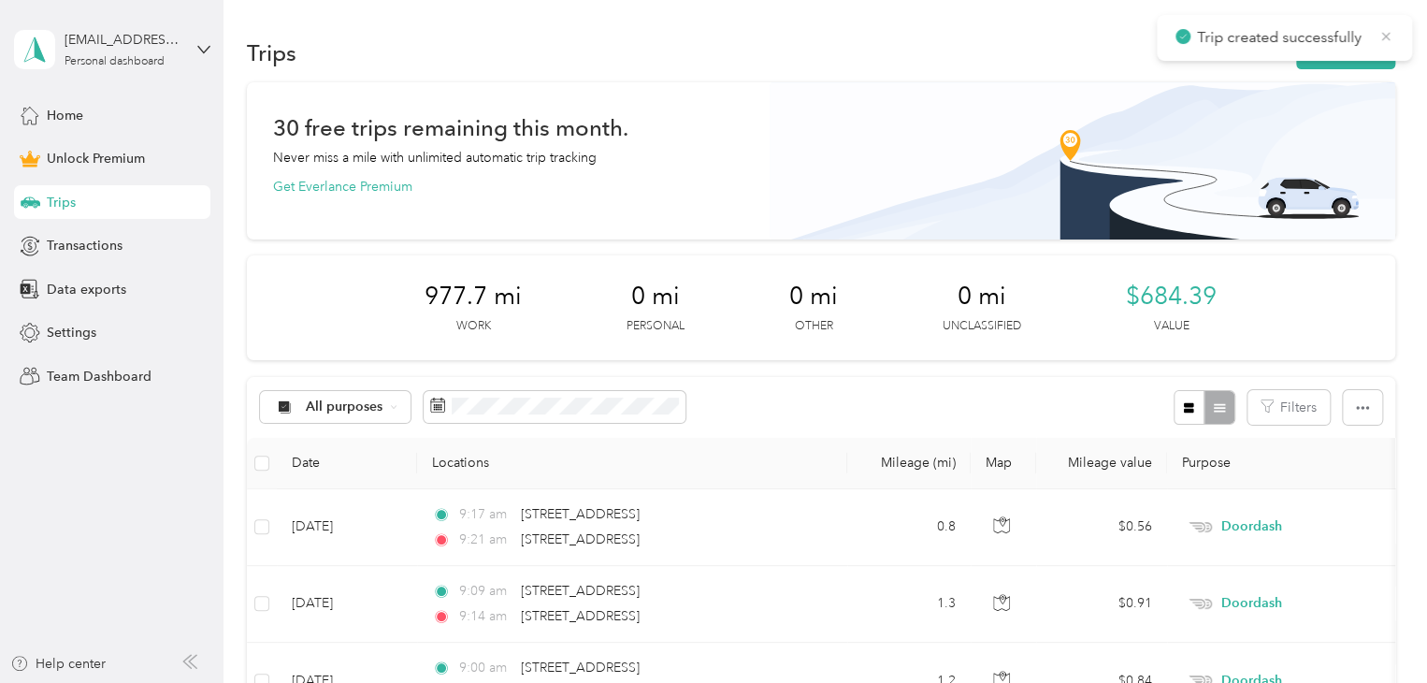
click at [1386, 38] on icon at bounding box center [1385, 36] width 15 height 17
click at [1376, 49] on button "New trip" at bounding box center [1345, 52] width 99 height 33
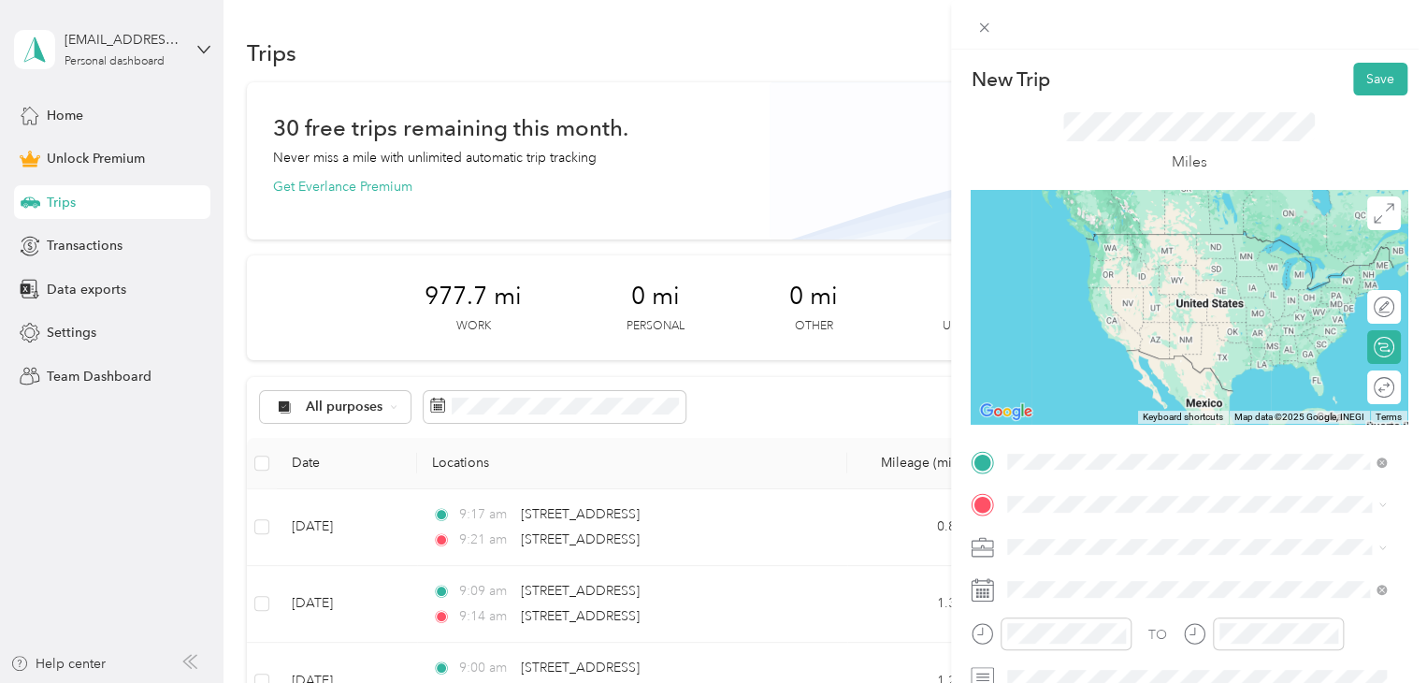
click at [1219, 262] on span "[STREET_ADDRESS][US_STATE]" at bounding box center [1136, 253] width 187 height 17
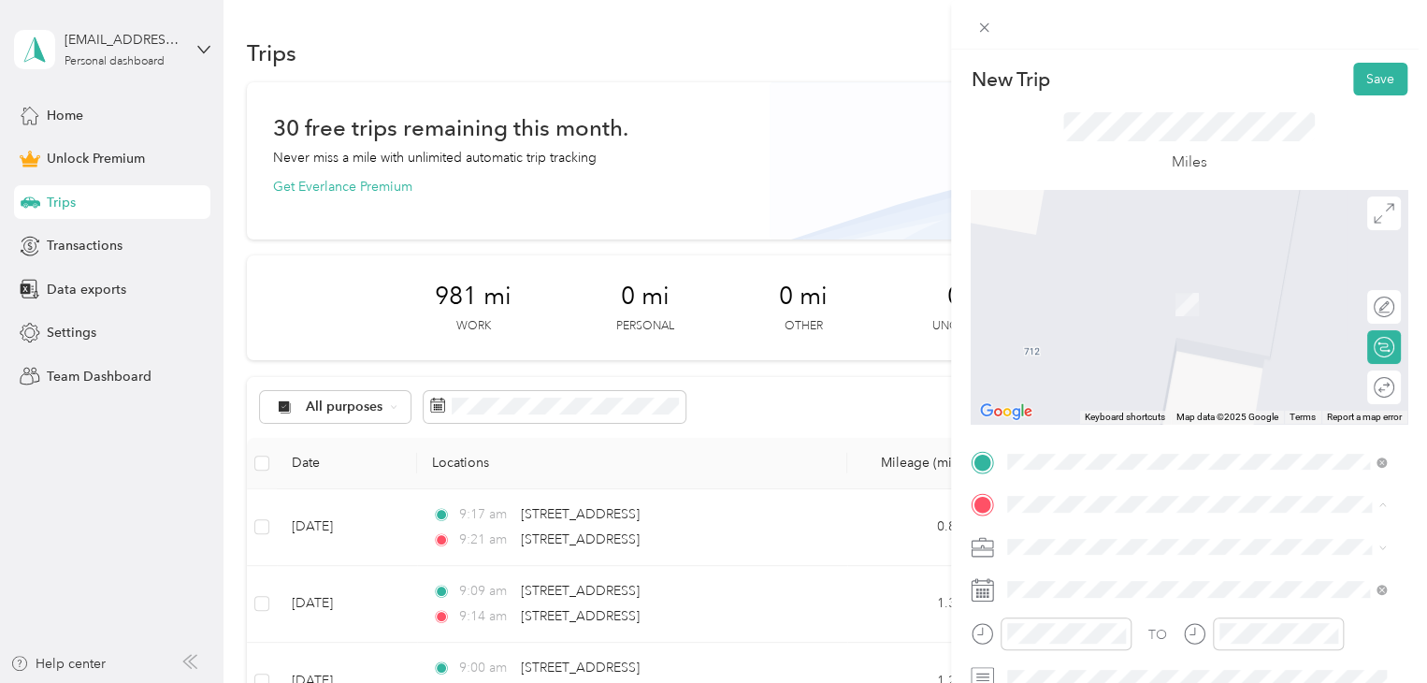
click at [1074, 357] on span "[STREET_ADDRESS][US_STATE]" at bounding box center [1136, 348] width 187 height 17
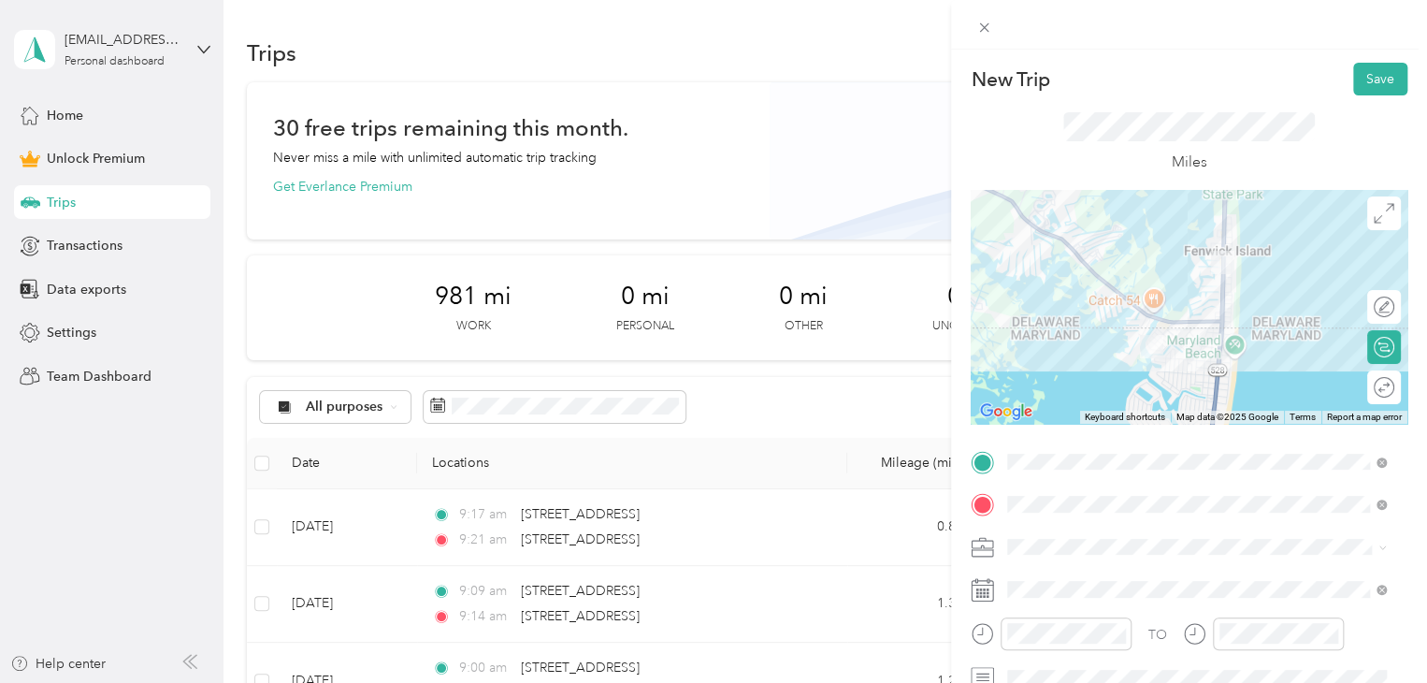
click at [1038, 353] on li "Doordash" at bounding box center [1197, 348] width 392 height 33
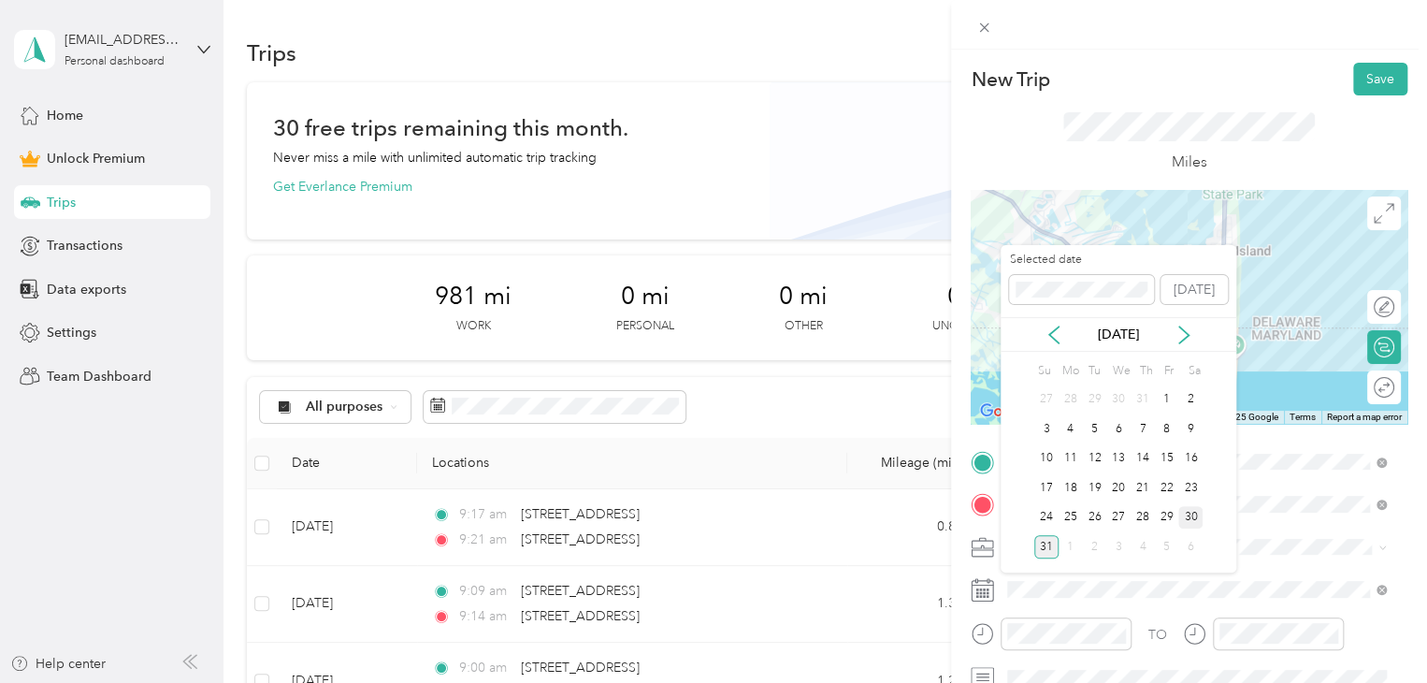
click at [1192, 512] on div "30" at bounding box center [1190, 517] width 24 height 23
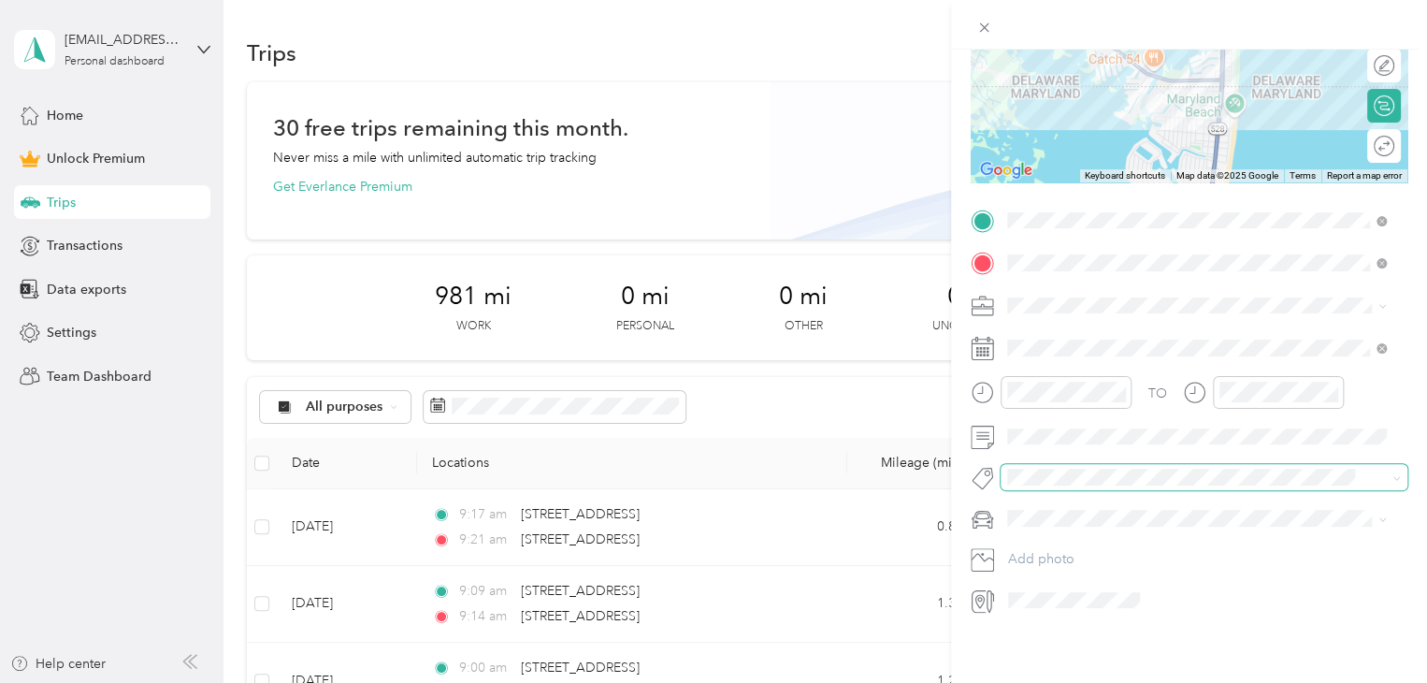
scroll to position [255, 0]
click at [993, 378] on div at bounding box center [1051, 392] width 161 height 33
click at [1164, 383] on div "TO" at bounding box center [1157, 393] width 19 height 20
click at [1166, 388] on div "TO" at bounding box center [1189, 399] width 437 height 46
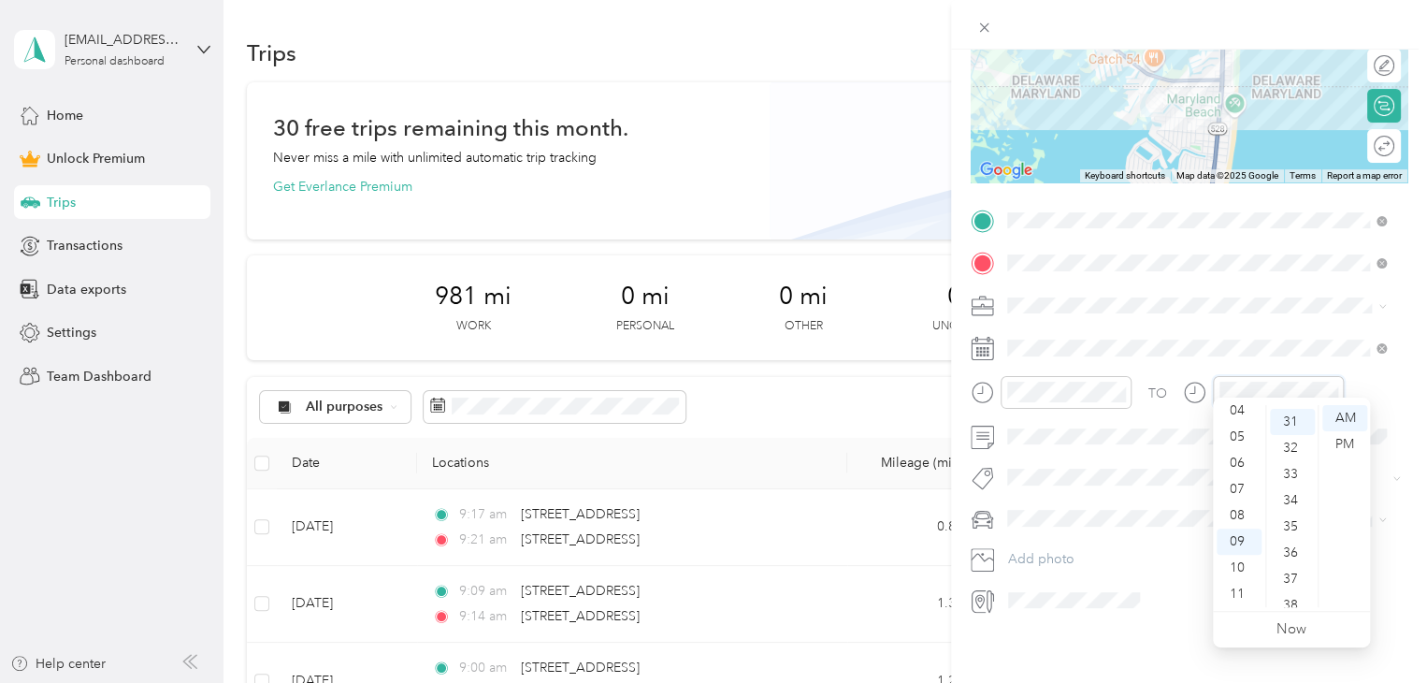
scroll to position [812, 0]
click at [1160, 383] on div "TO" at bounding box center [1157, 393] width 19 height 20
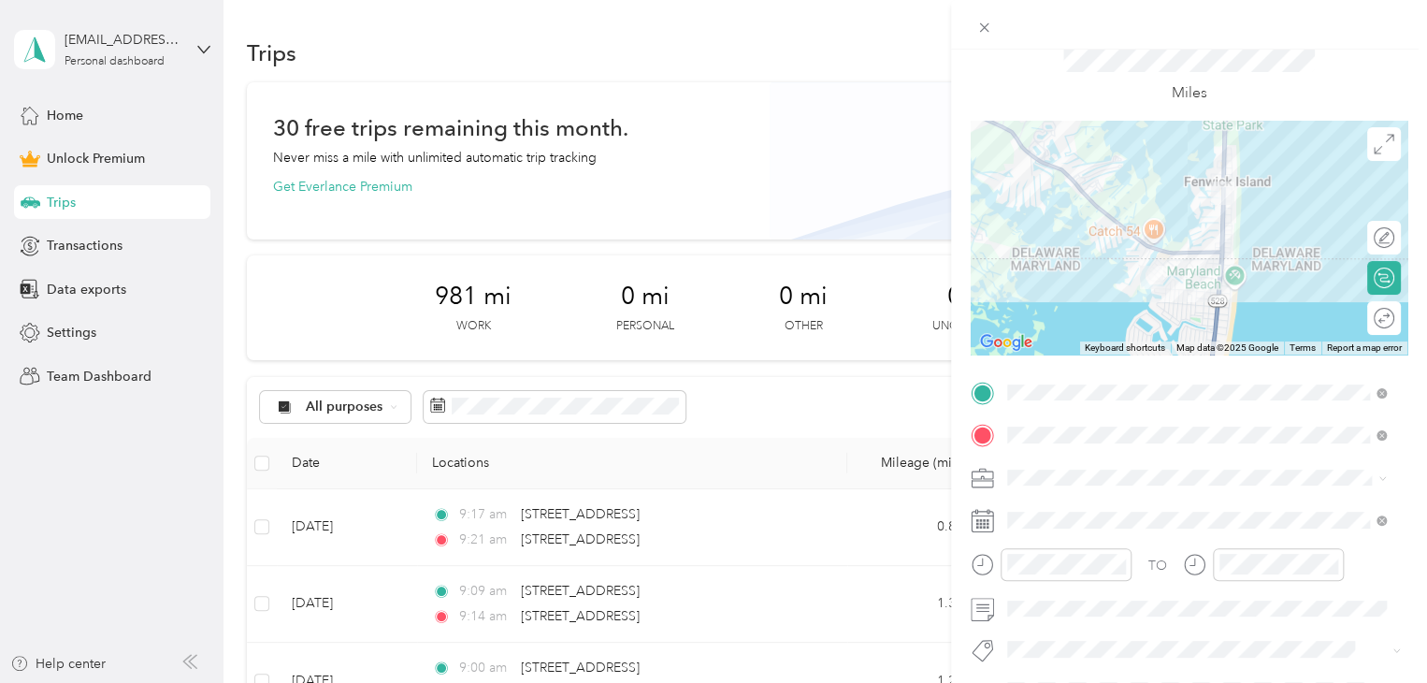
scroll to position [0, 0]
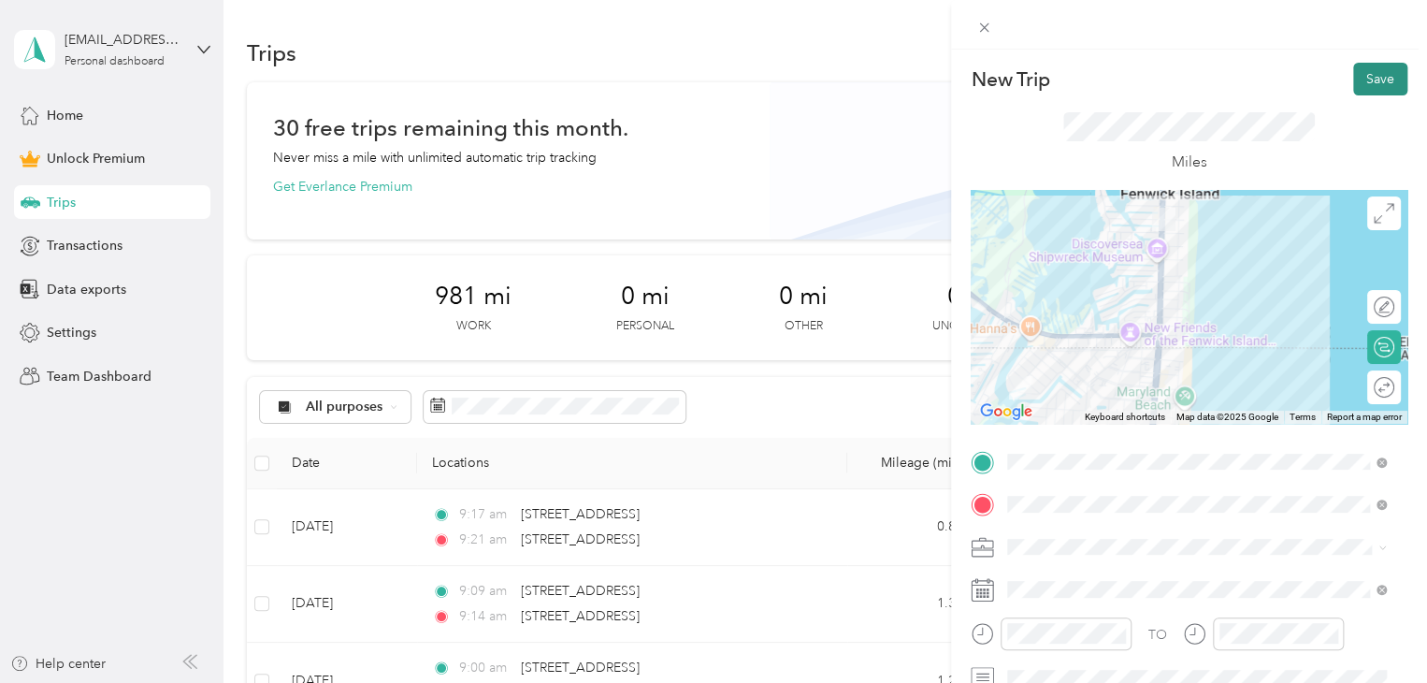
click at [1377, 74] on button "Save" at bounding box center [1380, 79] width 54 height 33
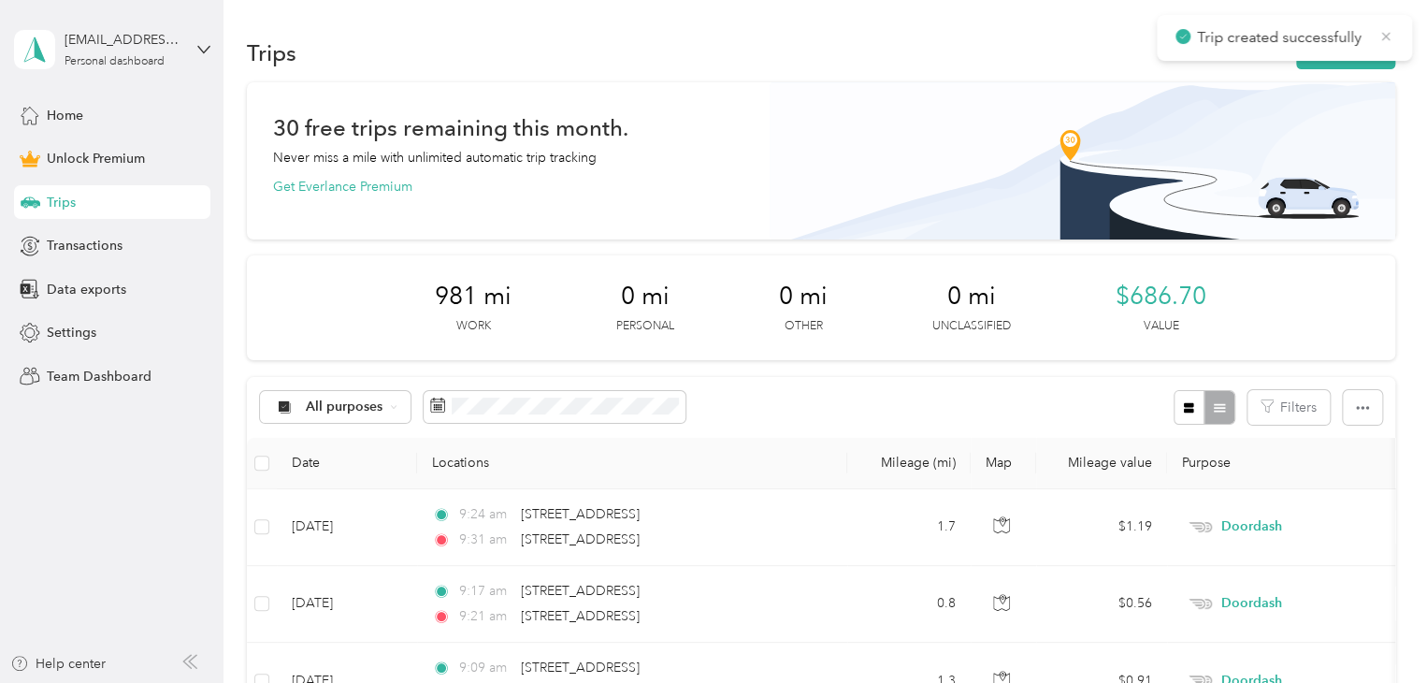
click at [1391, 28] on icon at bounding box center [1385, 36] width 15 height 17
click at [1372, 44] on button "New trip" at bounding box center [1345, 52] width 99 height 33
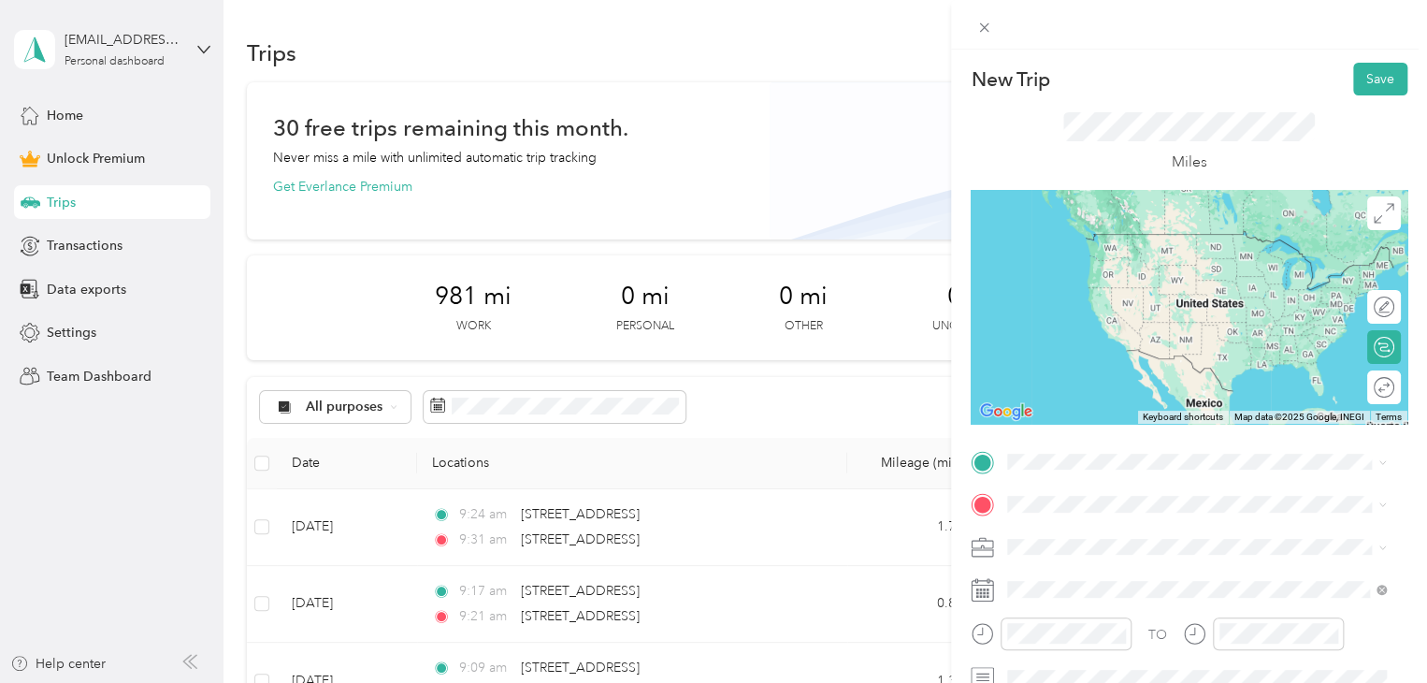
click at [1140, 536] on span "[STREET_ADDRESS][US_STATE]" at bounding box center [1136, 527] width 187 height 17
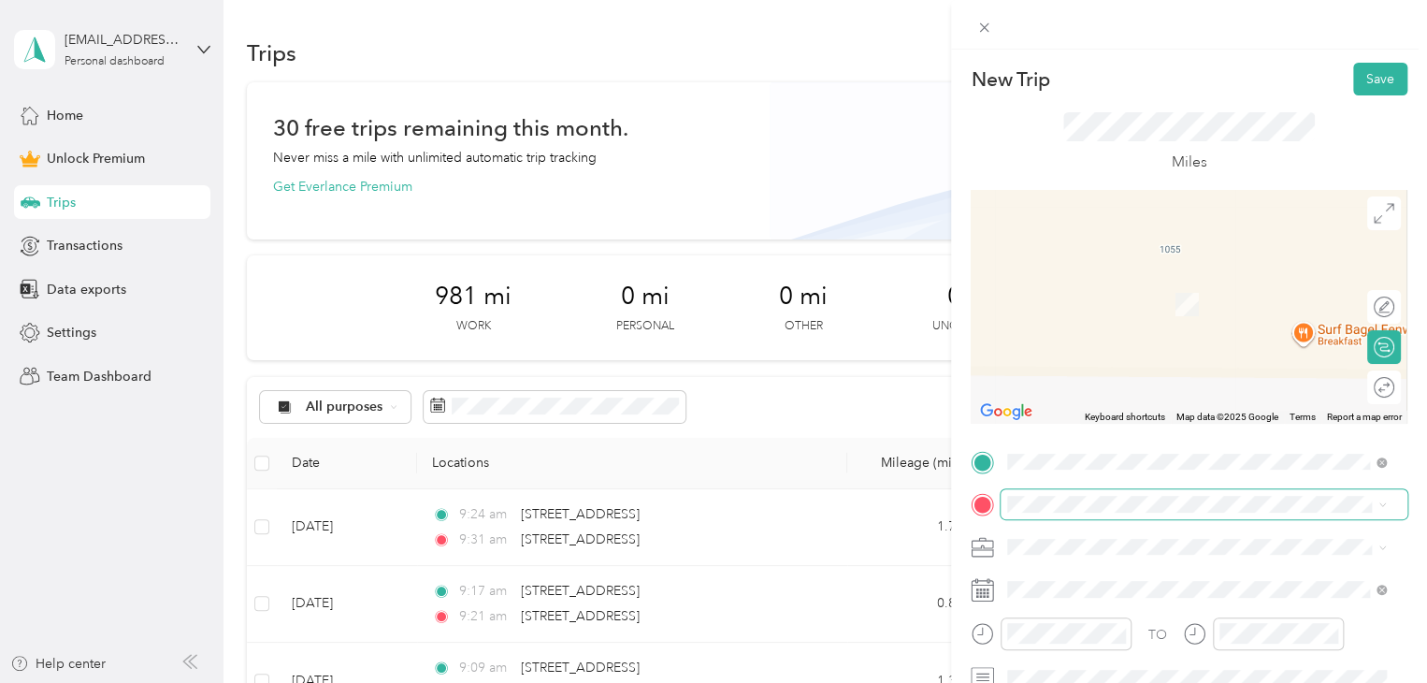
click at [1126, 494] on span at bounding box center [1204, 504] width 407 height 30
click at [1078, 285] on span "[STREET_ADDRESS][PERSON_NAME][US_STATE]" at bounding box center [1188, 276] width 291 height 17
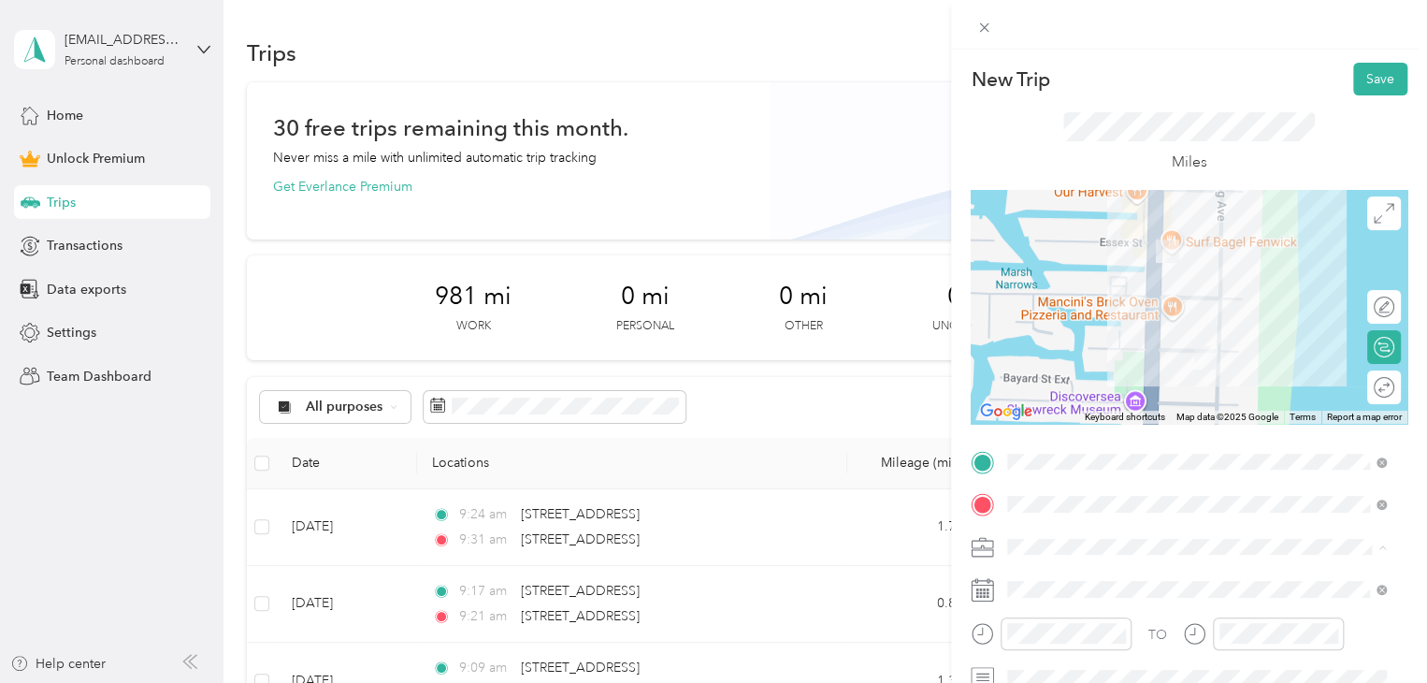
click at [1077, 346] on div "Doordash" at bounding box center [1197, 350] width 366 height 20
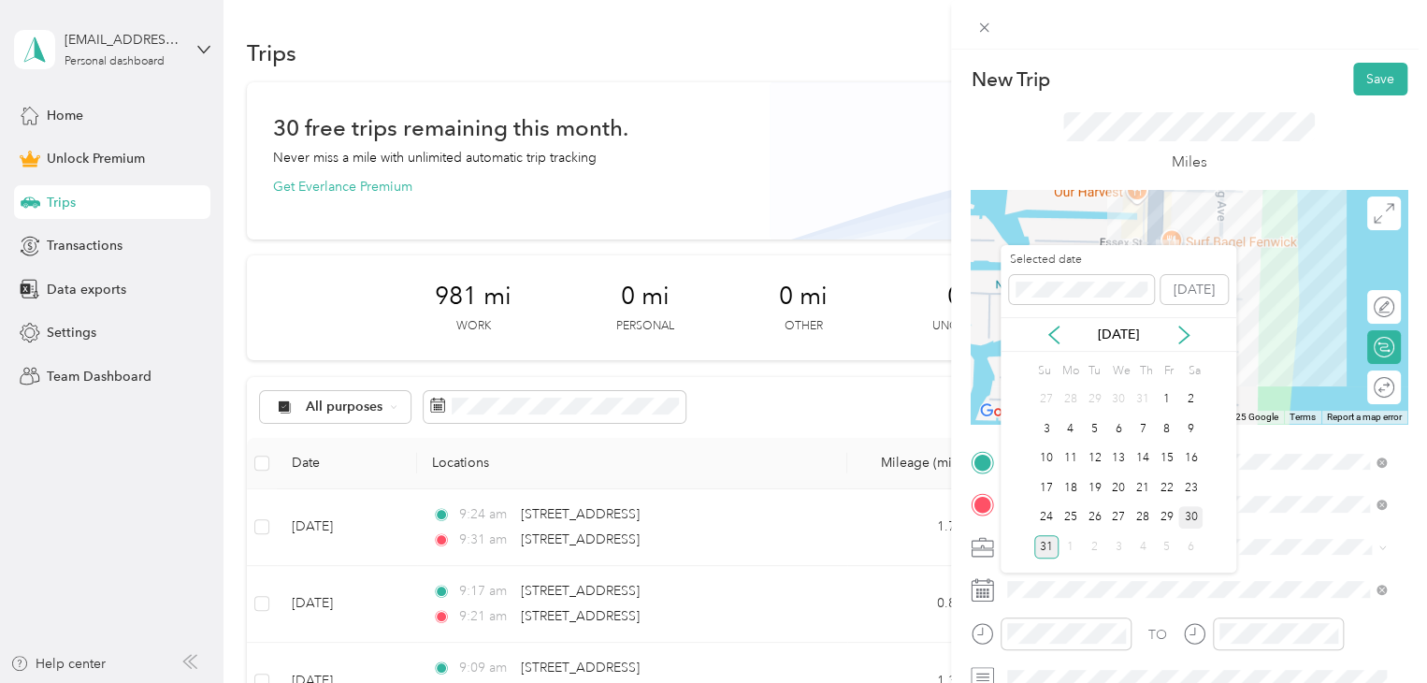
click at [1188, 510] on div "30" at bounding box center [1190, 517] width 24 height 23
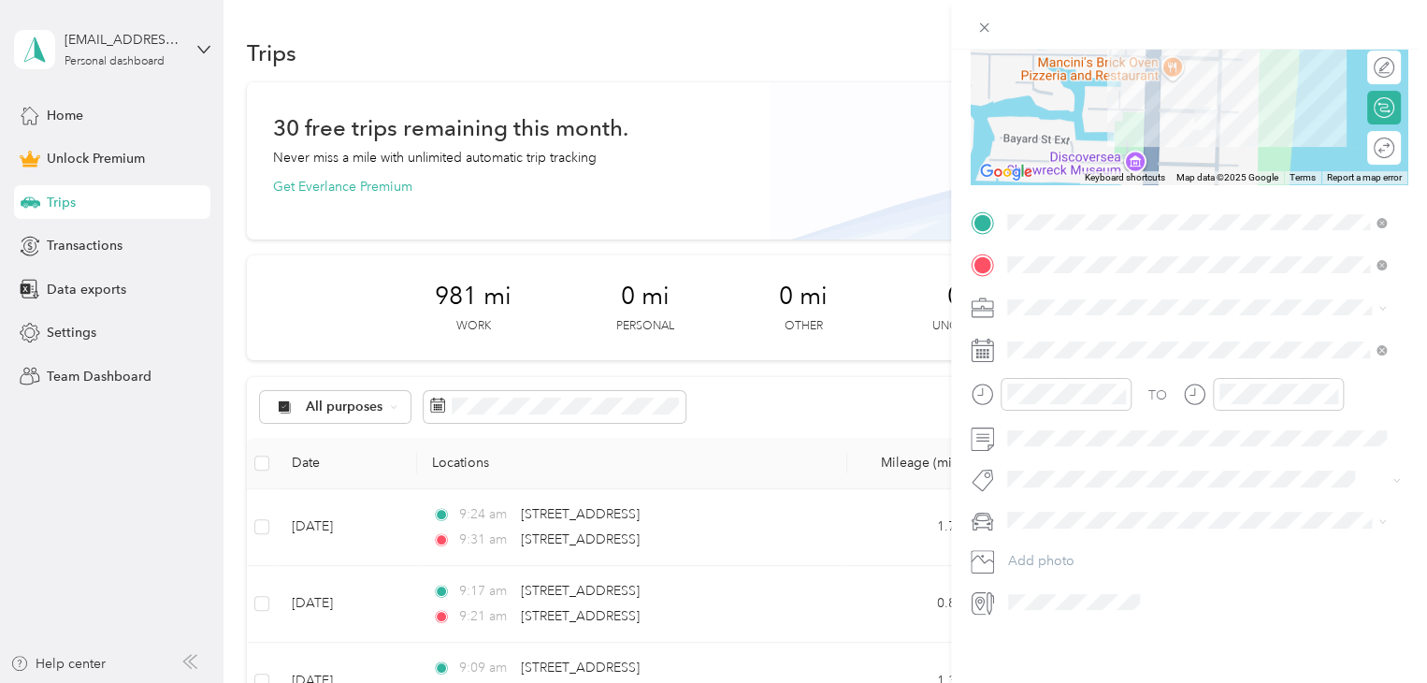
scroll to position [255, 0]
click at [969, 385] on form "New Trip Save This trip cannot be edited because it is either under review, app…" at bounding box center [1189, 217] width 476 height 793
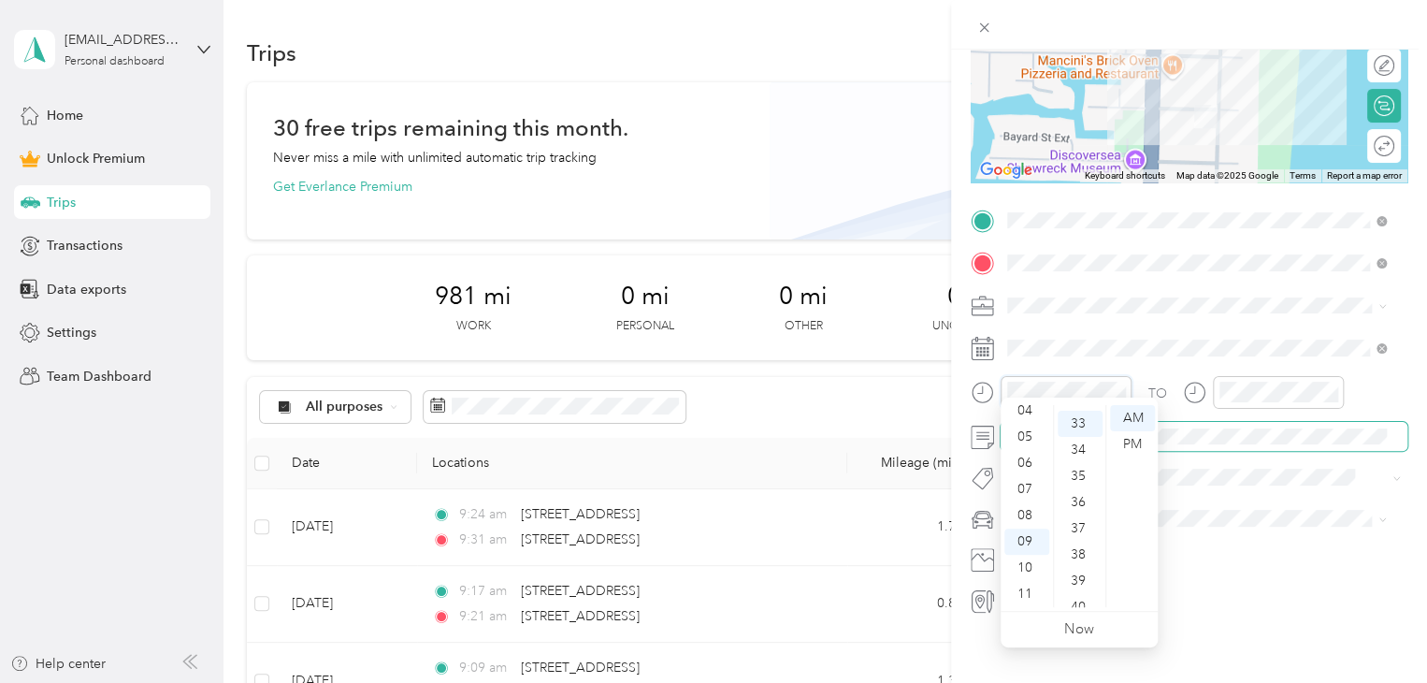
scroll to position [864, 0]
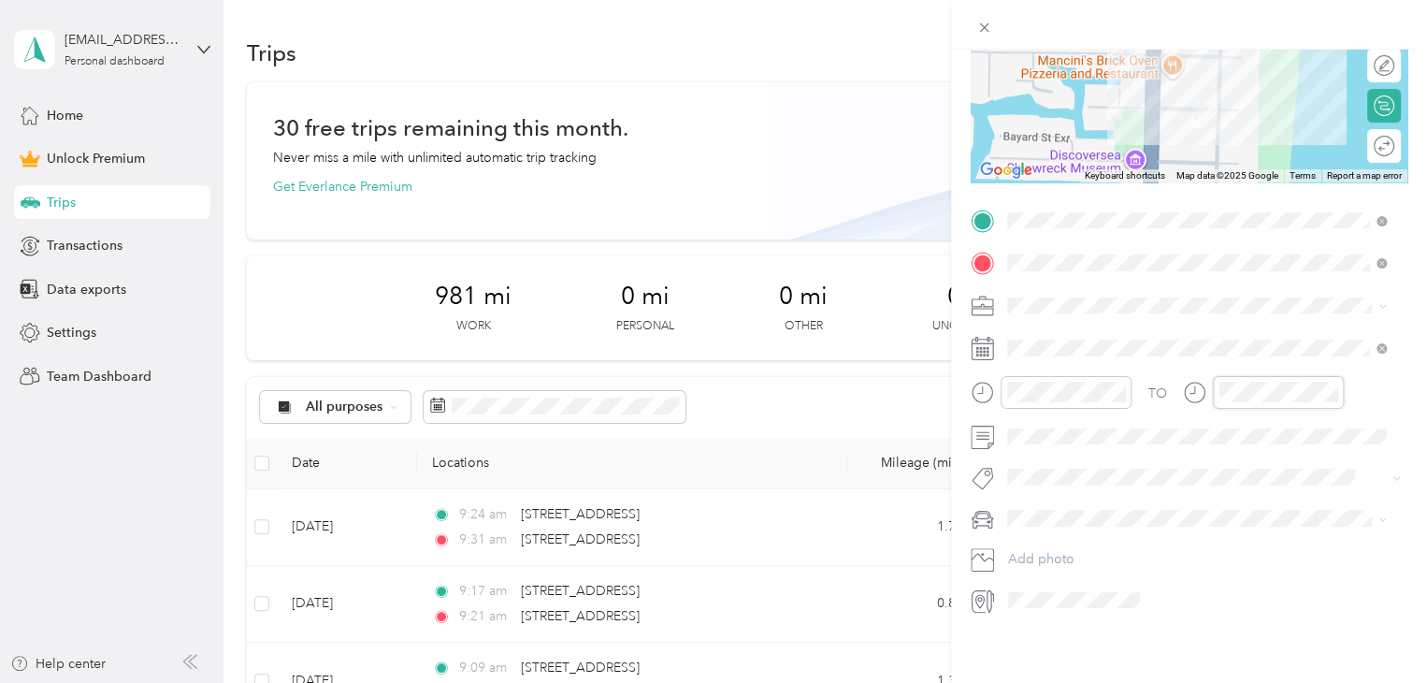
click at [1175, 398] on div "TO" at bounding box center [1189, 399] width 437 height 46
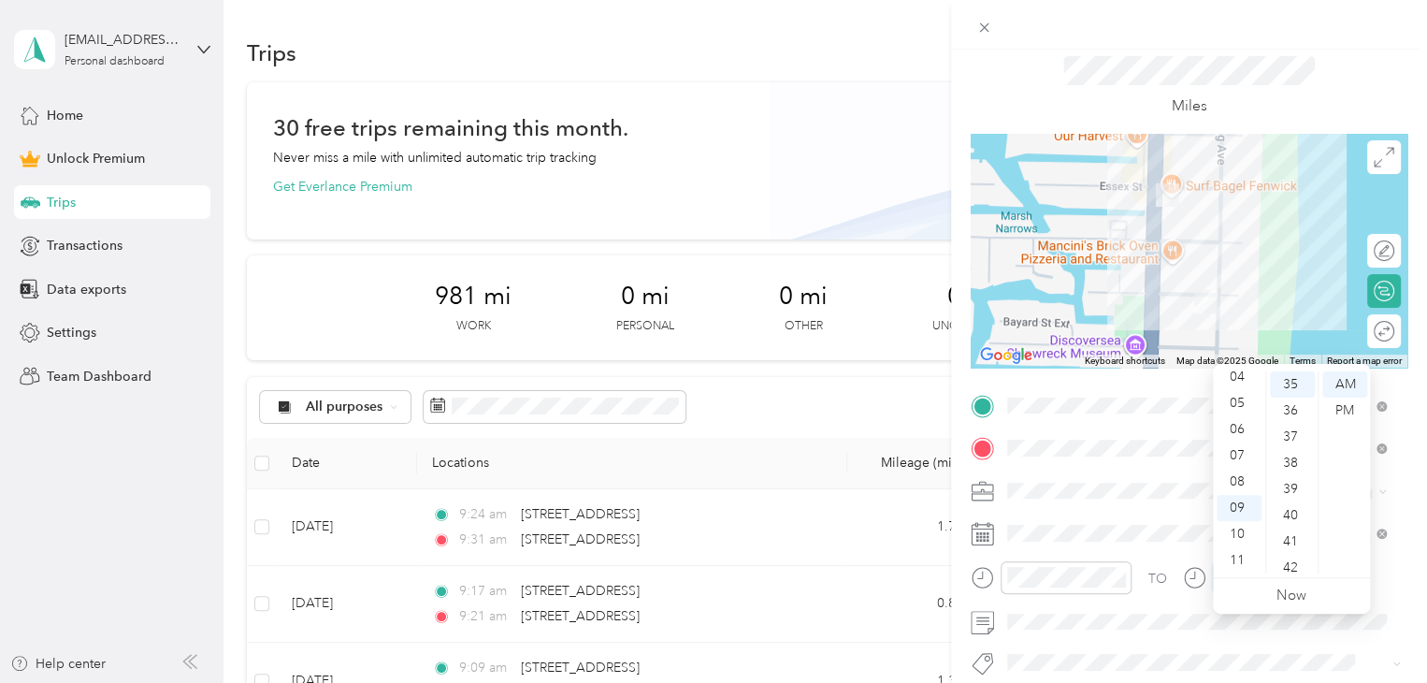
scroll to position [0, 0]
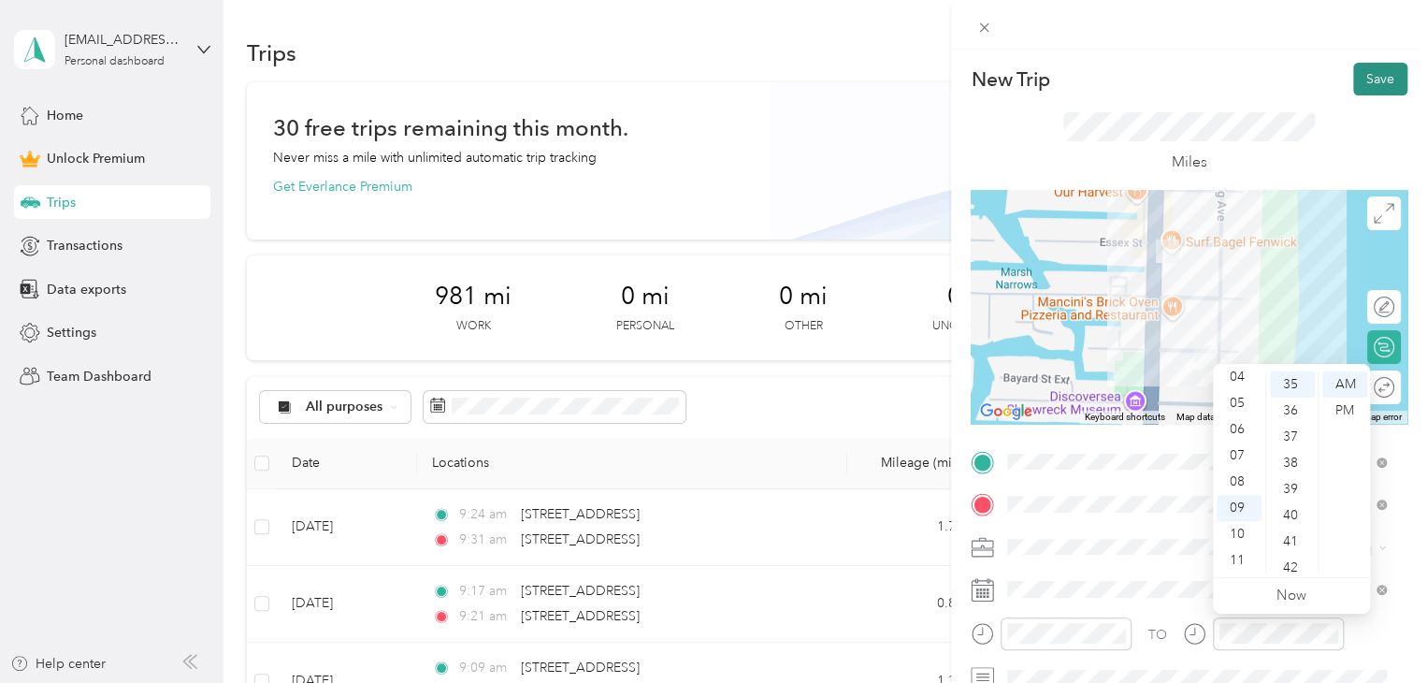
click at [1353, 79] on button "Save" at bounding box center [1380, 79] width 54 height 33
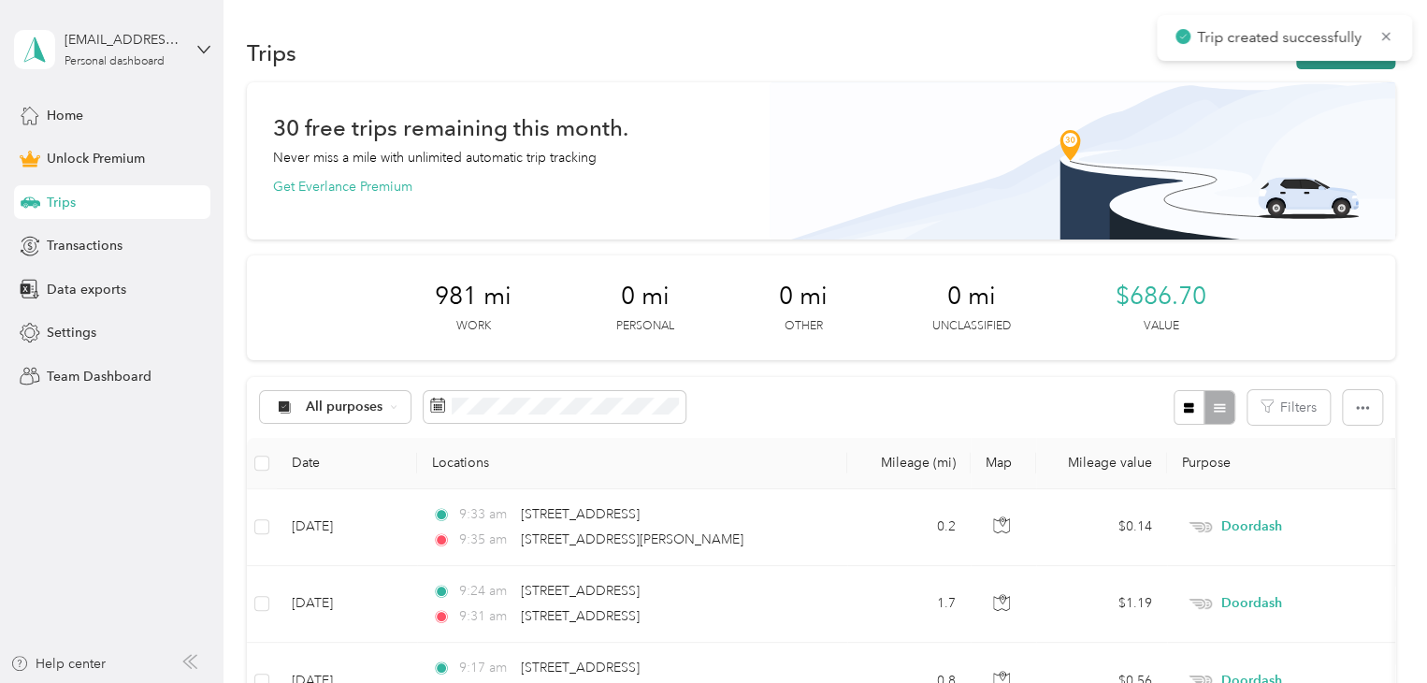
click at [1322, 67] on button "New trip" at bounding box center [1345, 52] width 99 height 33
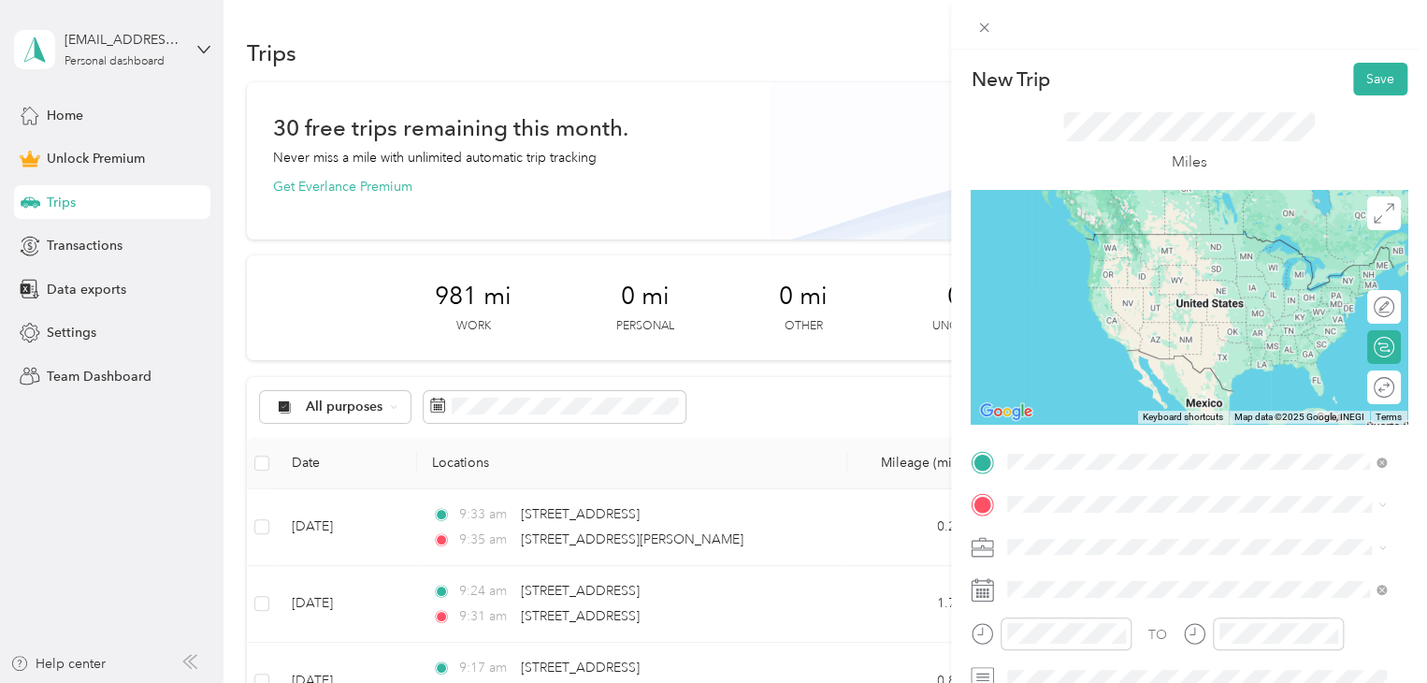
click at [1200, 235] on span "[STREET_ADDRESS][PERSON_NAME][US_STATE]" at bounding box center [1188, 233] width 291 height 17
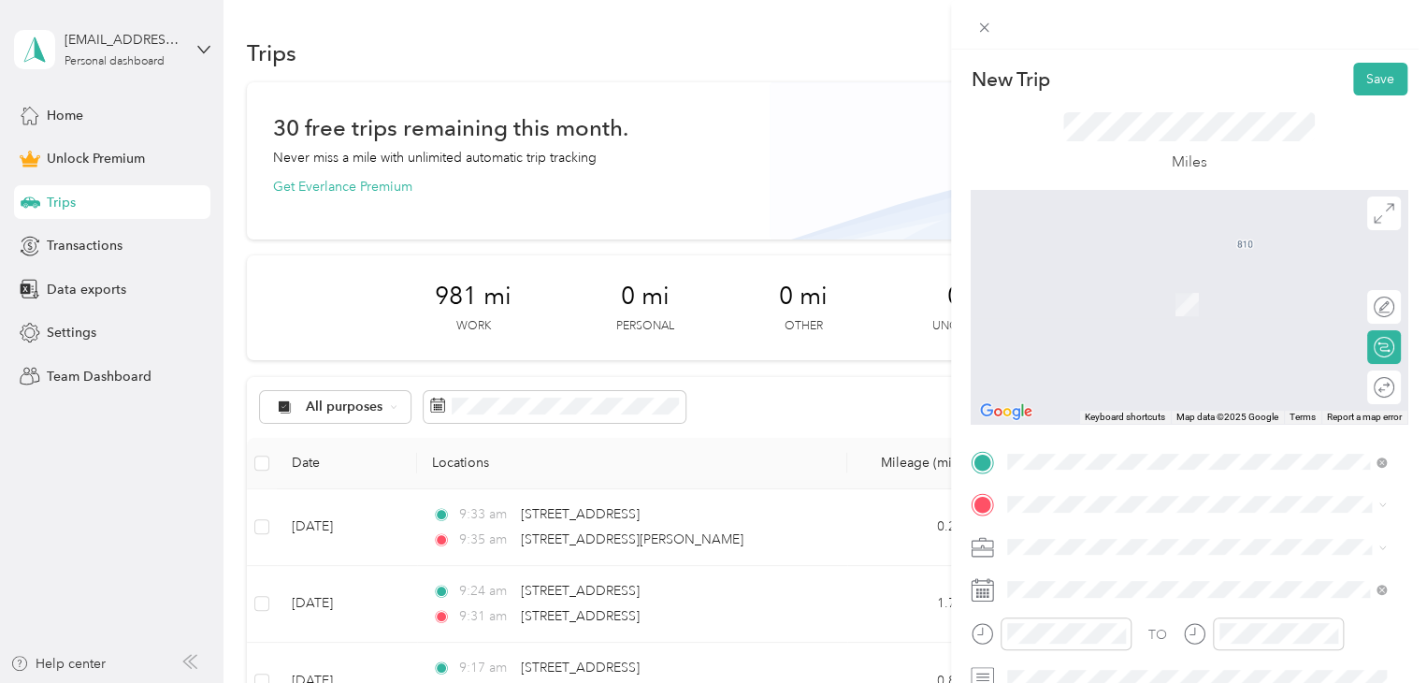
click at [1230, 580] on span "[STREET_ADDRESS][US_STATE]" at bounding box center [1136, 571] width 187 height 17
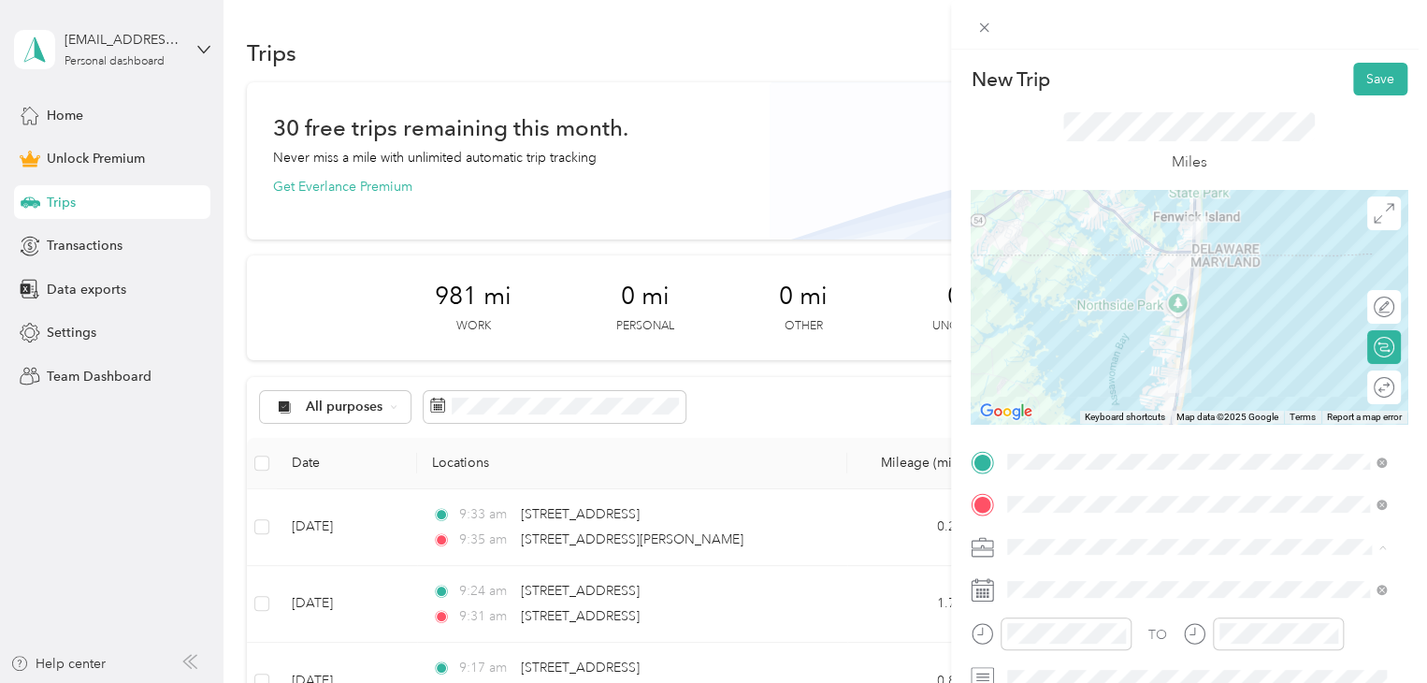
click at [1044, 350] on span "Doordash" at bounding box center [1044, 350] width 60 height 16
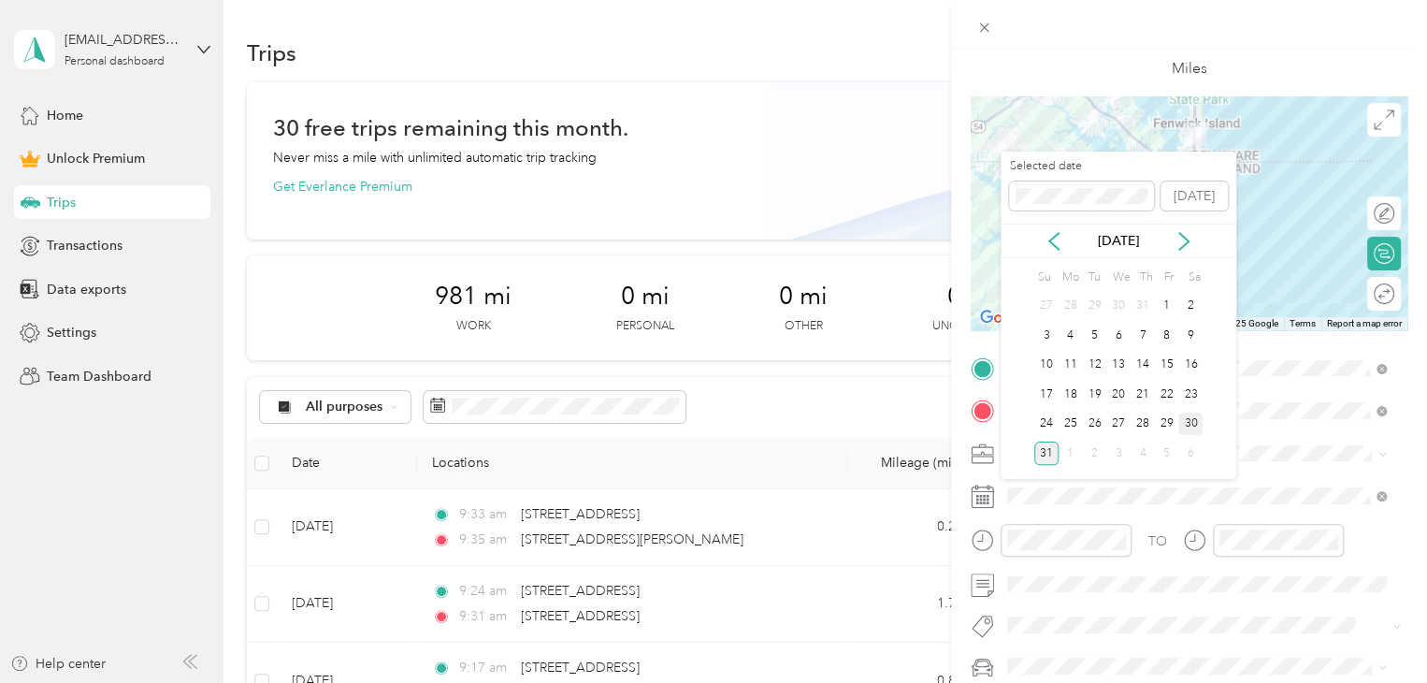
click at [1193, 420] on div "30" at bounding box center [1190, 423] width 24 height 23
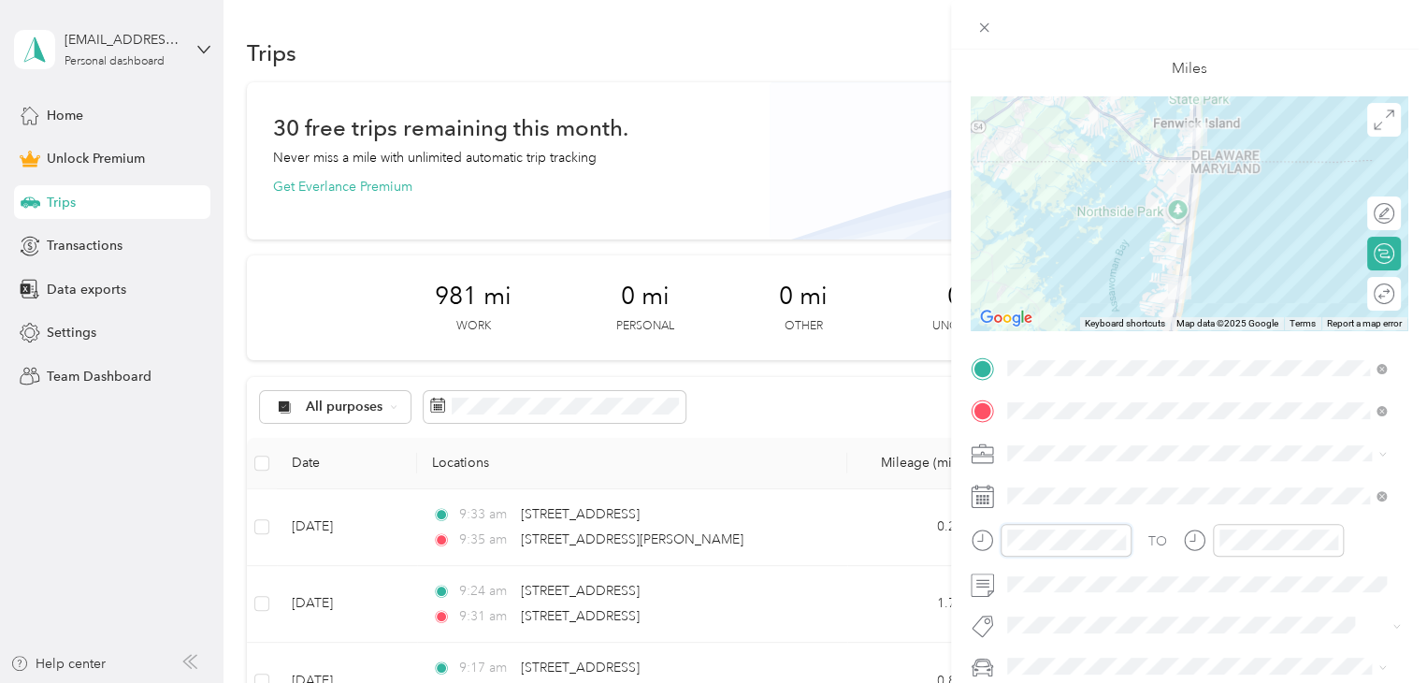
click at [999, 537] on div at bounding box center [1051, 540] width 161 height 33
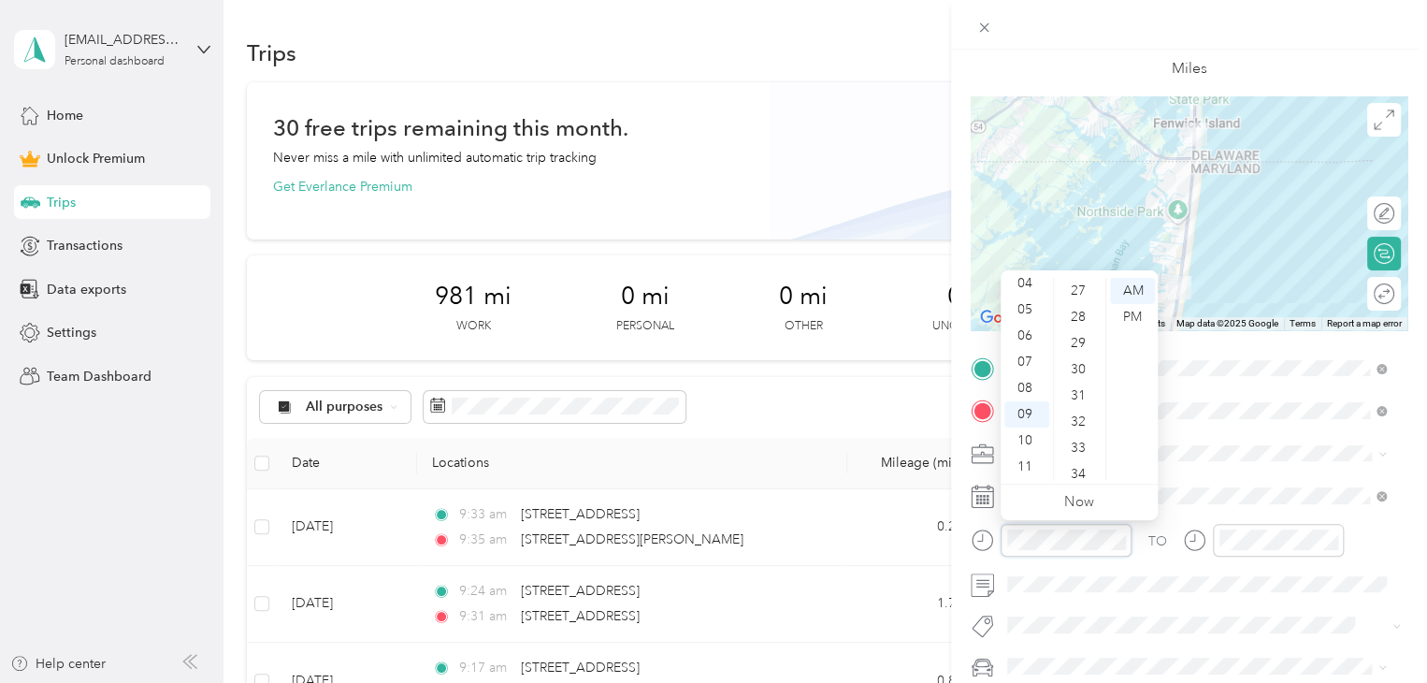
scroll to position [943, 0]
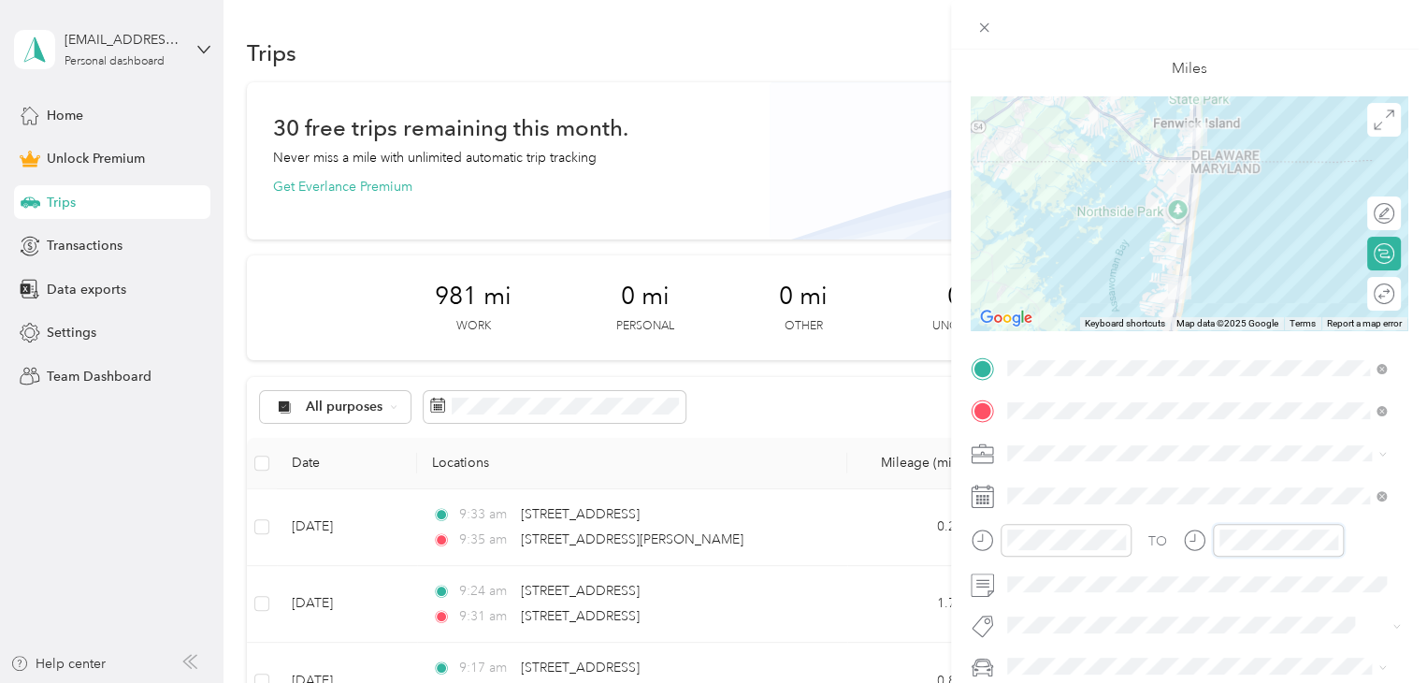
click at [1148, 565] on div "TO" at bounding box center [1189, 547] width 437 height 46
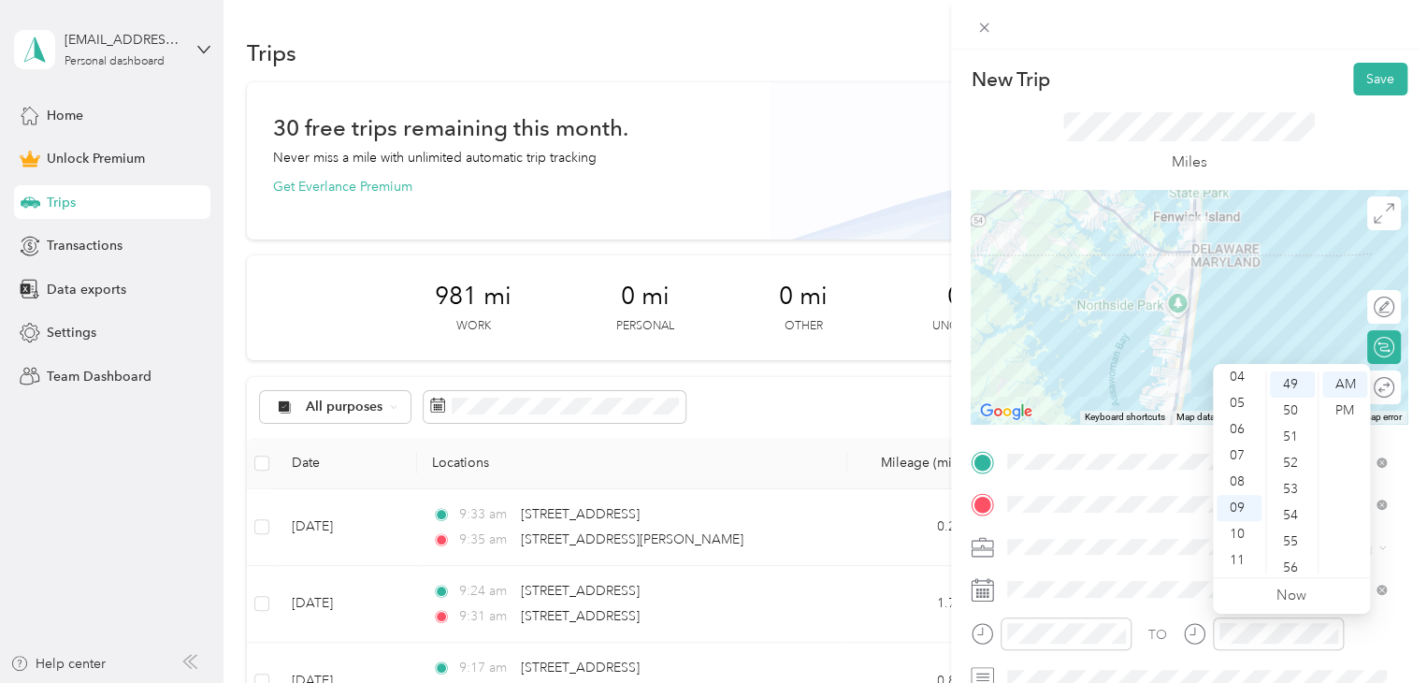
click at [1229, 155] on div "Miles" at bounding box center [1189, 143] width 252 height 62
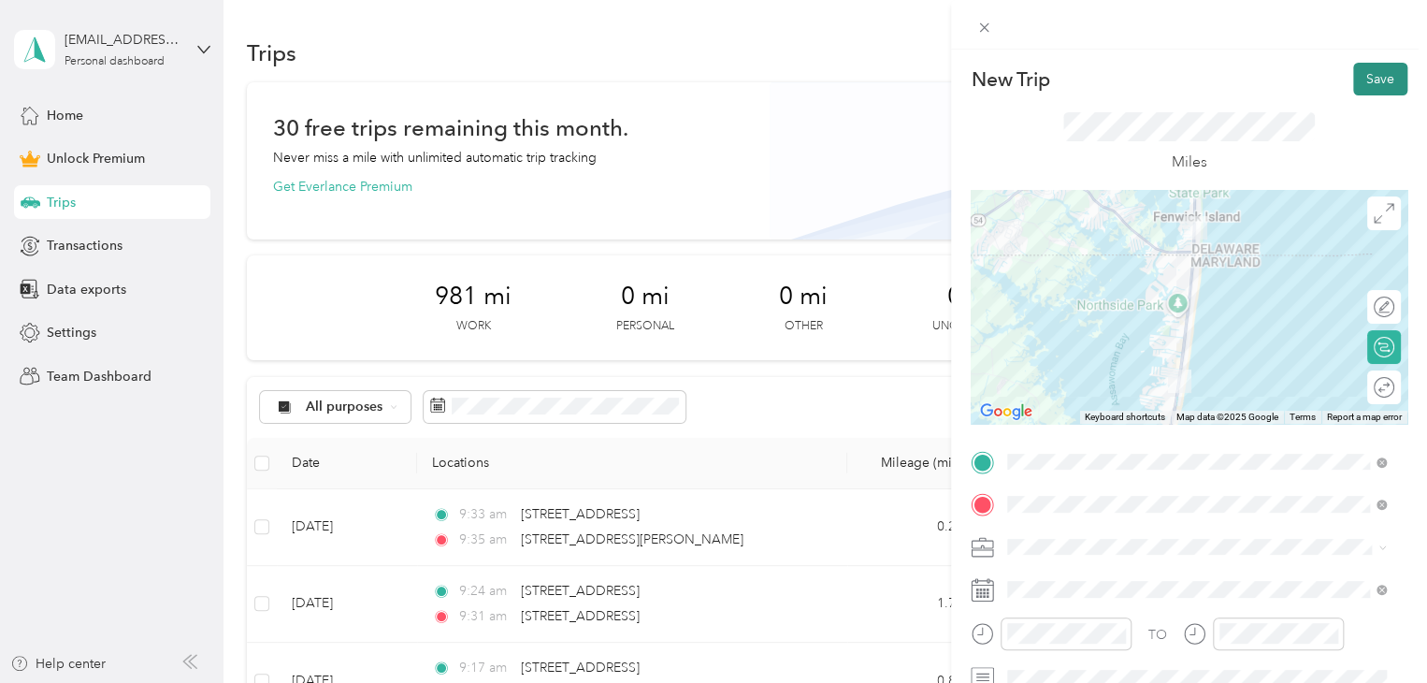
click at [1372, 82] on button "Save" at bounding box center [1380, 79] width 54 height 33
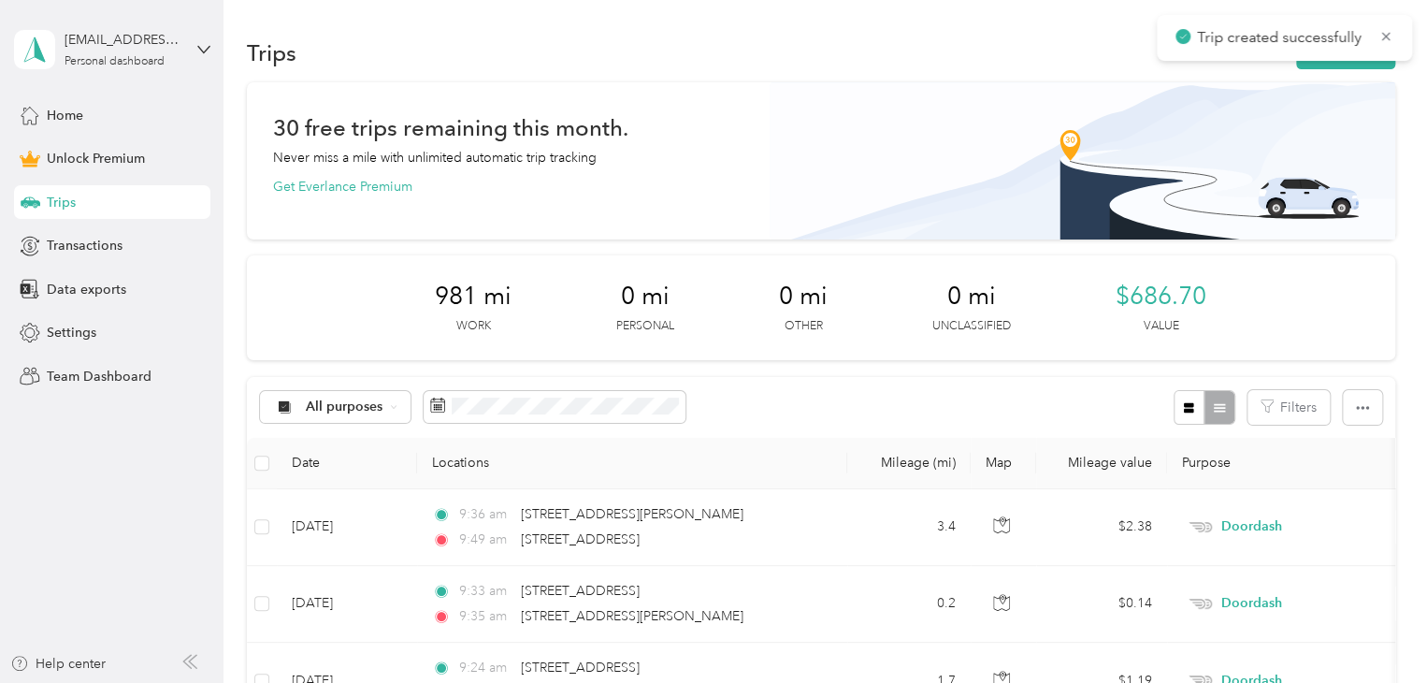
click at [1387, 34] on icon at bounding box center [1385, 36] width 15 height 17
click at [1340, 53] on button "New trip" at bounding box center [1345, 52] width 99 height 33
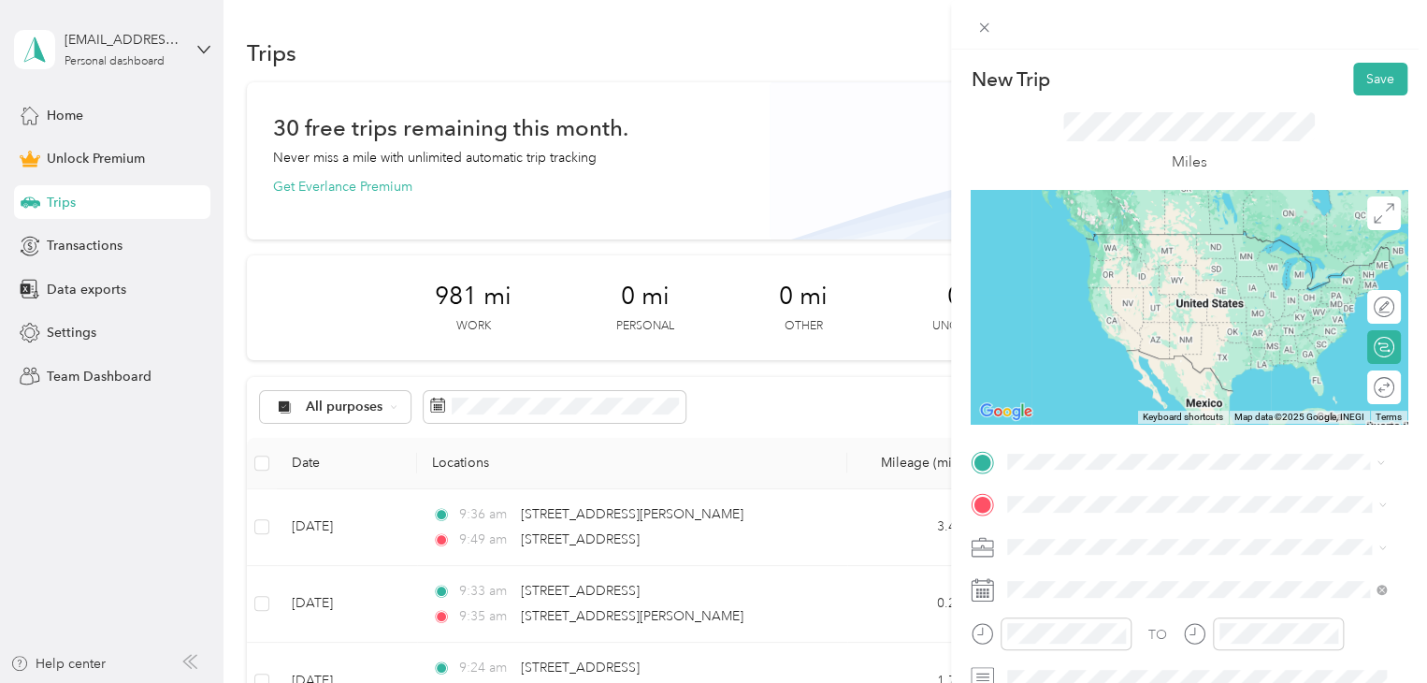
click at [1160, 535] on span "[STREET_ADDRESS][US_STATE]" at bounding box center [1136, 529] width 187 height 17
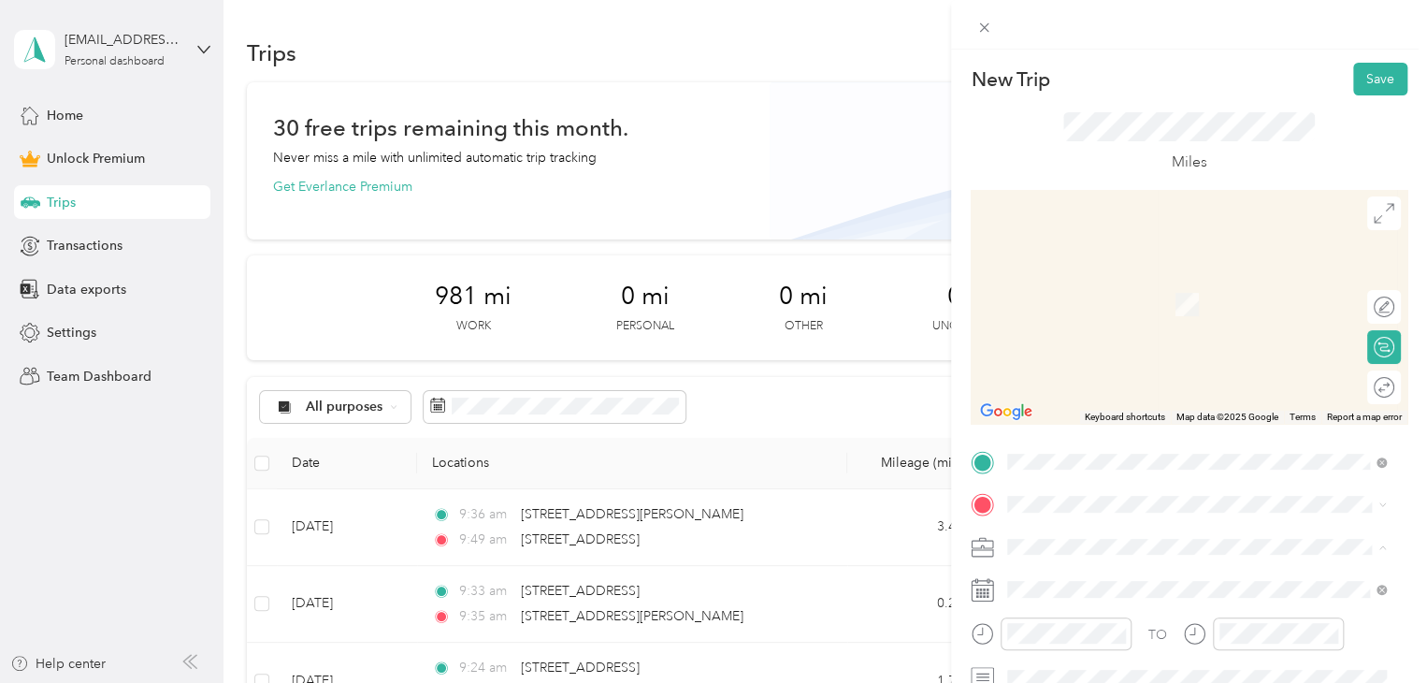
click at [1074, 350] on div "Doordash" at bounding box center [1197, 350] width 366 height 20
click at [1108, 572] on span "[STREET_ADDRESS][US_STATE]" at bounding box center [1136, 571] width 187 height 17
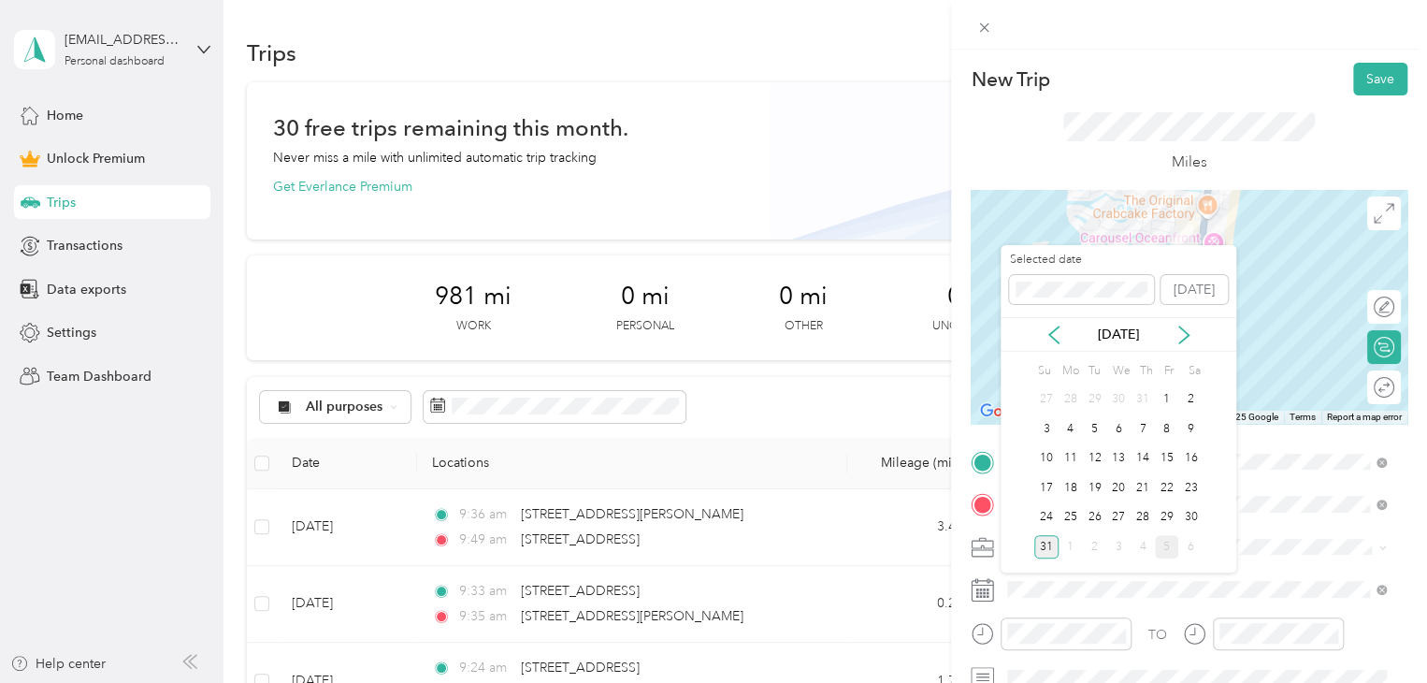
drag, startPoint x: 1186, startPoint y: 512, endPoint x: 1173, endPoint y: 532, distance: 24.4
click at [1186, 512] on div "30" at bounding box center [1190, 517] width 24 height 23
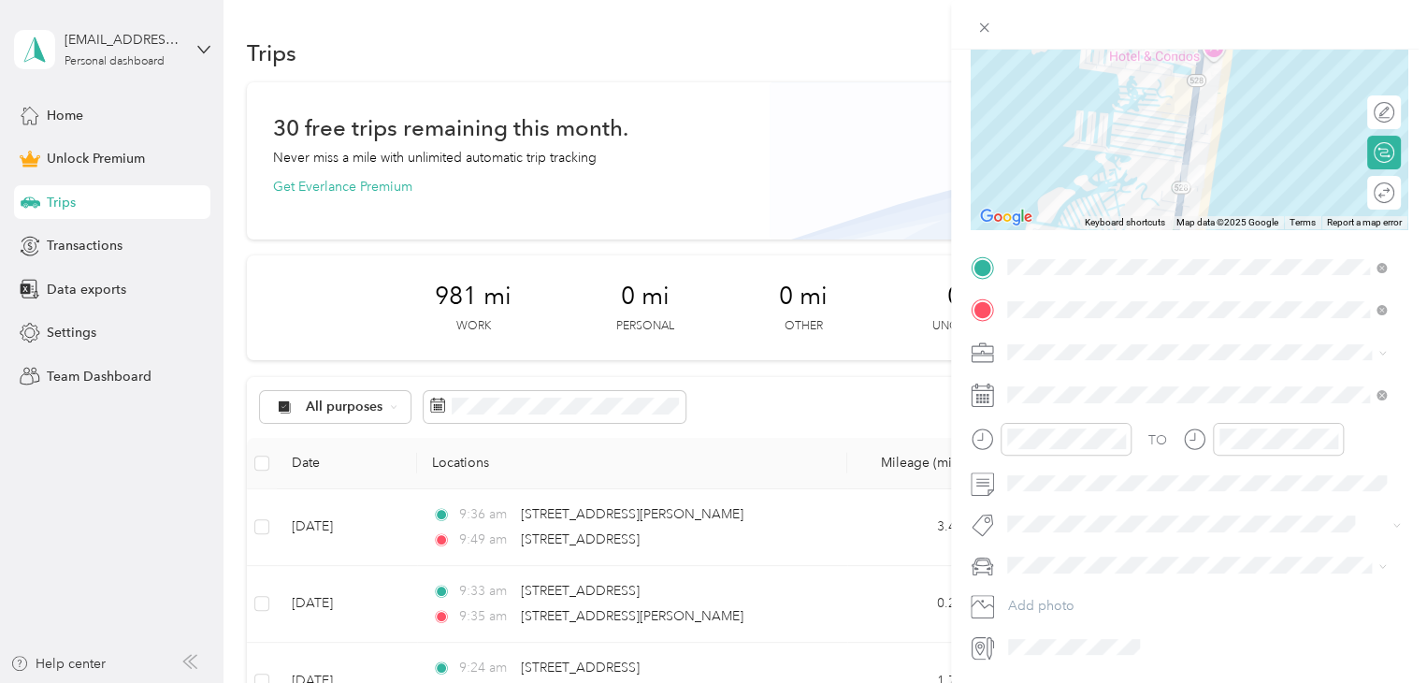
scroll to position [255, 0]
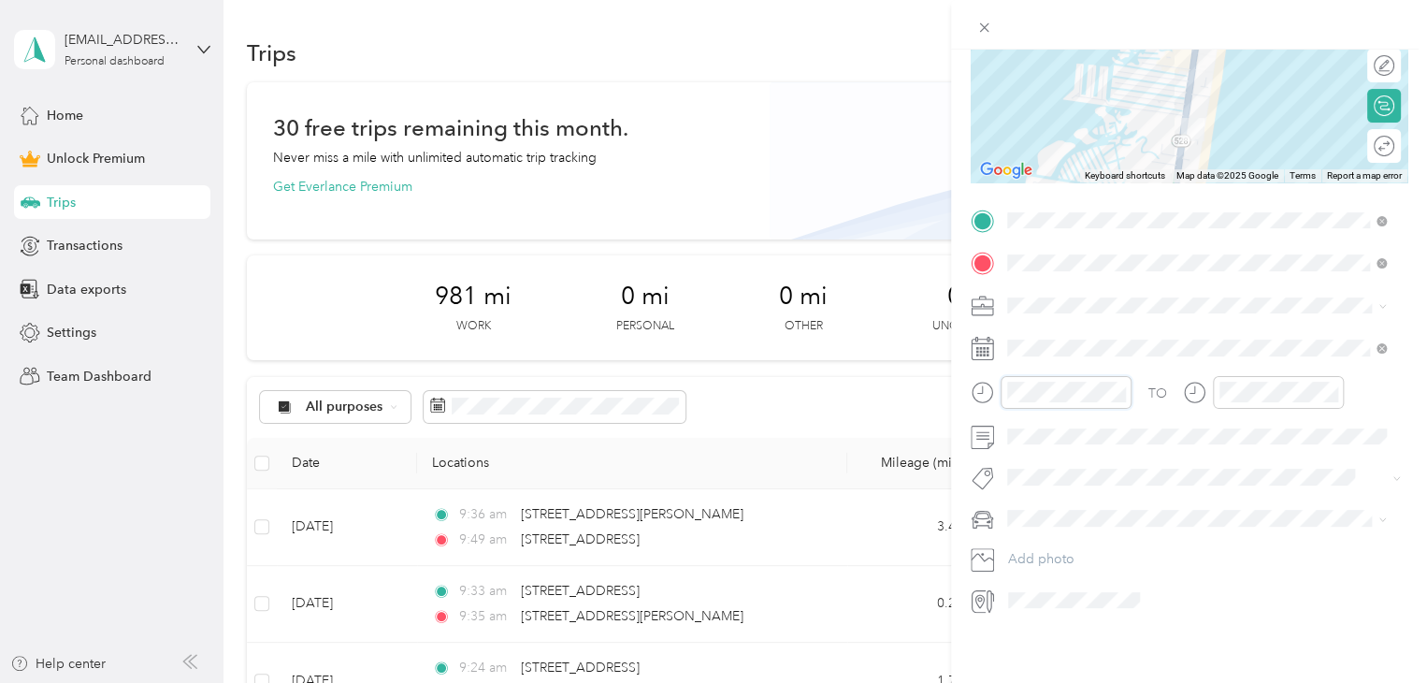
click at [971, 386] on div at bounding box center [1051, 392] width 161 height 33
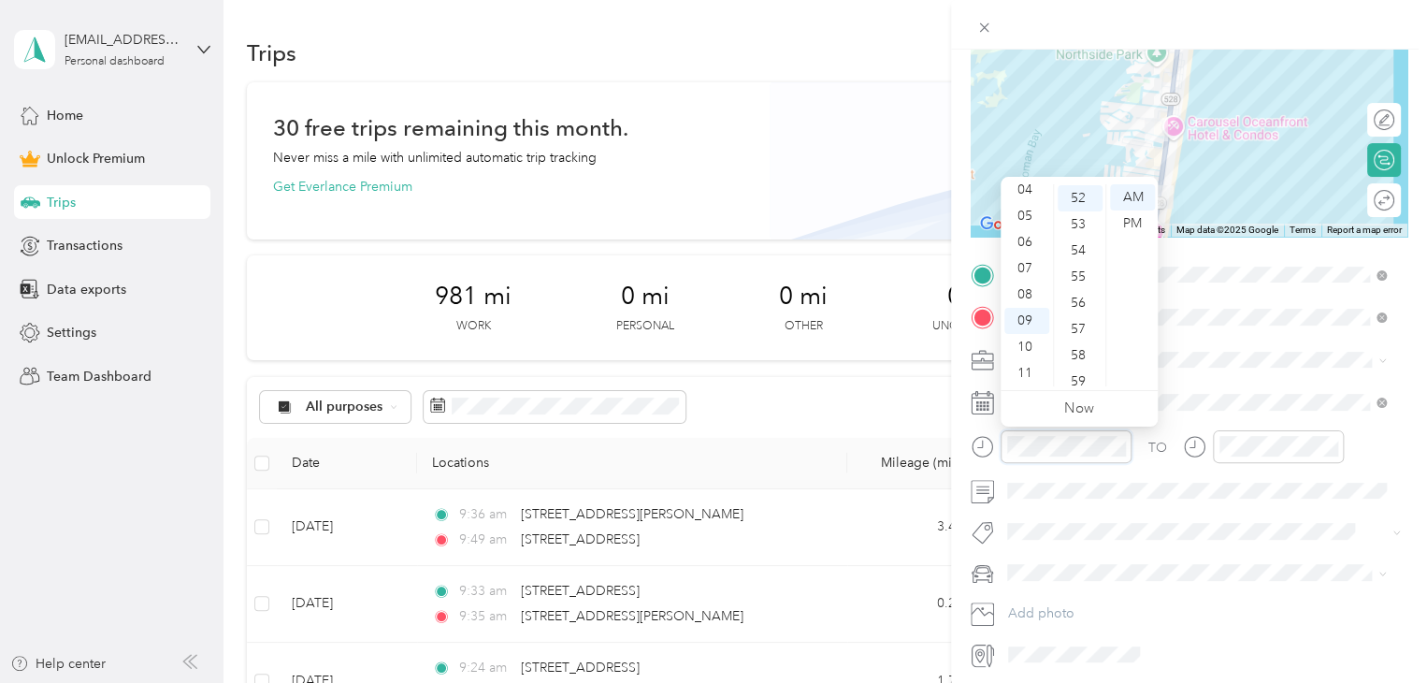
scroll to position [1362, 0]
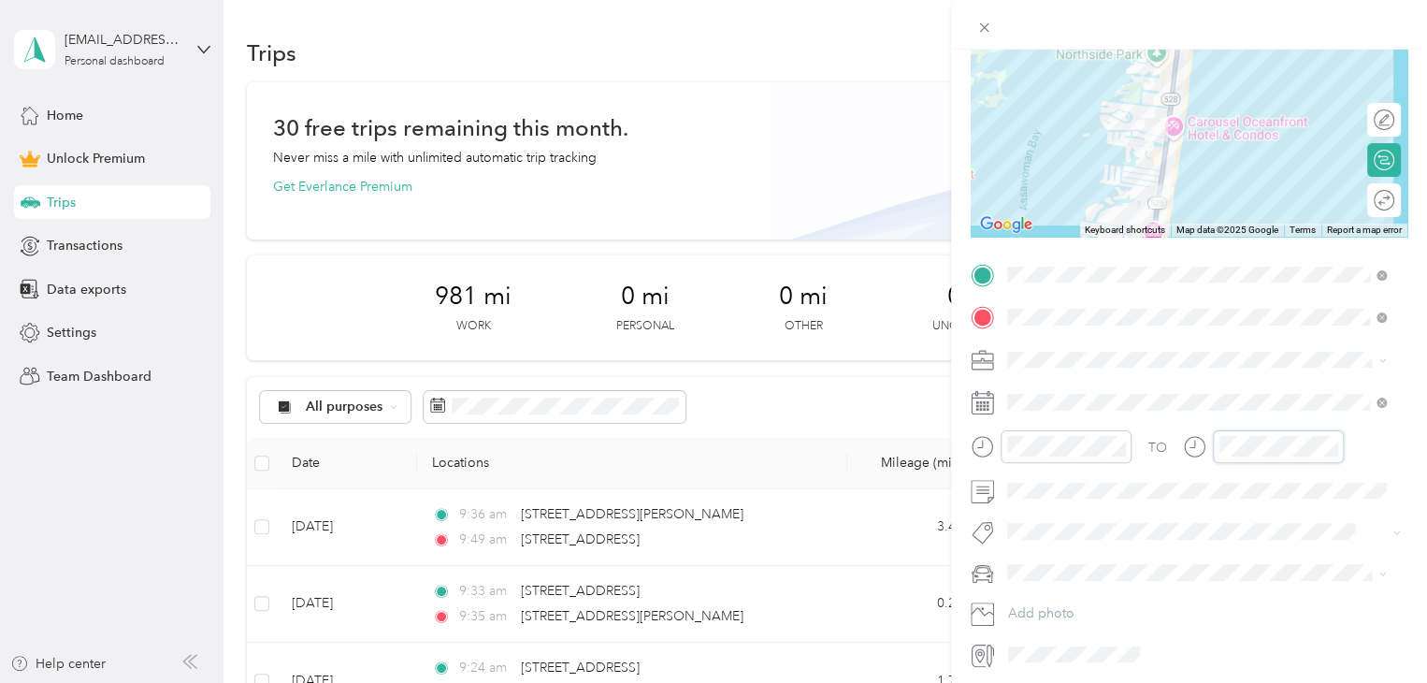
click at [1186, 452] on div at bounding box center [1263, 446] width 161 height 33
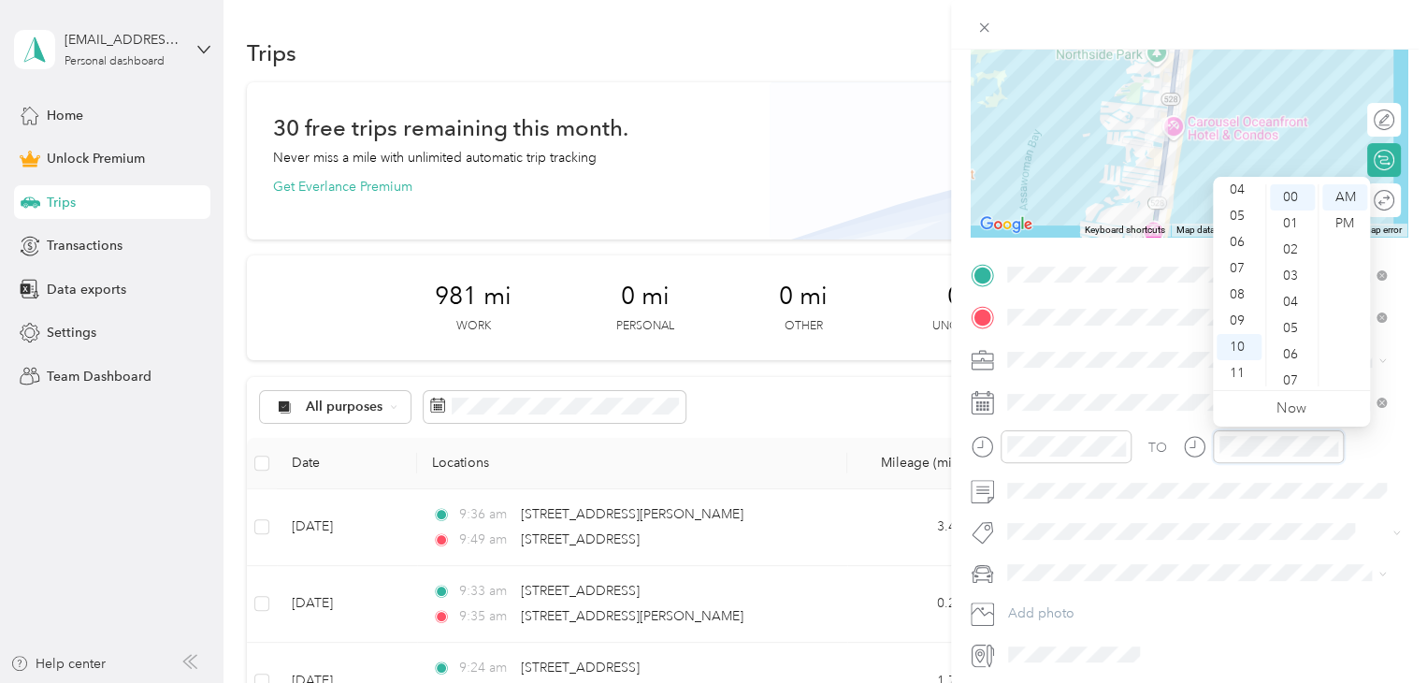
scroll to position [0, 0]
click at [1174, 447] on div "TO" at bounding box center [1189, 453] width 437 height 46
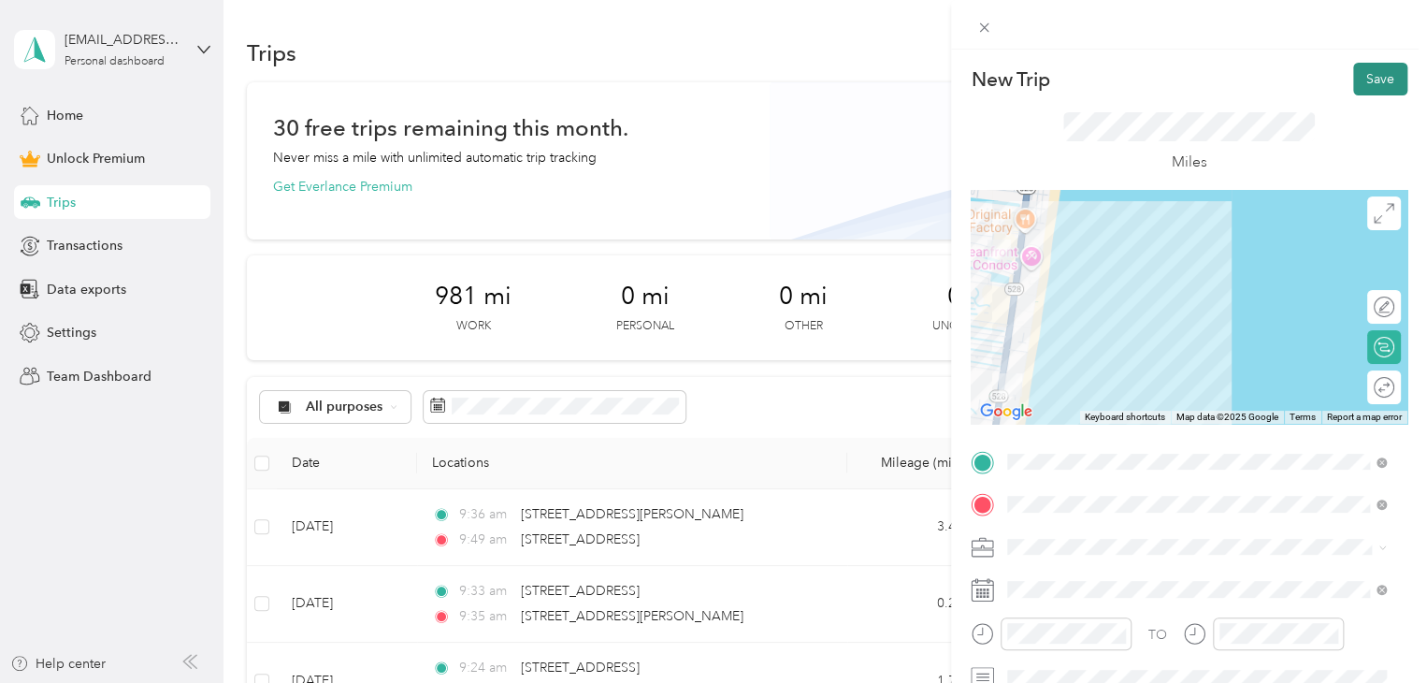
click at [1372, 73] on button "Save" at bounding box center [1380, 79] width 54 height 33
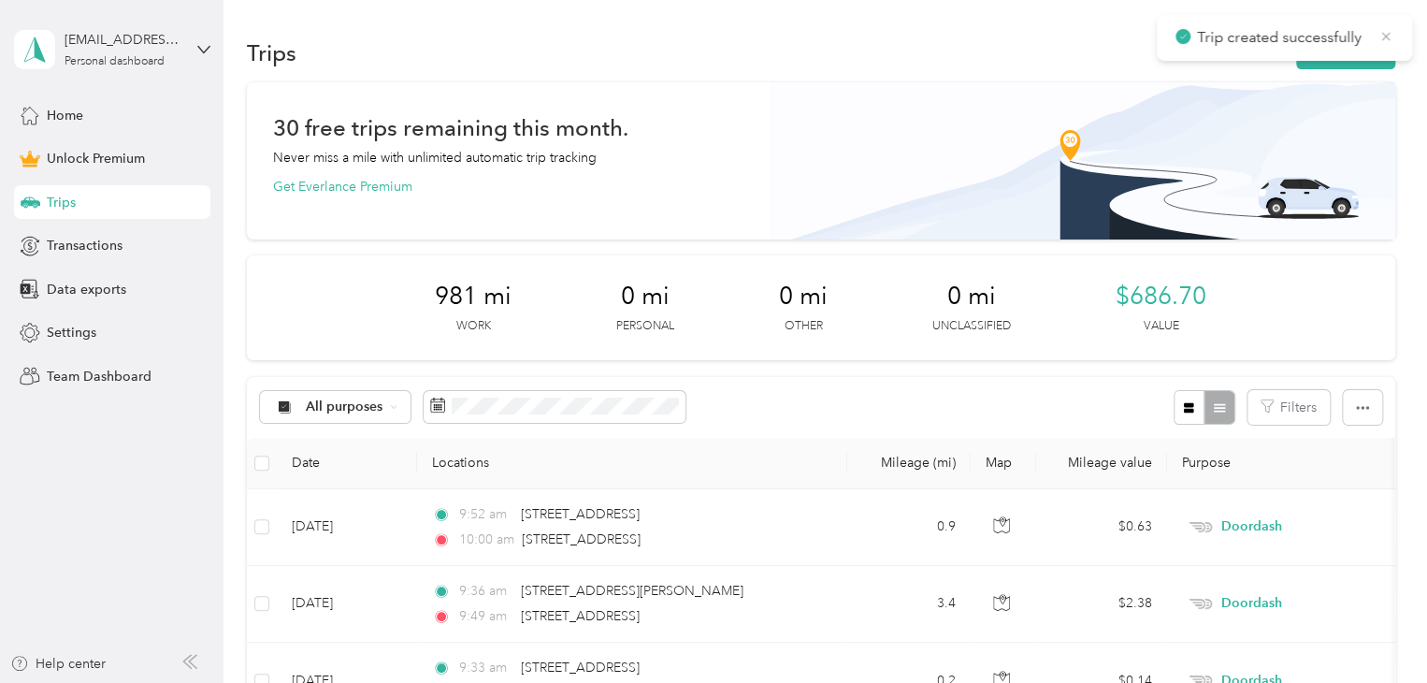
click at [1386, 38] on icon at bounding box center [1385, 36] width 15 height 17
click at [1339, 55] on button "New trip" at bounding box center [1345, 52] width 99 height 33
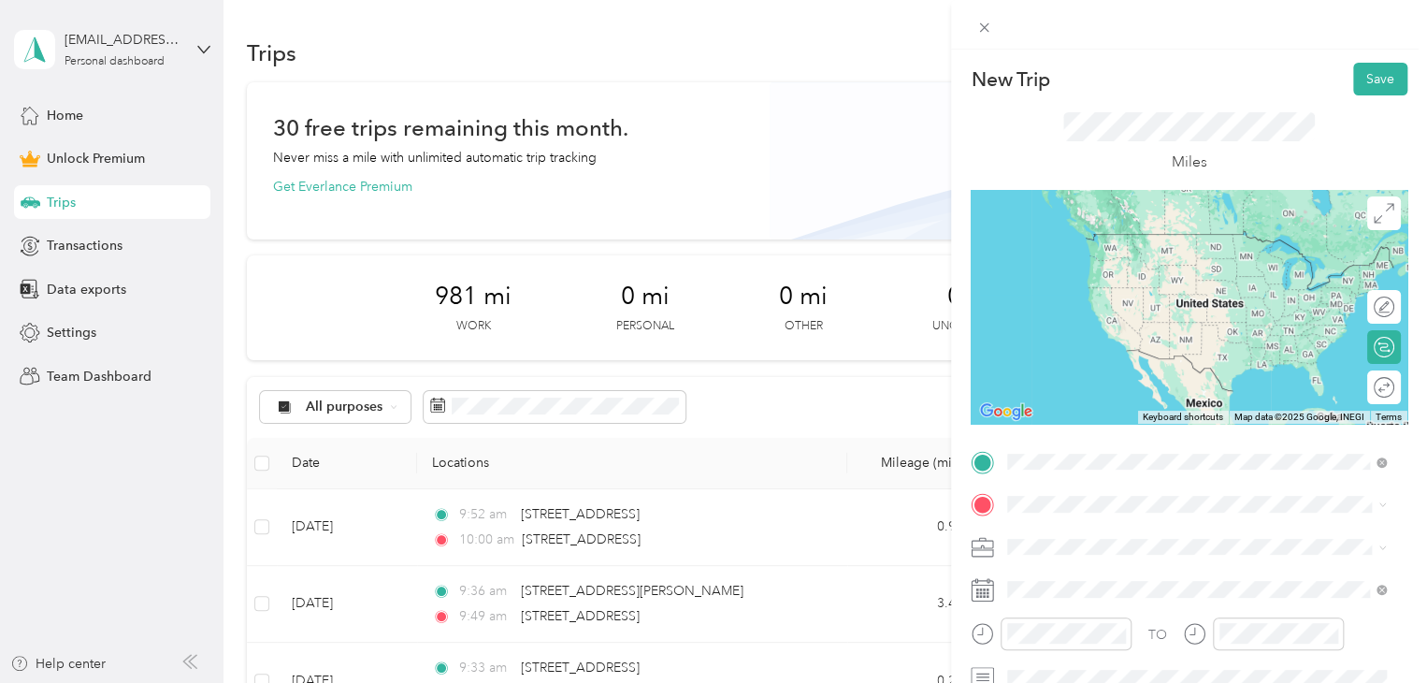
click at [1121, 538] on span "[STREET_ADDRESS][US_STATE]" at bounding box center [1136, 529] width 187 height 17
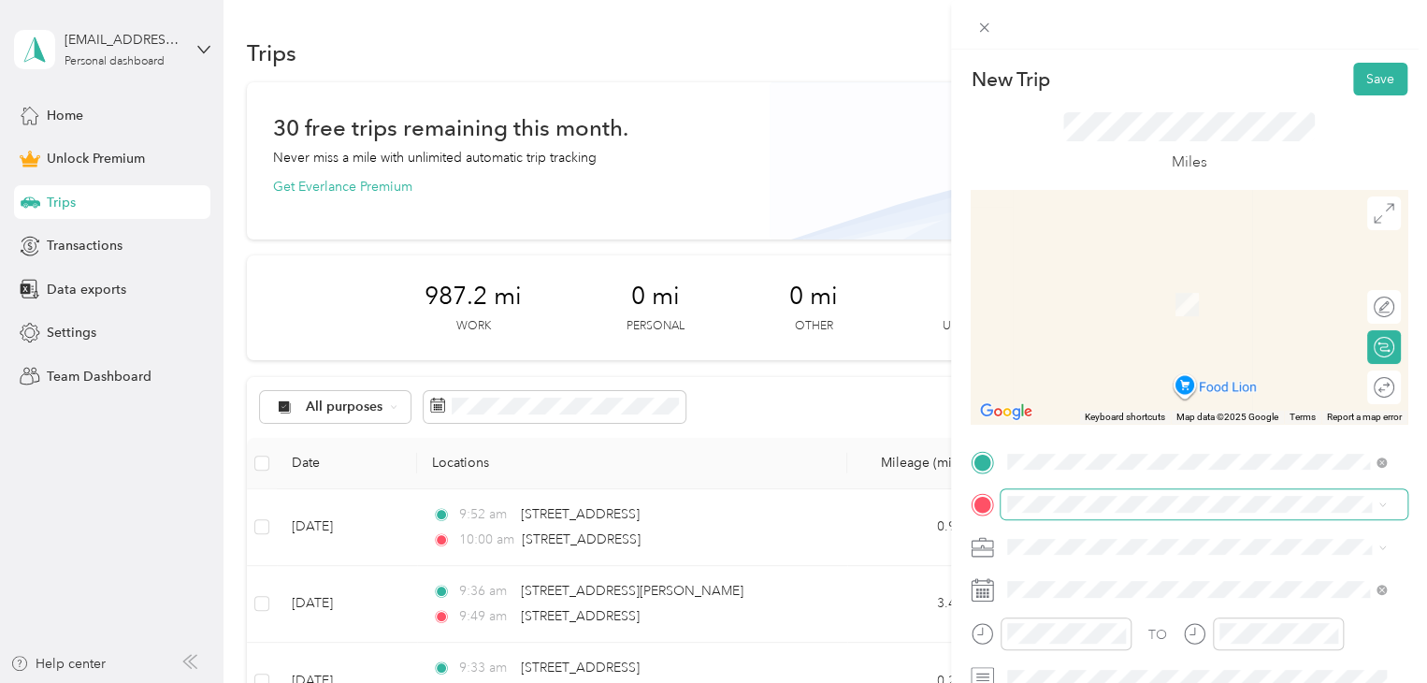
click at [1085, 513] on span at bounding box center [1204, 504] width 407 height 30
click at [1095, 570] on span "[STREET_ADDRESS][US_STATE]" at bounding box center [1136, 571] width 187 height 17
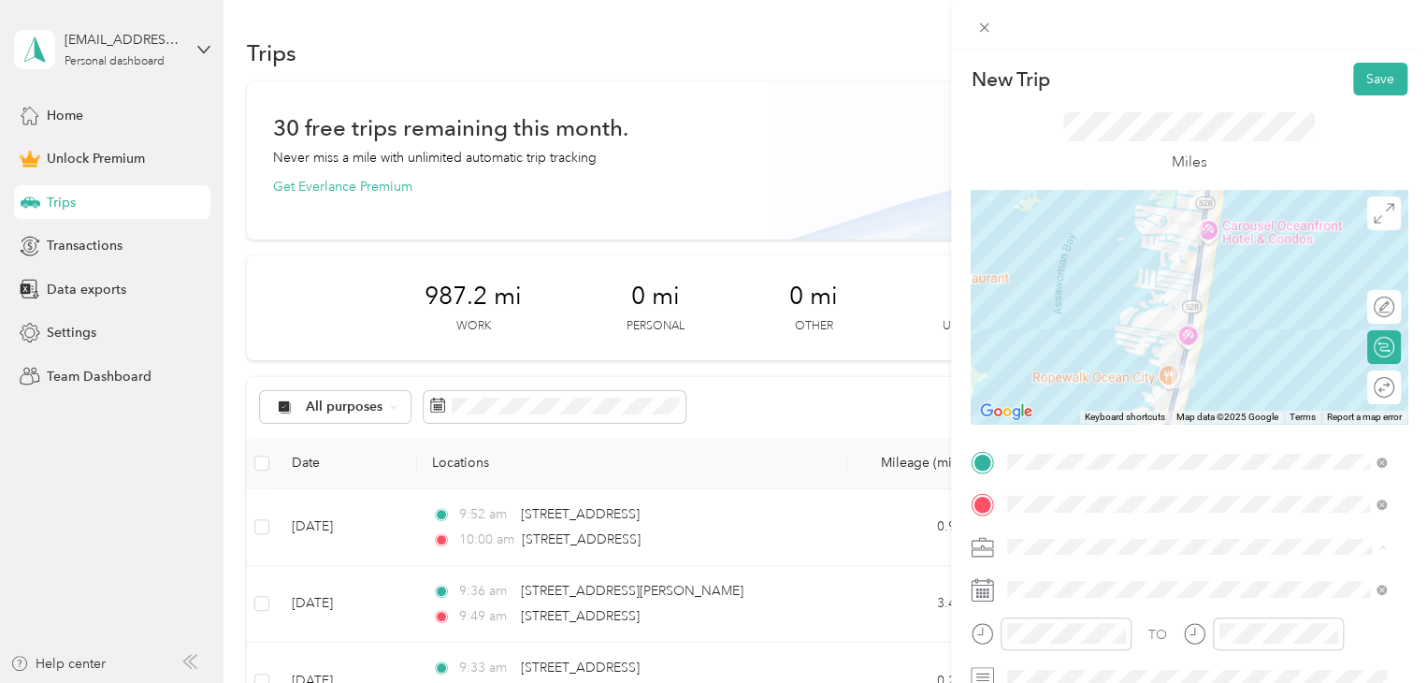
click at [1051, 353] on div "Doordash" at bounding box center [1197, 350] width 366 height 20
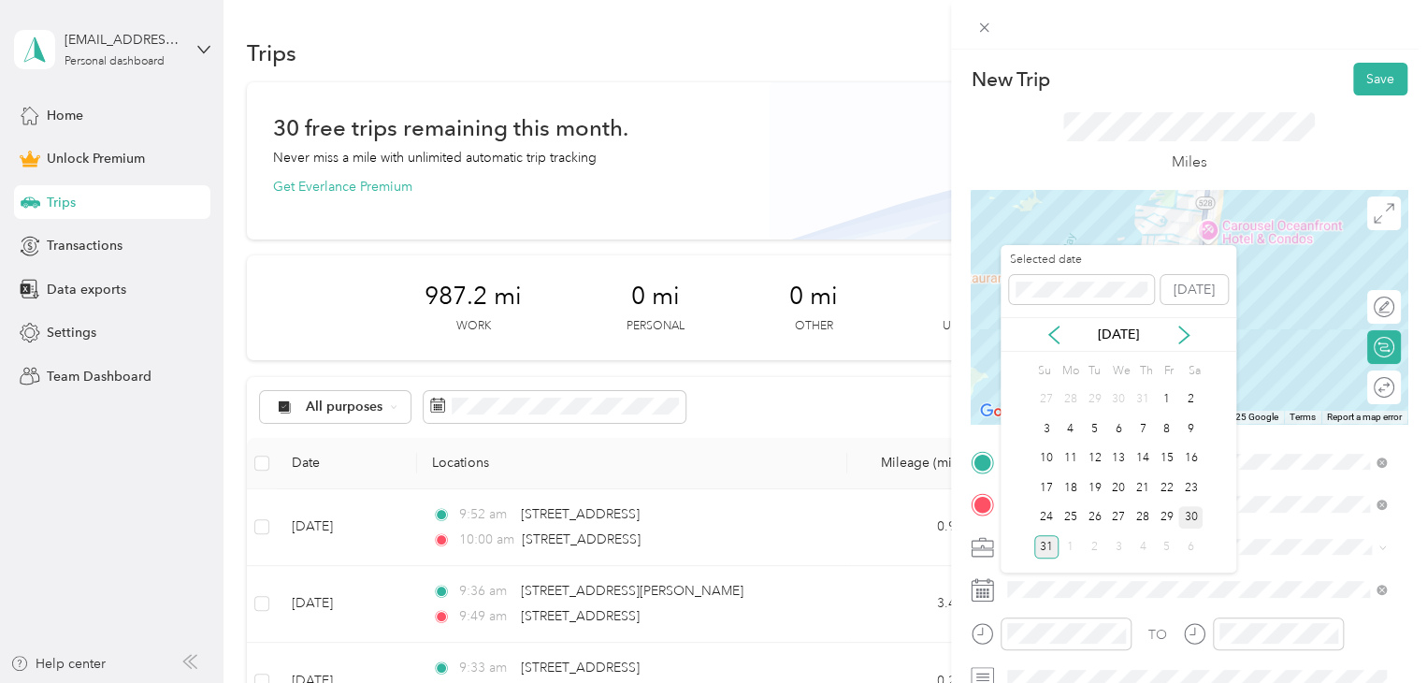
click at [1195, 512] on div "30" at bounding box center [1190, 517] width 24 height 23
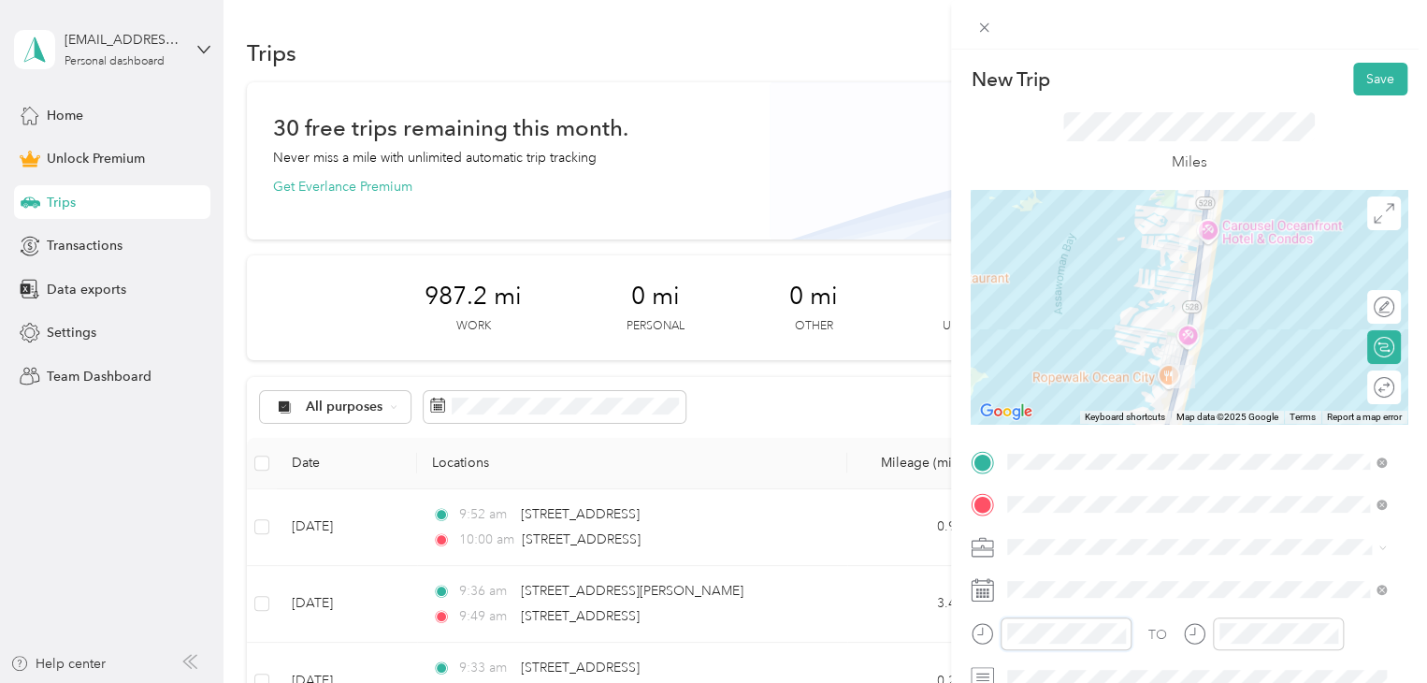
click at [979, 630] on div at bounding box center [1051, 633] width 161 height 33
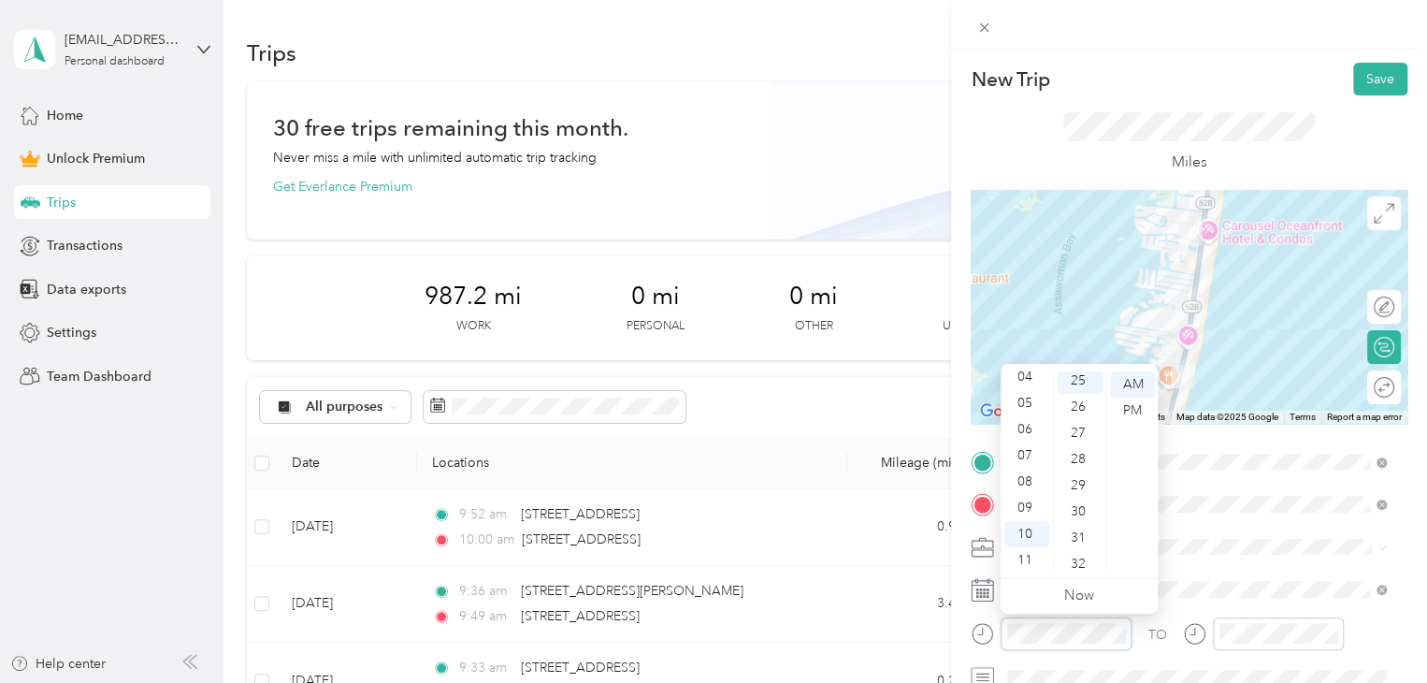
scroll to position [655, 0]
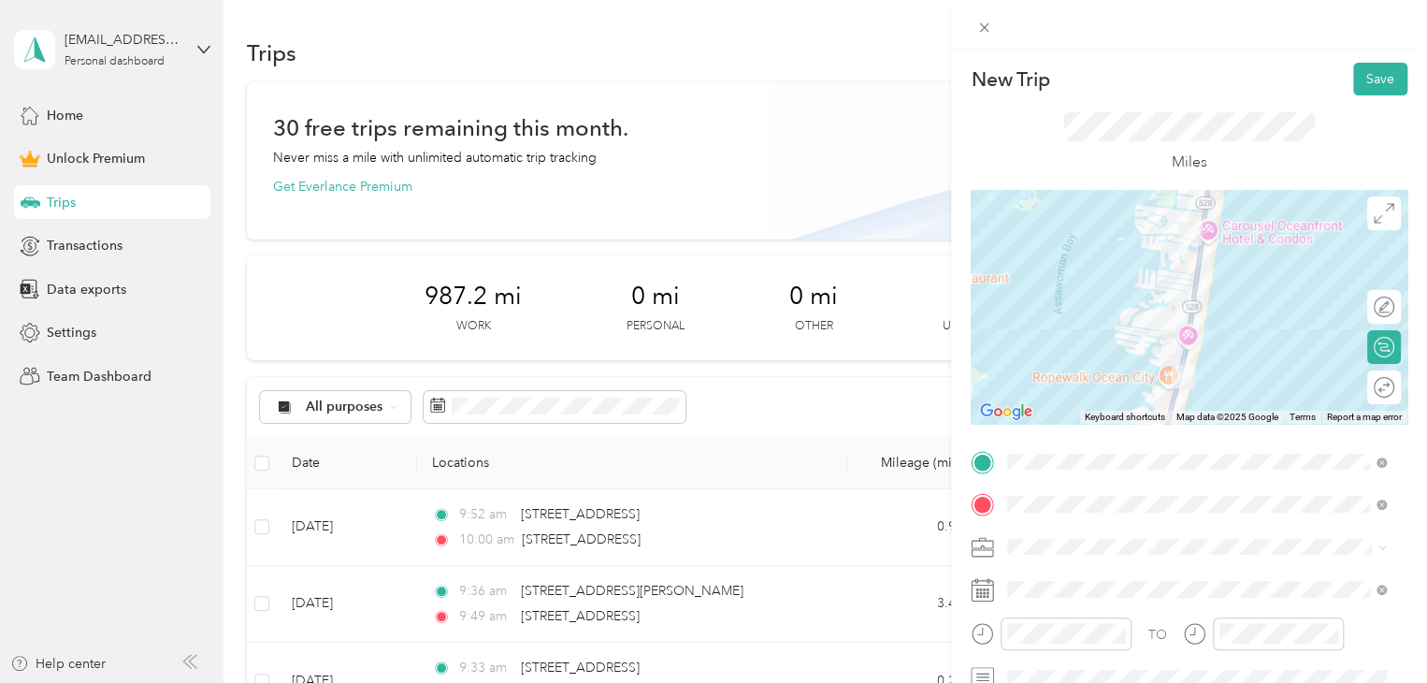
click at [1157, 626] on div "TO" at bounding box center [1157, 635] width 19 height 20
click at [1006, 637] on div "TO" at bounding box center [1189, 640] width 437 height 46
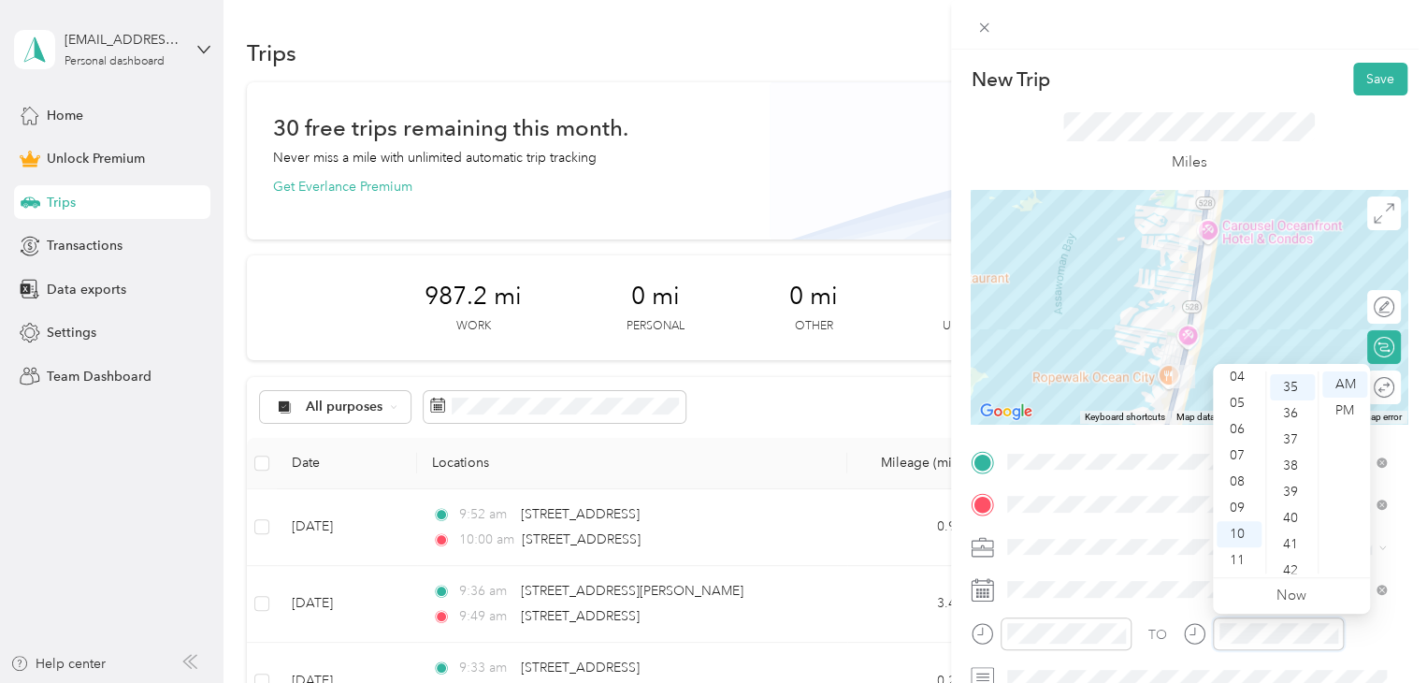
scroll to position [916, 0]
click at [1173, 636] on div "TO" at bounding box center [1189, 640] width 437 height 46
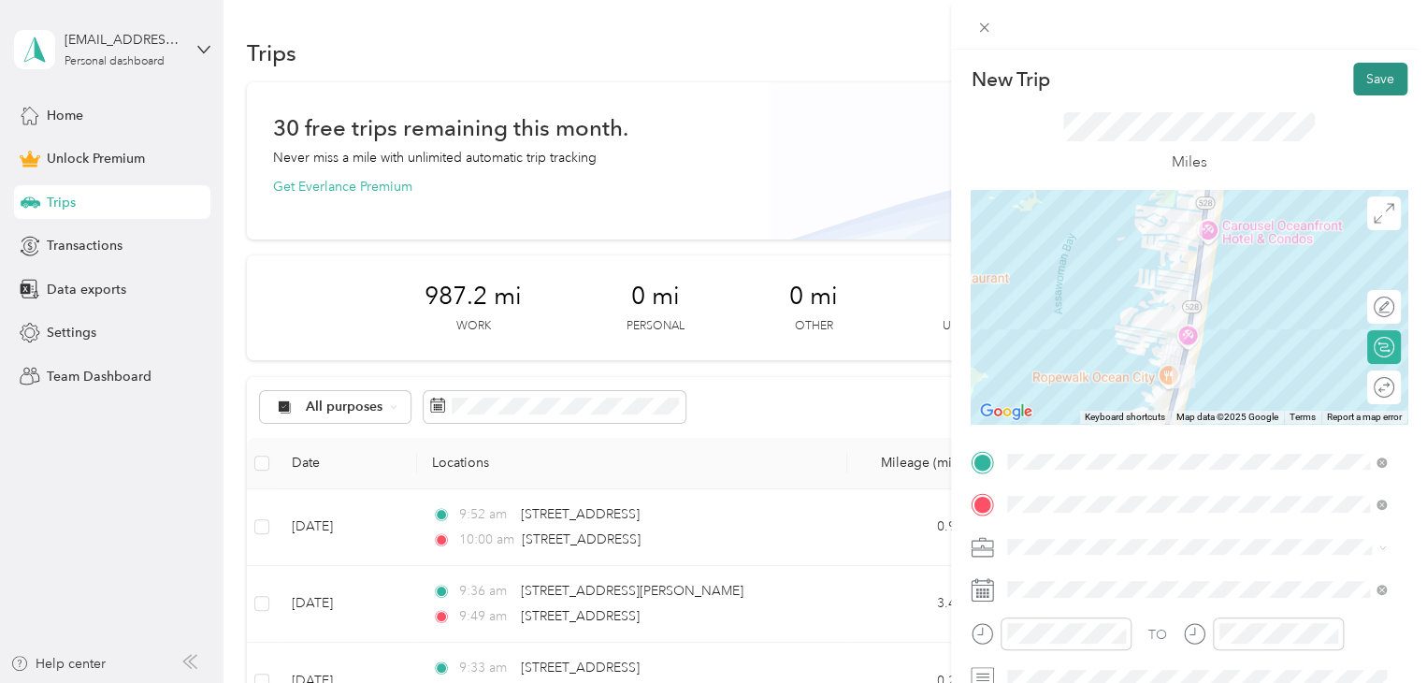
click at [1377, 78] on button "Save" at bounding box center [1380, 79] width 54 height 33
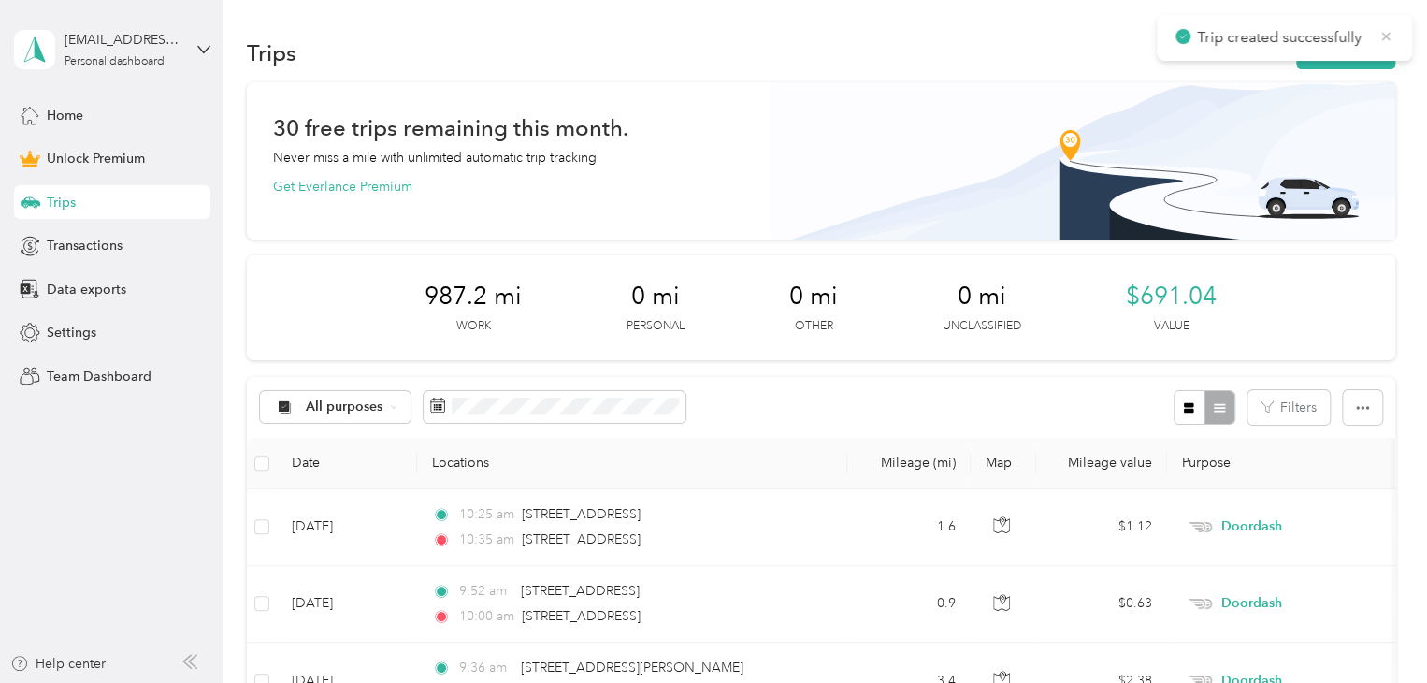
click at [1392, 37] on icon at bounding box center [1385, 36] width 15 height 17
